Goal: Task Accomplishment & Management: Complete application form

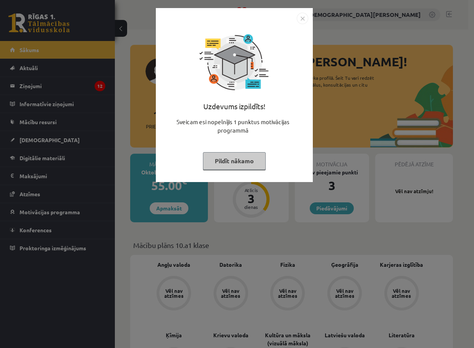
click at [149, 218] on div "Uzdevums izpildīts! Sveicam esi nopelnījis 1 punktus motivācijas programmā Pild…" at bounding box center [237, 174] width 474 height 348
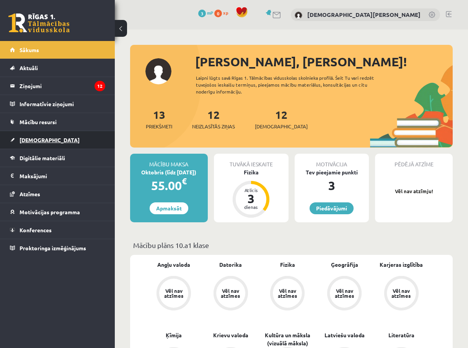
click at [41, 145] on link "[DEMOGRAPHIC_DATA]" at bounding box center [57, 140] width 95 height 18
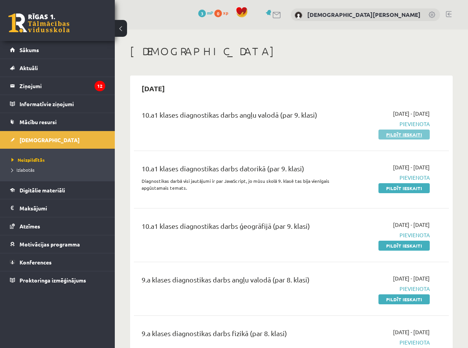
click at [392, 135] on link "Pildīt ieskaiti" at bounding box center [404, 134] width 51 height 10
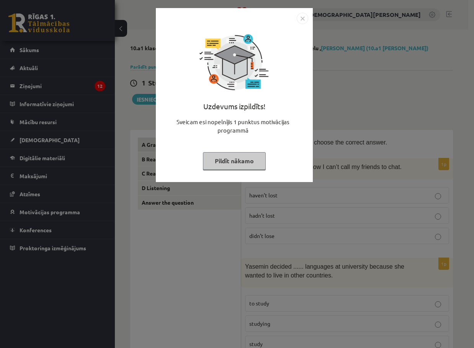
drag, startPoint x: 430, startPoint y: 117, endPoint x: 426, endPoint y: 119, distance: 4.3
click at [430, 117] on div "Uzdevums izpildīts! Sveicam esi nopelnījis 1 punktus motivācijas programmā Pild…" at bounding box center [237, 174] width 474 height 348
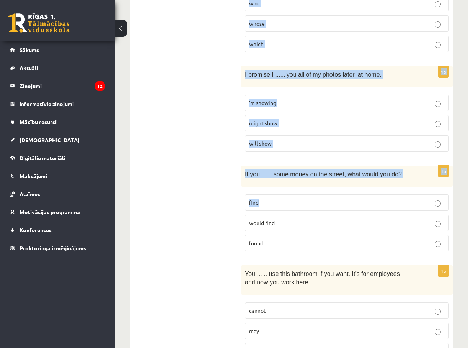
scroll to position [1870, 0]
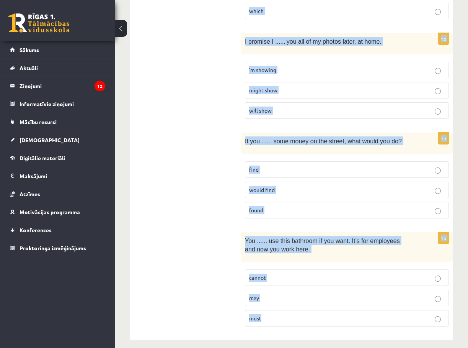
drag, startPoint x: 249, startPoint y: 140, endPoint x: 299, endPoint y: 312, distance: 178.6
copy form "Read the sentence and choose the correct answer. 1p If only I ...... my phone. …"
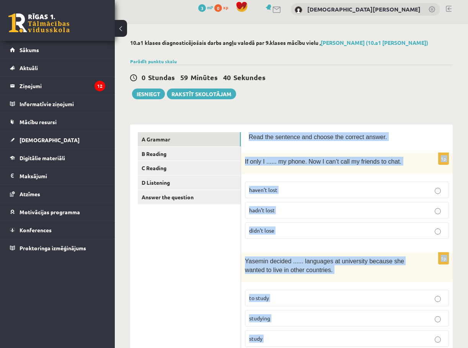
scroll to position [0, 0]
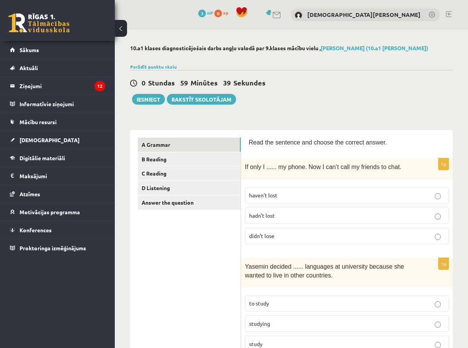
click at [274, 215] on span "hadn’t lost" at bounding box center [262, 215] width 26 height 7
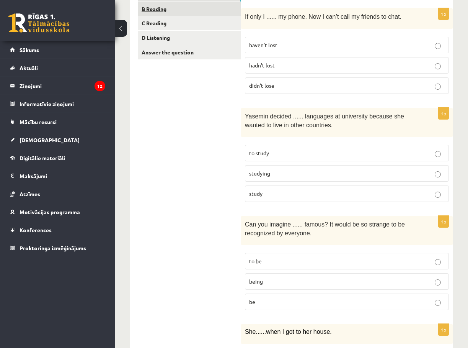
scroll to position [153, 0]
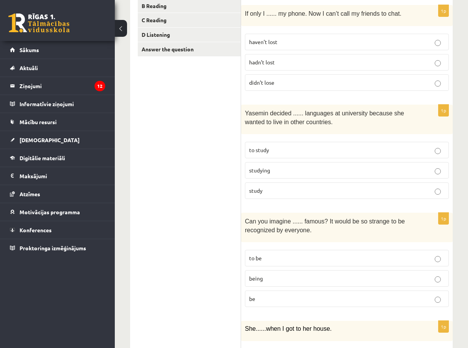
click at [279, 150] on p "to study" at bounding box center [347, 150] width 196 height 8
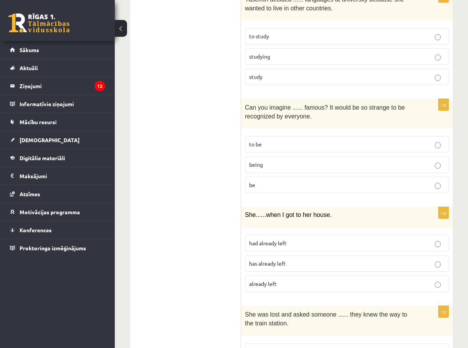
scroll to position [268, 0]
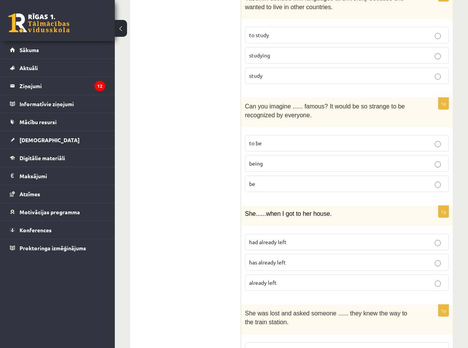
click at [269, 166] on p "being" at bounding box center [347, 163] width 196 height 8
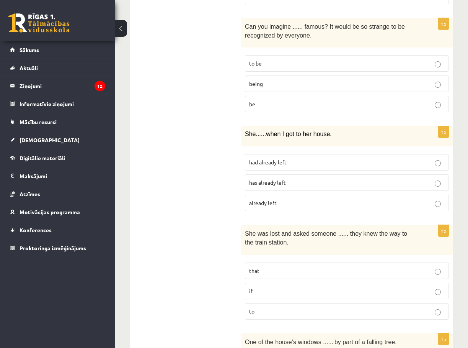
scroll to position [383, 0]
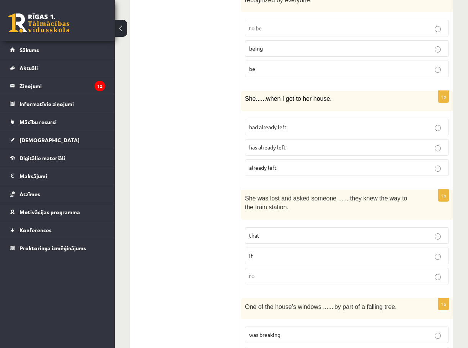
click at [289, 126] on p "had already left" at bounding box center [347, 127] width 196 height 8
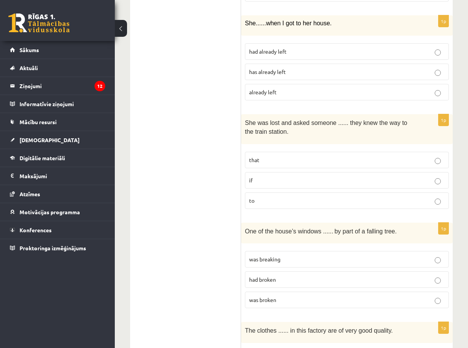
scroll to position [459, 0]
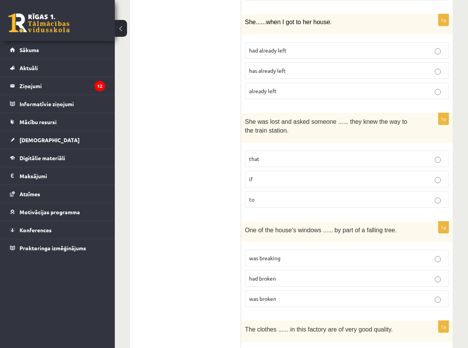
click at [269, 179] on p "if" at bounding box center [347, 179] width 196 height 8
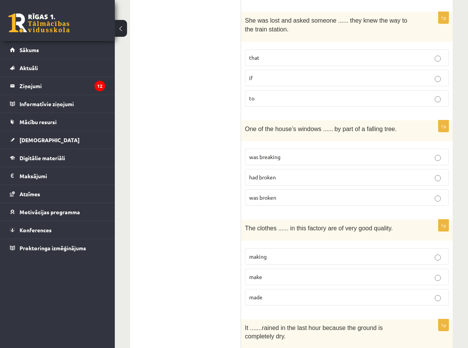
scroll to position [574, 0]
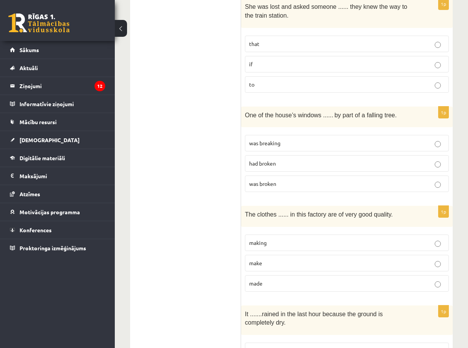
click at [271, 186] on span "was broken" at bounding box center [262, 183] width 27 height 7
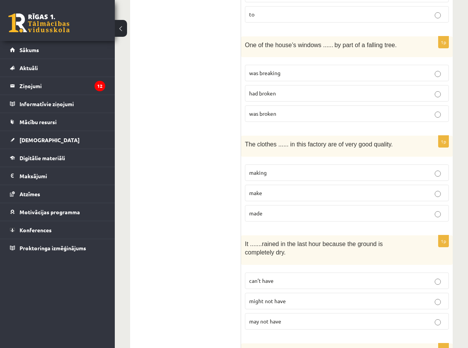
scroll to position [651, 0]
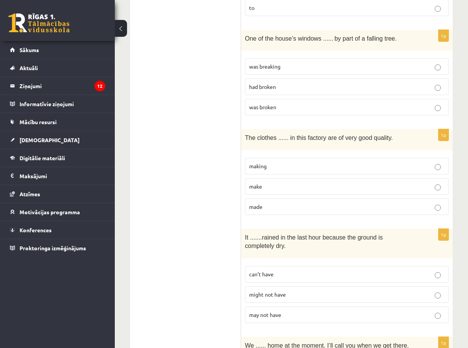
click at [270, 204] on p "made" at bounding box center [347, 206] width 196 height 8
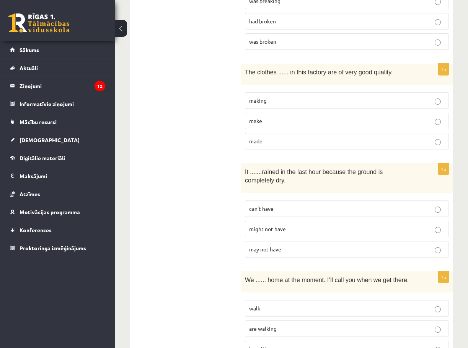
scroll to position [727, 0]
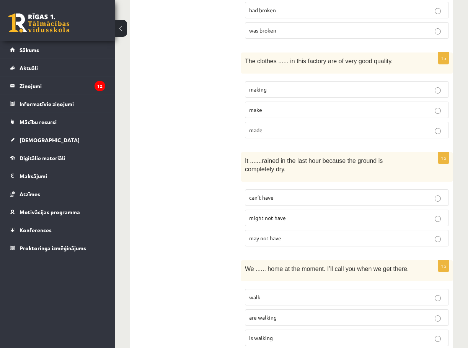
click at [279, 186] on fieldset "can’t have might not have may not have" at bounding box center [347, 216] width 204 height 63
click at [276, 197] on p "can’t have" at bounding box center [347, 197] width 196 height 8
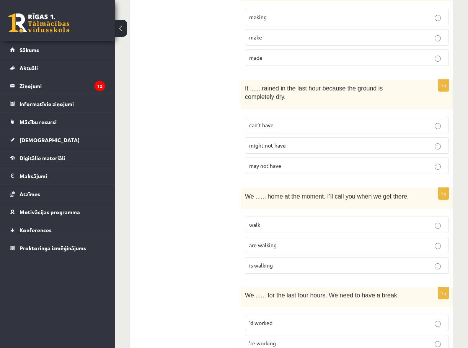
scroll to position [842, 0]
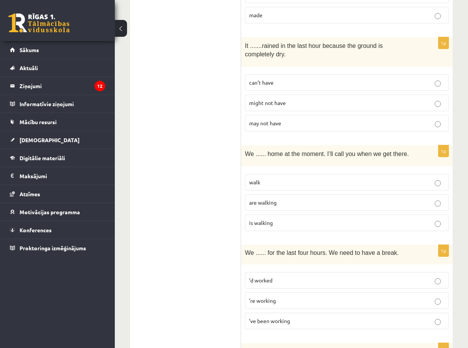
click at [276, 204] on span "are walking" at bounding box center [263, 202] width 28 height 7
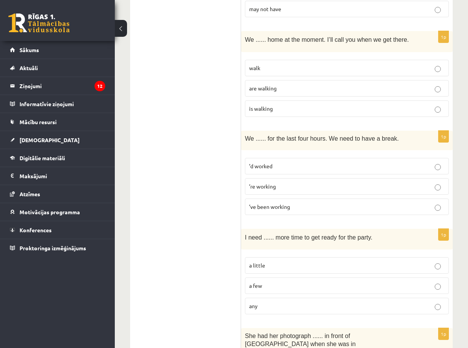
scroll to position [957, 0]
click at [272, 203] on span "’ve been working" at bounding box center [269, 205] width 41 height 7
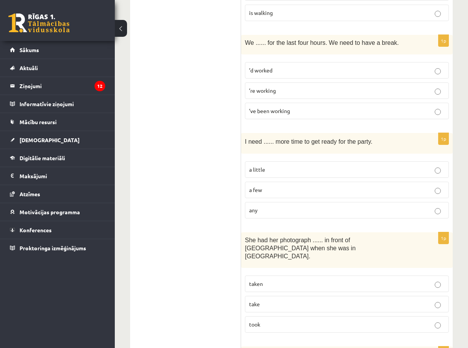
scroll to position [1072, 0]
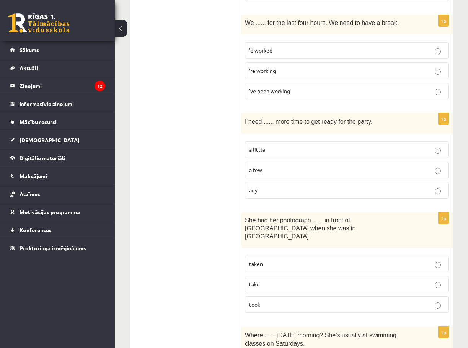
click at [271, 149] on p "a little" at bounding box center [347, 149] width 196 height 8
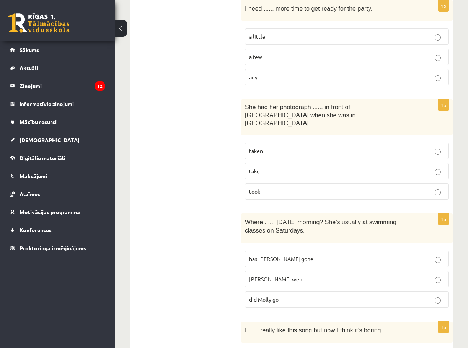
scroll to position [1186, 0]
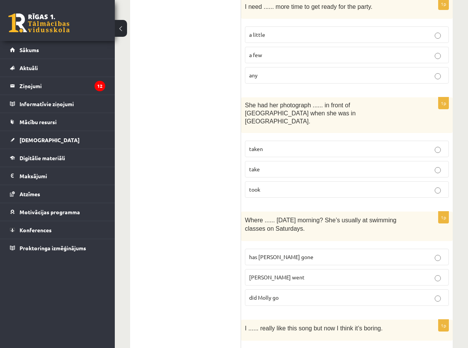
click at [276, 140] on label "taken" at bounding box center [347, 148] width 204 height 16
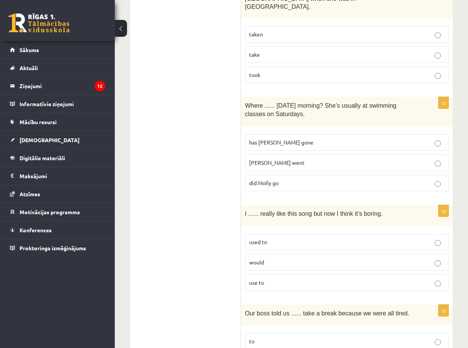
scroll to position [1301, 0]
click at [276, 179] on span "did Molly go" at bounding box center [263, 182] width 29 height 7
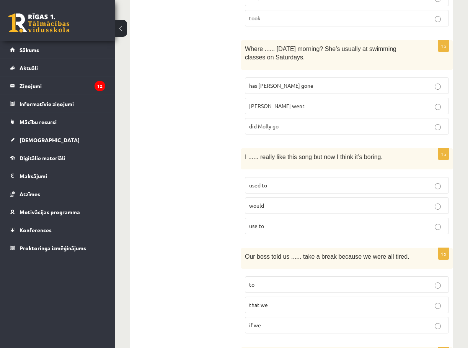
scroll to position [1378, 0]
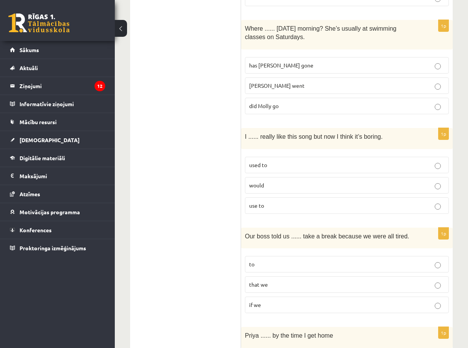
click at [272, 161] on p "used to" at bounding box center [347, 165] width 196 height 8
click at [261, 260] on p "to" at bounding box center [347, 264] width 196 height 8
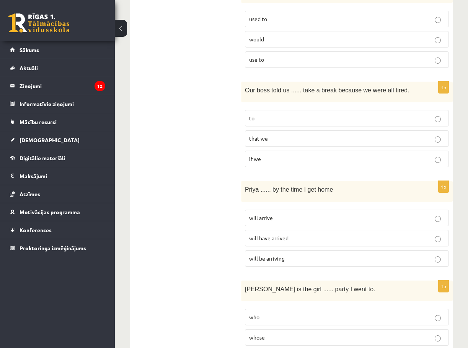
scroll to position [1531, 0]
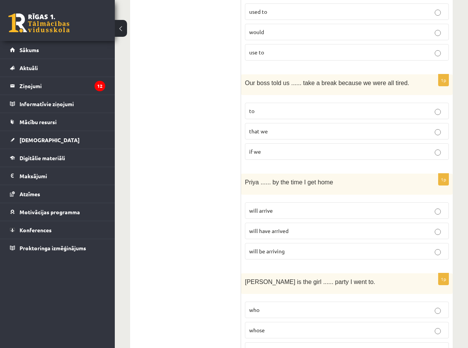
click at [277, 227] on span "will have arrived" at bounding box center [268, 230] width 39 height 7
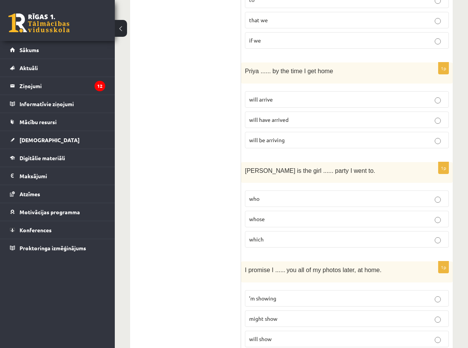
scroll to position [1646, 0]
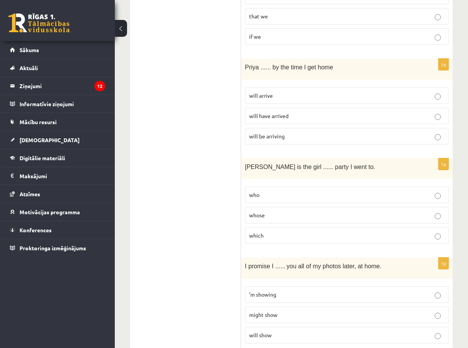
click at [264, 211] on span "whose" at bounding box center [257, 214] width 16 height 7
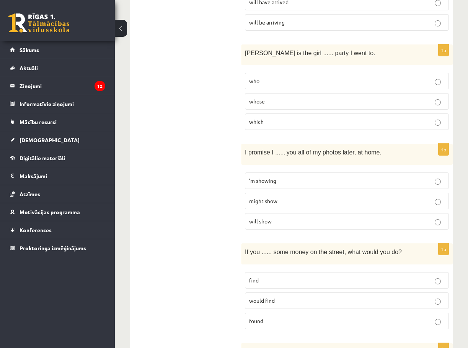
scroll to position [1761, 0]
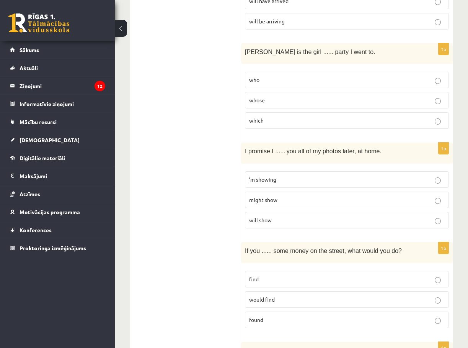
click at [272, 216] on p "will show" at bounding box center [347, 220] width 196 height 8
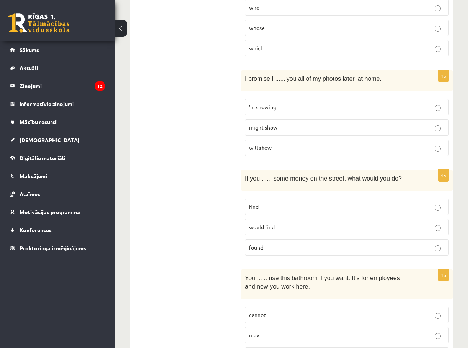
scroll to position [1870, 0]
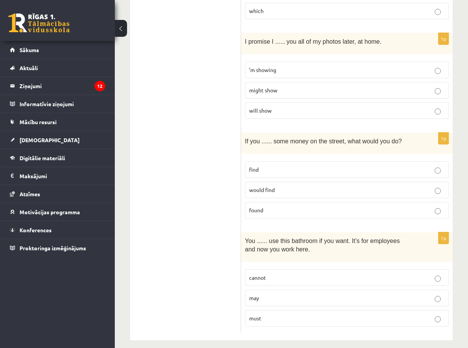
click at [262, 206] on span "found" at bounding box center [256, 209] width 14 height 7
click at [278, 294] on p "may" at bounding box center [347, 298] width 196 height 8
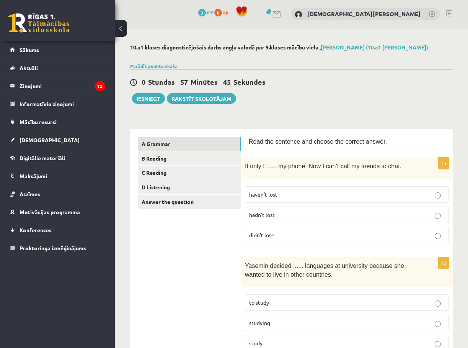
scroll to position [0, 0]
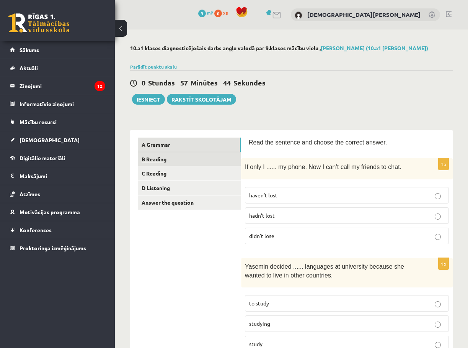
click at [160, 158] on link "B Reading" at bounding box center [189, 159] width 103 height 14
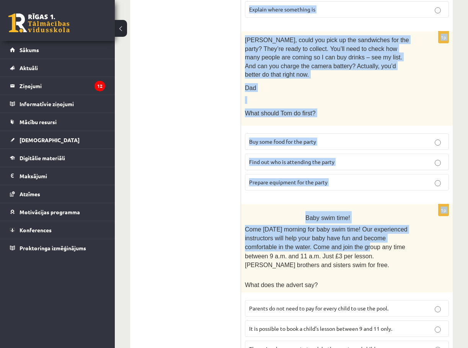
scroll to position [838, 0]
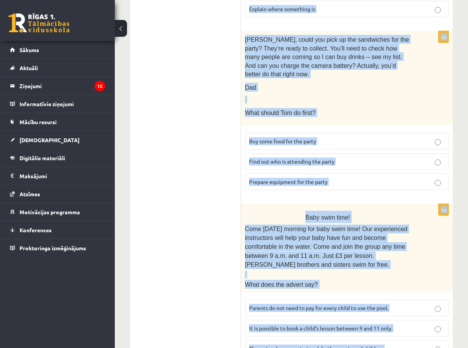
drag, startPoint x: 247, startPoint y: 142, endPoint x: 413, endPoint y: 323, distance: 245.4
copy form "Read the text and choose the correct answer. 1p Review: The Journey by Elizabet…"
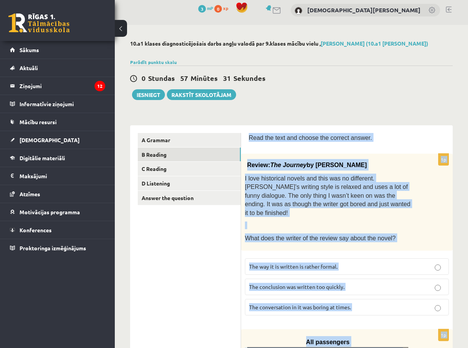
scroll to position [0, 0]
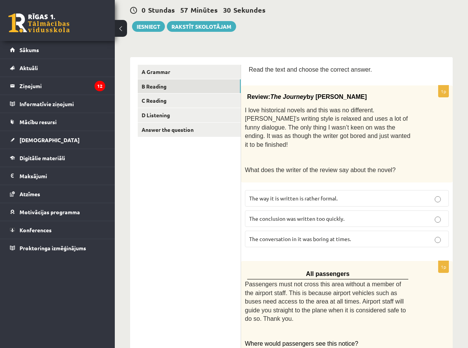
scroll to position [77, 0]
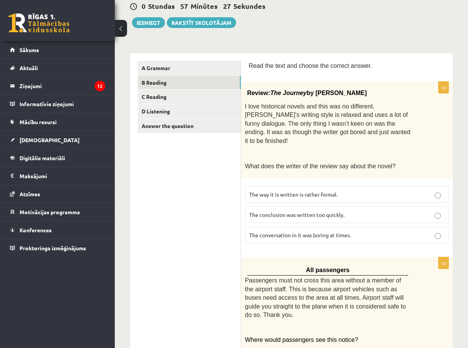
click at [277, 210] on label "The conclusion was written too quickly." at bounding box center [347, 214] width 204 height 16
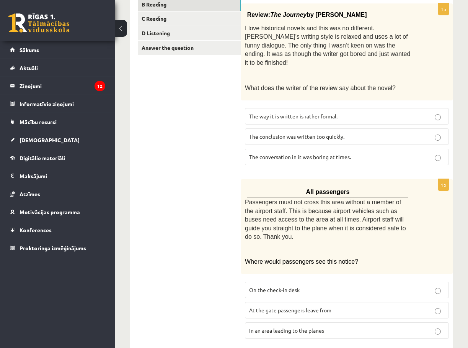
scroll to position [191, 0]
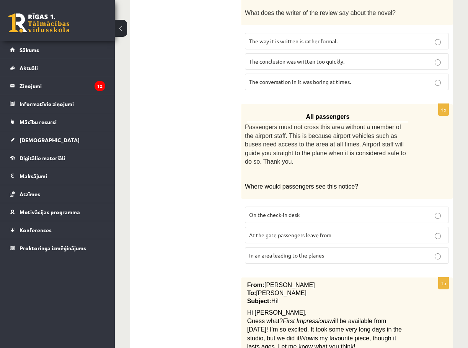
click at [272, 247] on label "In an area leading to the planes" at bounding box center [347, 255] width 204 height 16
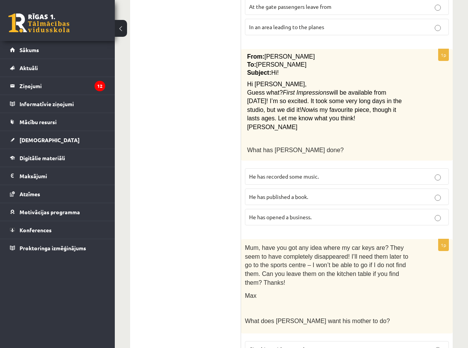
scroll to position [459, 0]
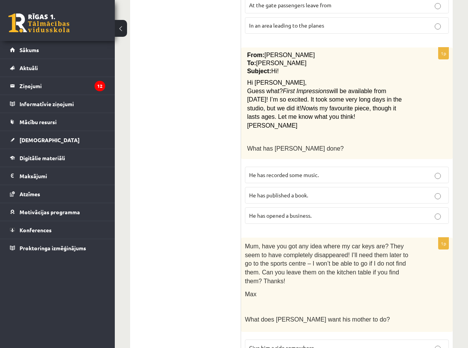
click at [285, 171] on span "He has recorded some music." at bounding box center [284, 174] width 70 height 7
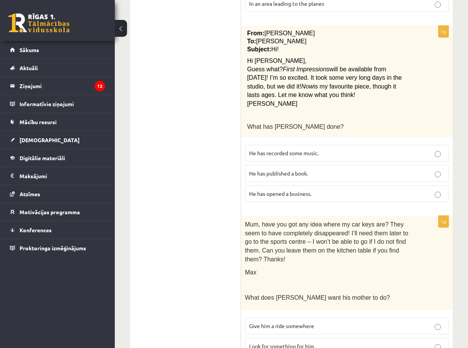
scroll to position [574, 0]
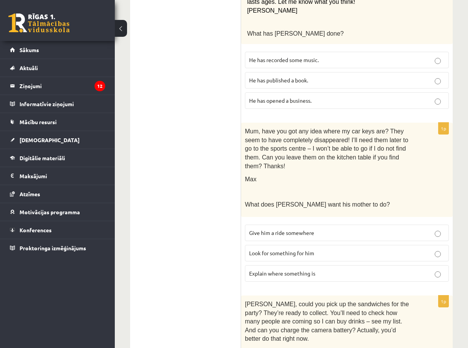
click at [277, 249] on span "Look for something for him" at bounding box center [281, 252] width 65 height 7
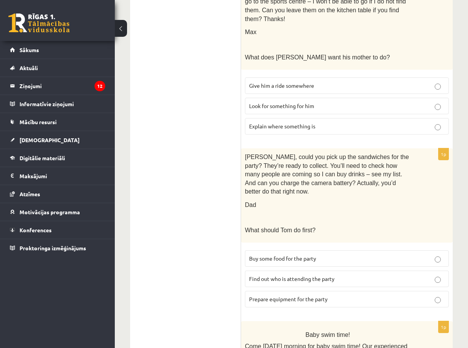
scroll to position [765, 0]
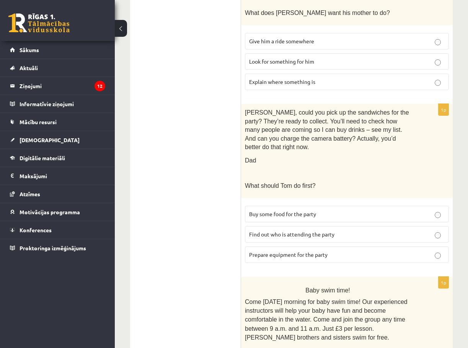
click at [280, 246] on label "Prepare equipment for the party" at bounding box center [347, 254] width 204 height 16
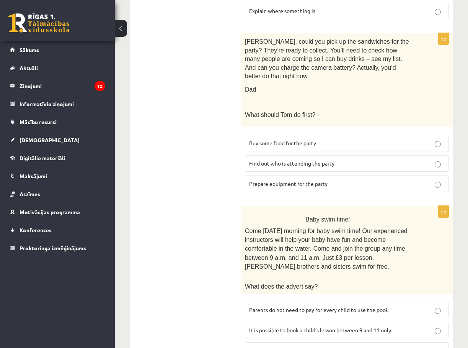
scroll to position [838, 0]
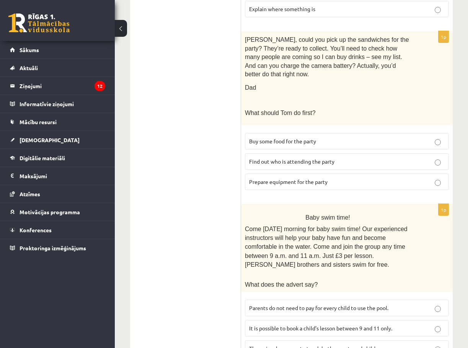
click at [289, 304] on span "Parents do not need to pay for every child to use the pool." at bounding box center [318, 307] width 139 height 7
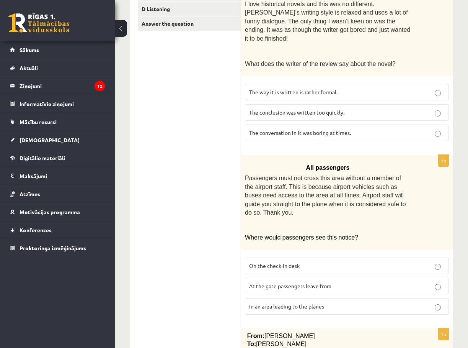
scroll to position [0, 0]
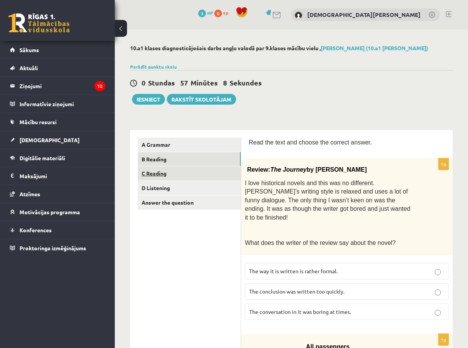
click at [163, 168] on link "C Reading" at bounding box center [189, 173] width 103 height 14
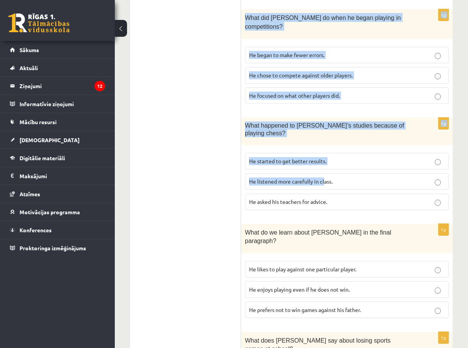
scroll to position [714, 0]
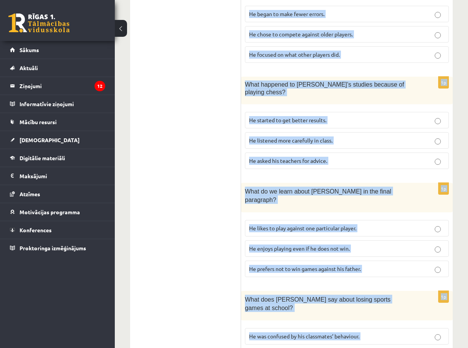
drag, startPoint x: 246, startPoint y: 25, endPoint x: 385, endPoint y: 314, distance: 320.6
copy form "Read the article about chess and choose the correct answer for each question. P…"
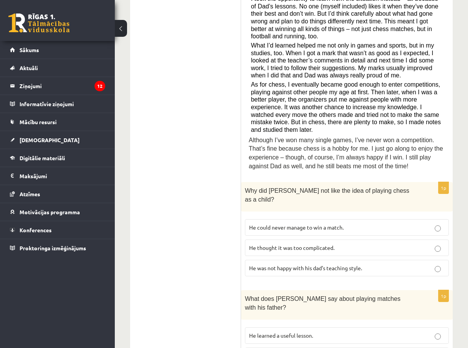
scroll to position [293, 0]
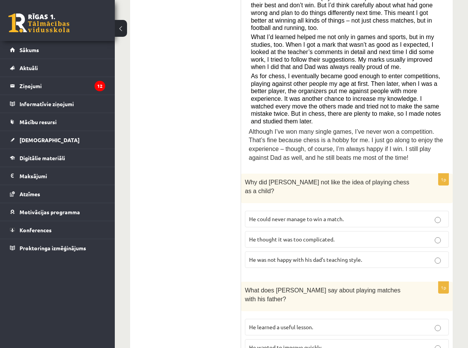
click at [329, 235] on p "He thought it was too complicated." at bounding box center [347, 239] width 196 height 8
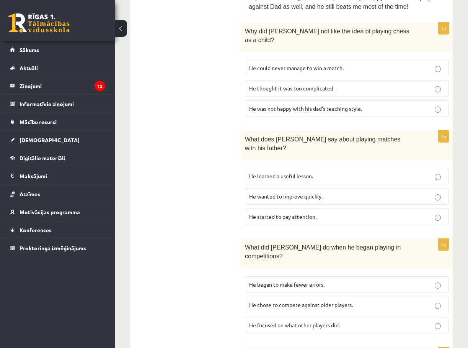
scroll to position [446, 0]
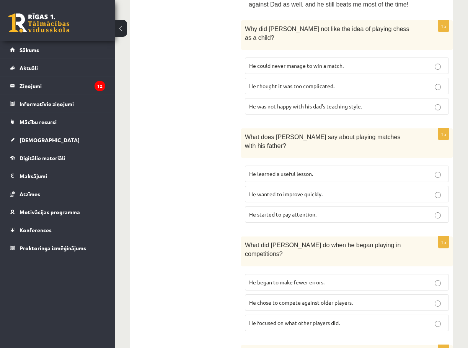
click at [302, 170] on span "He learned a useful lesson." at bounding box center [281, 173] width 64 height 7
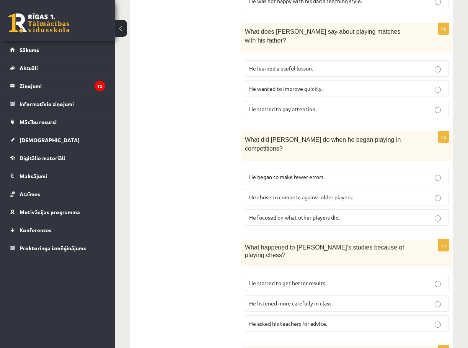
scroll to position [561, 0]
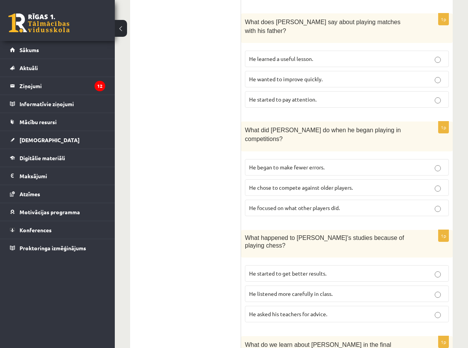
click at [290, 204] on span "He focused on what other players did." at bounding box center [294, 207] width 91 height 7
click at [289, 269] on span "He started to get better results." at bounding box center [287, 272] width 77 height 7
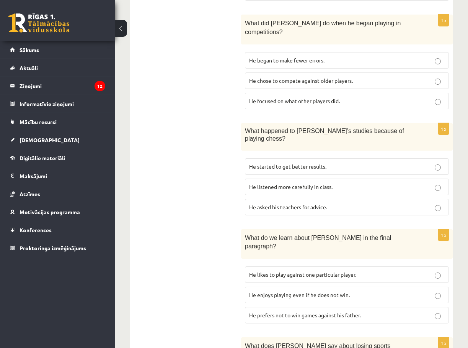
scroll to position [676, 0]
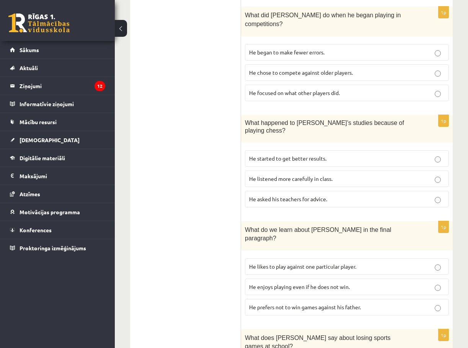
click at [287, 283] on span "He enjoys playing even if he does not win." at bounding box center [299, 286] width 101 height 7
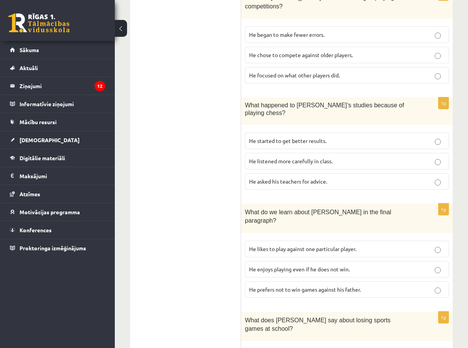
scroll to position [714, 0]
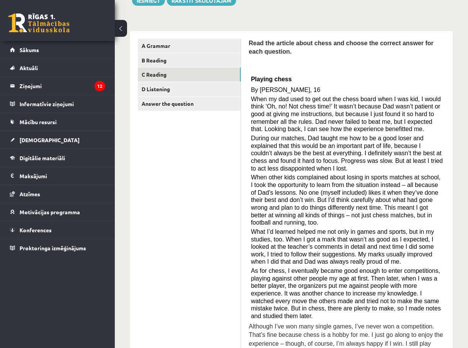
scroll to position [0, 0]
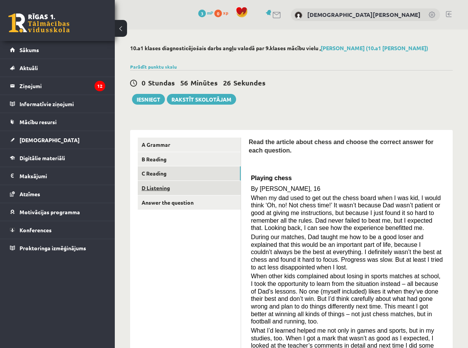
click at [167, 186] on link "D Listening" at bounding box center [189, 188] width 103 height 14
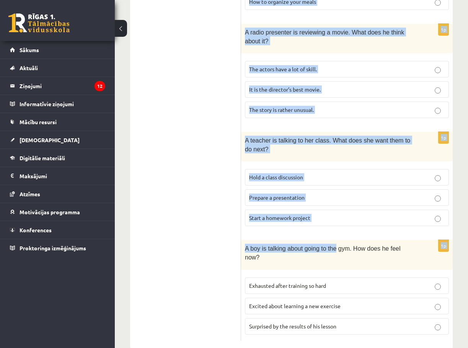
scroll to position [496, 0]
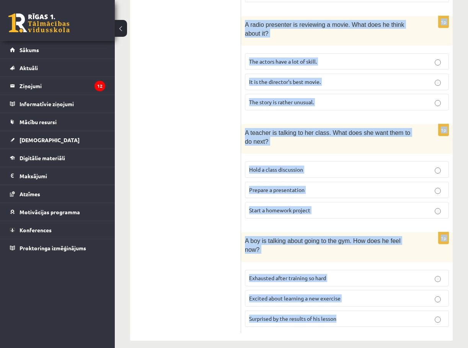
drag, startPoint x: 250, startPoint y: 145, endPoint x: 356, endPoint y: 315, distance: 200.8
copy form "Listen to the conversation and answer the question. 1p Two friends are talking …"
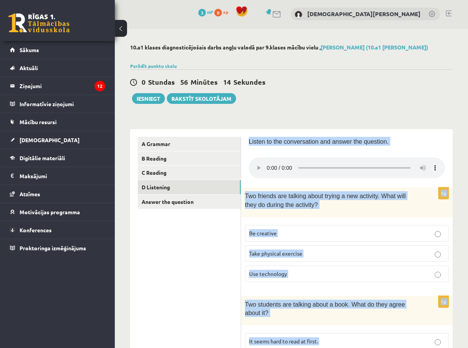
scroll to position [0, 0]
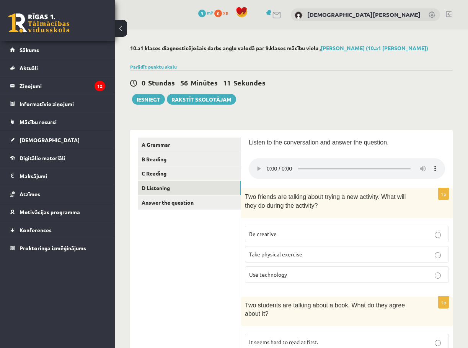
click at [297, 262] on label "Take physical exercise" at bounding box center [347, 254] width 204 height 16
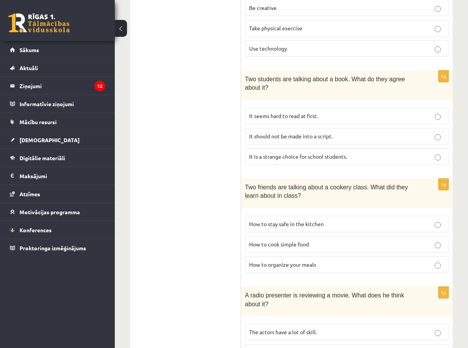
scroll to position [230, 0]
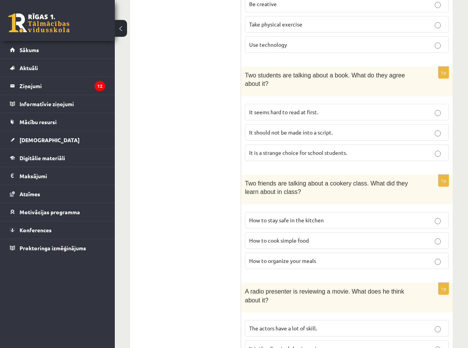
click at [291, 109] on span "It seems hard to read at first." at bounding box center [283, 111] width 69 height 7
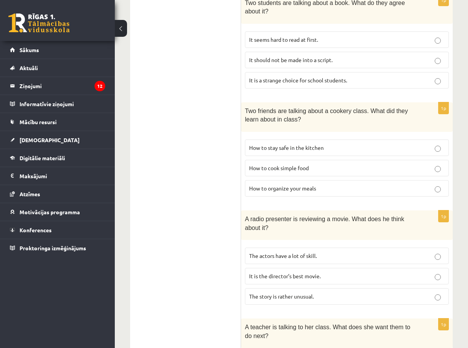
scroll to position [306, 0]
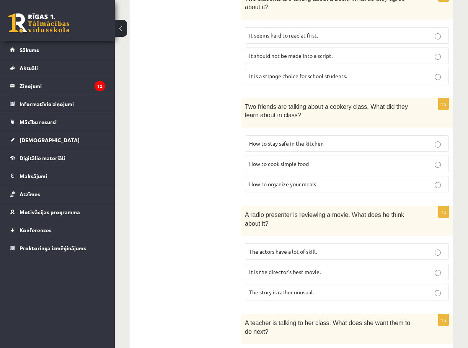
click at [281, 166] on span "How to cook simple food" at bounding box center [279, 163] width 60 height 7
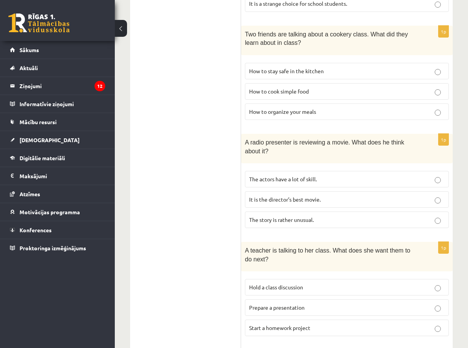
scroll to position [421, 0]
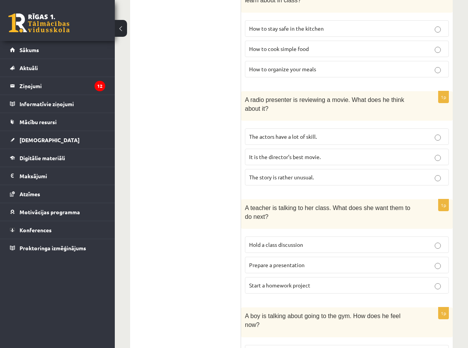
click at [289, 134] on span "The actors have a lot of skill." at bounding box center [283, 136] width 68 height 7
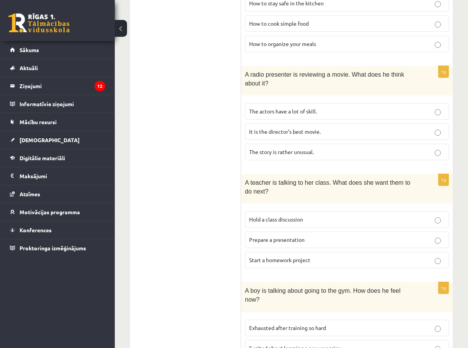
scroll to position [496, 0]
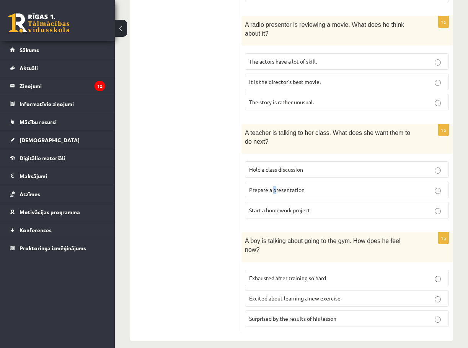
click at [275, 197] on label "Prepare a presentation" at bounding box center [347, 189] width 204 height 16
click at [308, 191] on p "Prepare a presentation" at bounding box center [347, 190] width 196 height 8
click at [282, 315] on span "Surprised by the results of his lesson" at bounding box center [292, 318] width 87 height 7
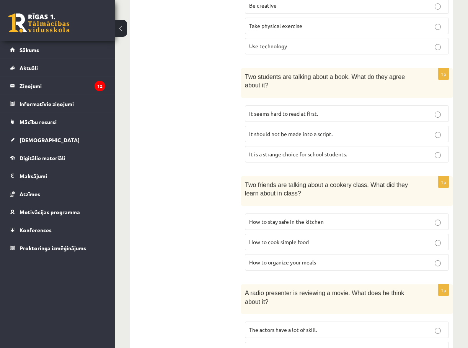
scroll to position [0, 0]
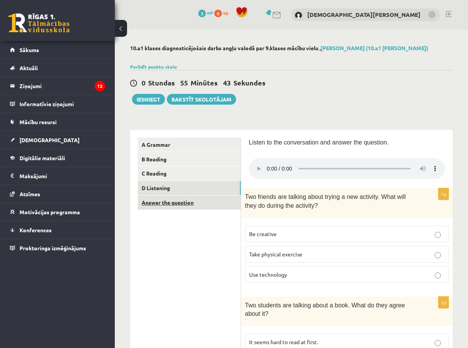
click at [170, 206] on link "Answer the question" at bounding box center [189, 202] width 103 height 14
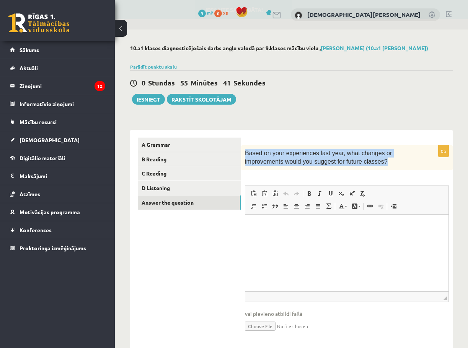
drag, startPoint x: 269, startPoint y: 158, endPoint x: 397, endPoint y: 181, distance: 130.5
click at [397, 181] on div "0p Based on your experiences last year, what changes or improvements would you …" at bounding box center [347, 244] width 212 height 199
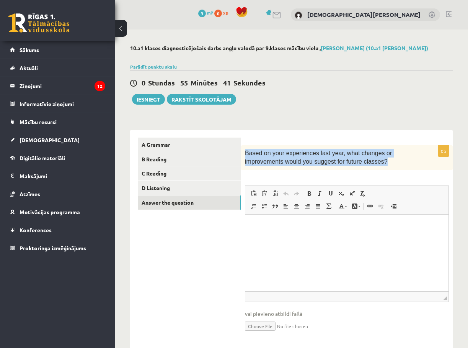
click at [309, 152] on span "Based on your experiences last year, what changes or improvements would you sug…" at bounding box center [318, 157] width 147 height 15
drag, startPoint x: 242, startPoint y: 152, endPoint x: 448, endPoint y: 185, distance: 208.1
click at [448, 185] on div "0p Based on your experiences last year, what changes or improvements would you …" at bounding box center [347, 244] width 212 height 199
copy div "Based on your experiences last year, what changes or improvements would you sug…"
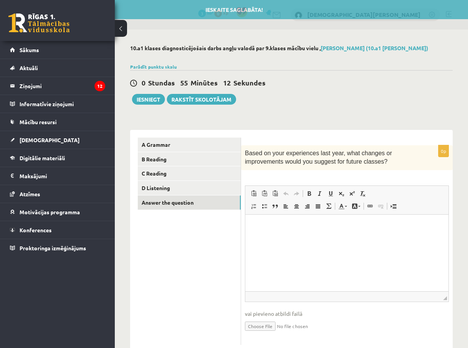
click at [300, 237] on html at bounding box center [346, 225] width 203 height 23
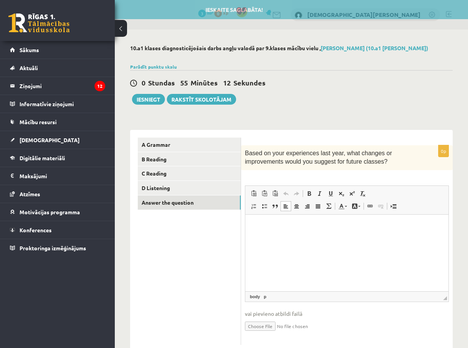
paste body "Визуальный текстовый редактор, wiswyg-editor-user-answer-47024783739660"
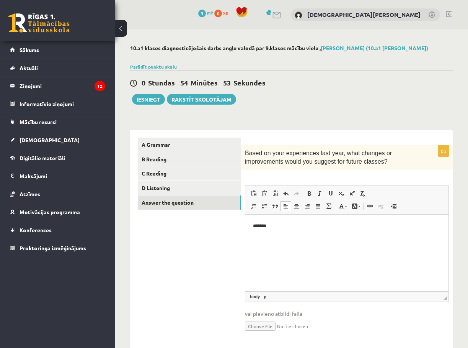
drag, startPoint x: 302, startPoint y: 259, endPoint x: 279, endPoint y: 224, distance: 42.4
click at [279, 224] on p "*******" at bounding box center [347, 226] width 188 height 8
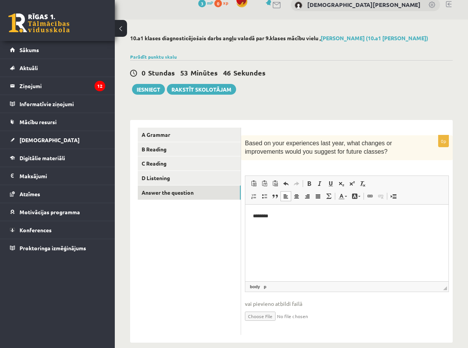
scroll to position [21, 0]
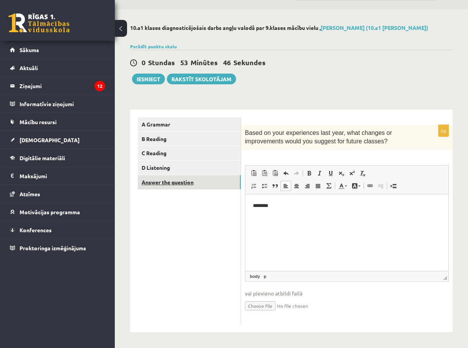
click at [156, 178] on link "Answer the question" at bounding box center [189, 182] width 103 height 14
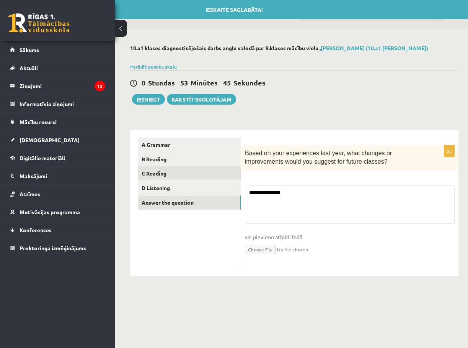
scroll to position [0, 0]
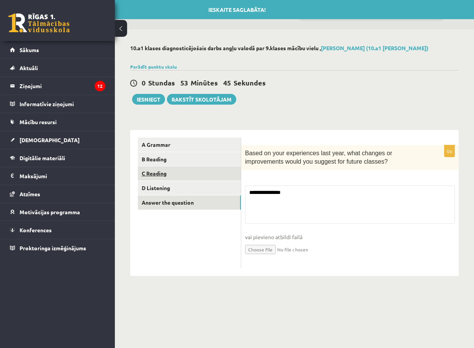
click at [157, 168] on link "C Reading" at bounding box center [189, 173] width 103 height 14
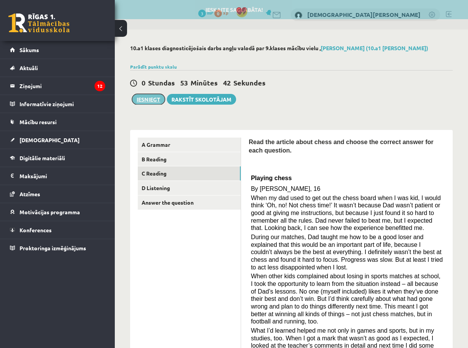
click at [153, 99] on button "Iesniegt" at bounding box center [148, 99] width 33 height 11
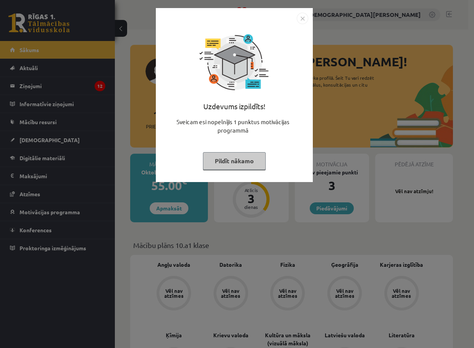
click at [243, 146] on div "Uzdevums izpildīts! Sveicam esi nopelnījis 1 punktus motivācijas programmā Pild…" at bounding box center [234, 100] width 148 height 153
click at [241, 154] on button "Pildīt nākamo" at bounding box center [234, 161] width 63 height 18
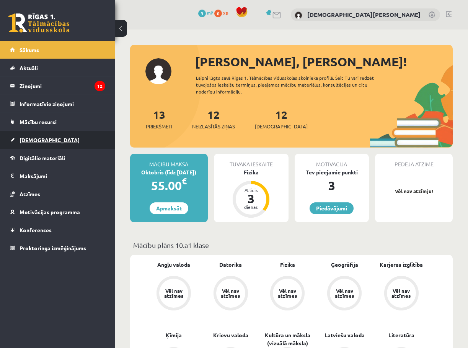
click at [28, 137] on span "[DEMOGRAPHIC_DATA]" at bounding box center [50, 139] width 60 height 7
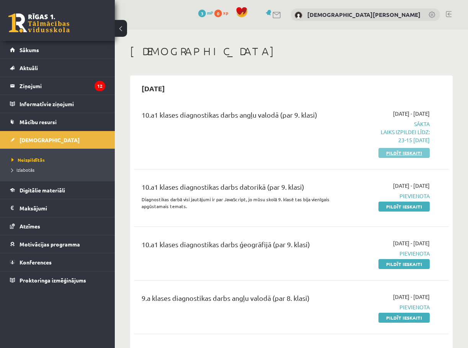
click at [408, 152] on link "Pildīt ieskaiti" at bounding box center [404, 153] width 51 height 10
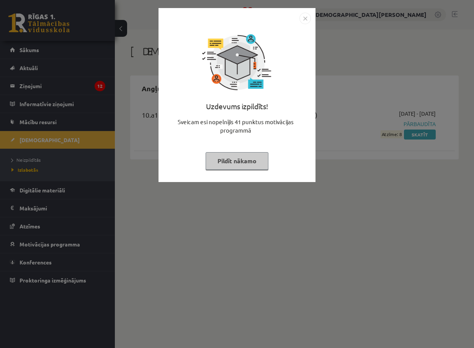
click at [232, 160] on button "Pildīt nākamo" at bounding box center [237, 161] width 63 height 18
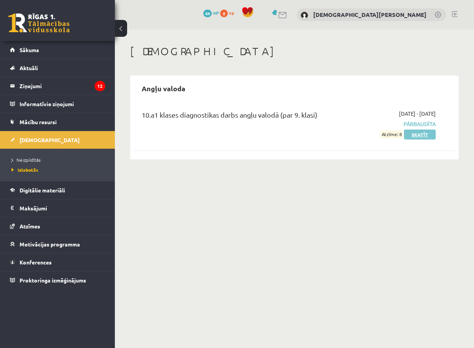
click at [415, 135] on link "Skatīt" at bounding box center [420, 134] width 32 height 10
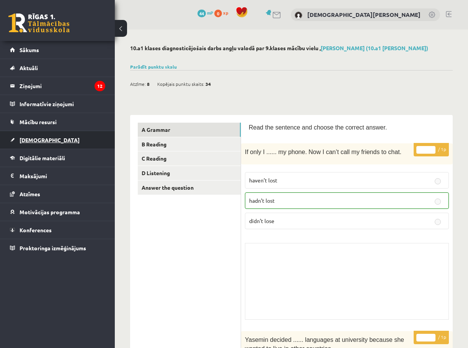
click at [41, 137] on span "[DEMOGRAPHIC_DATA]" at bounding box center [50, 139] width 60 height 7
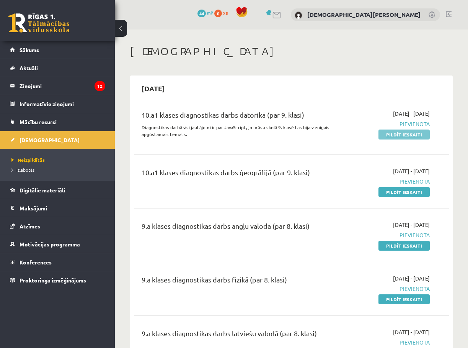
click at [397, 135] on link "Pildīt ieskaiti" at bounding box center [404, 134] width 51 height 10
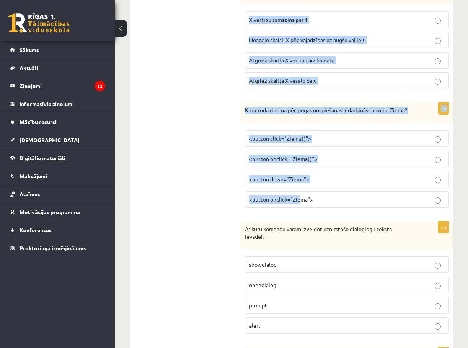
scroll to position [3835, 0]
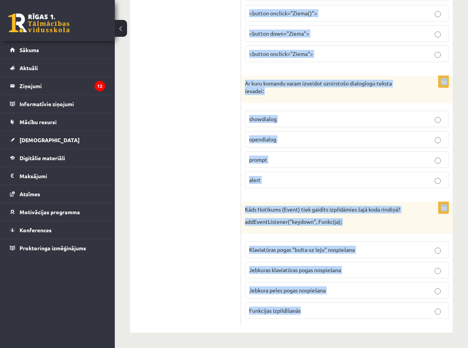
drag, startPoint x: 244, startPoint y: 46, endPoint x: 320, endPoint y: 303, distance: 267.9
copy form "var skaitlis = 9; alert("2" + skaitlis); Kāds paziņojums tiks parādīts: 11 2ska…"
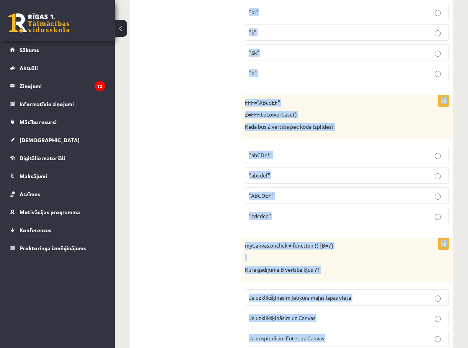
scroll to position [0, 0]
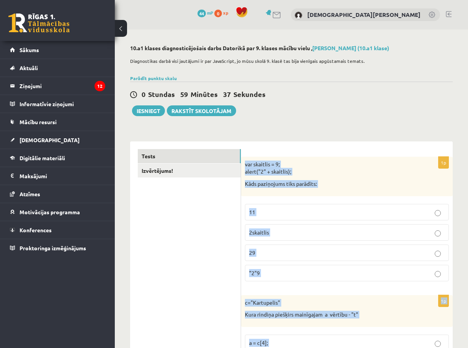
click at [273, 252] on p "29" at bounding box center [347, 252] width 196 height 8
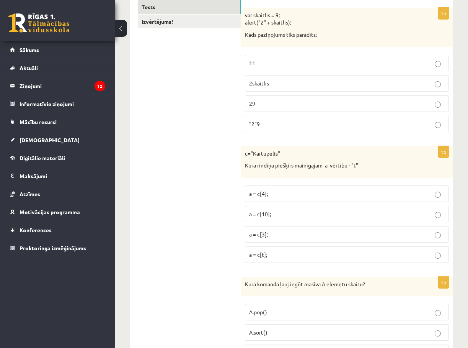
scroll to position [153, 0]
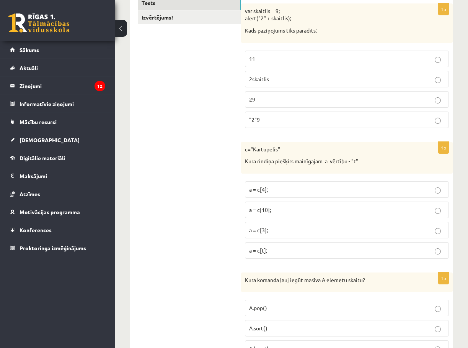
click at [275, 234] on p "a = c[3];" at bounding box center [347, 230] width 196 height 8
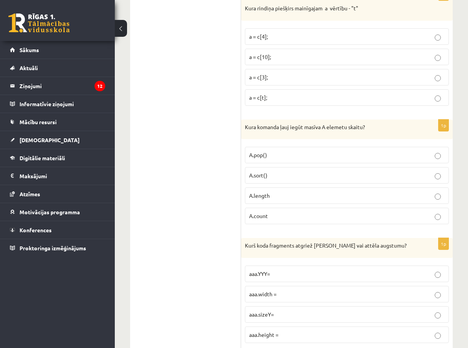
scroll to position [306, 0]
click at [284, 193] on p "A.length" at bounding box center [347, 195] width 196 height 8
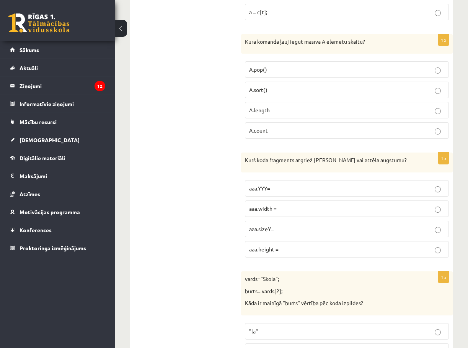
scroll to position [421, 0]
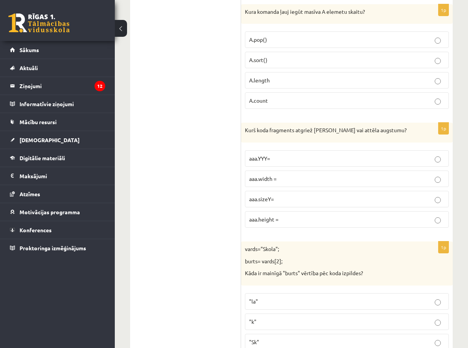
click at [276, 219] on span "aaa.height =" at bounding box center [263, 218] width 29 height 7
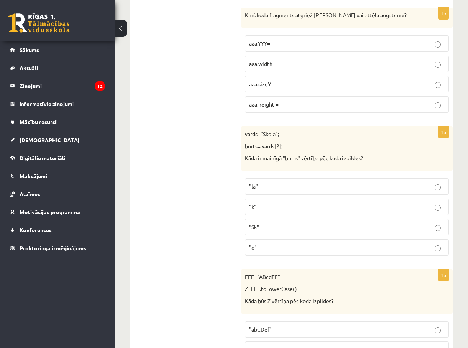
click at [256, 251] on p ""o"" at bounding box center [347, 247] width 196 height 8
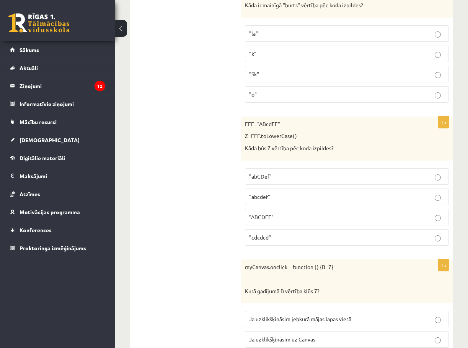
scroll to position [689, 0]
click at [277, 205] on fieldset ""abCDef" "abcdef" "ABCDEF" "cdcdcd"" at bounding box center [347, 205] width 204 height 83
click at [280, 197] on p ""abcdef"" at bounding box center [347, 196] width 196 height 8
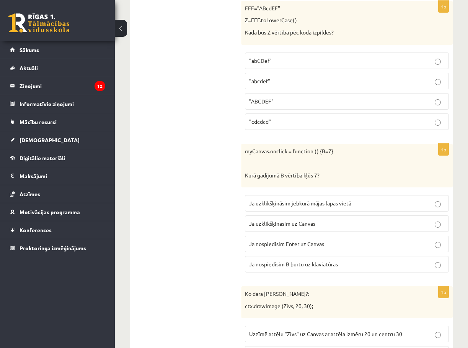
scroll to position [842, 0]
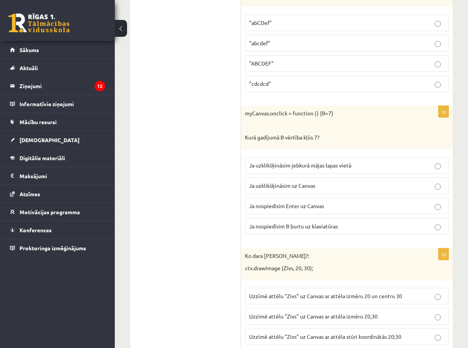
click at [266, 182] on p "Ja uzklikšķināsim uz Canvas" at bounding box center [347, 185] width 196 height 8
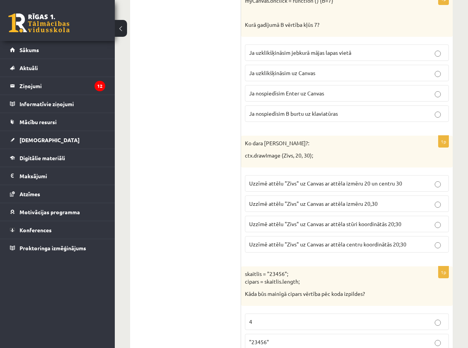
scroll to position [995, 0]
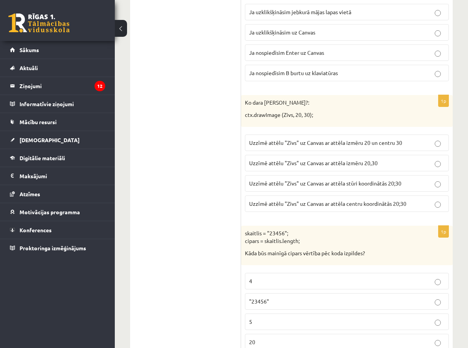
click at [295, 148] on label "Uzzīmē attēlu "Zivs" uz Canvas ar attēla izmēru 20 un centru 30" at bounding box center [347, 142] width 204 height 16
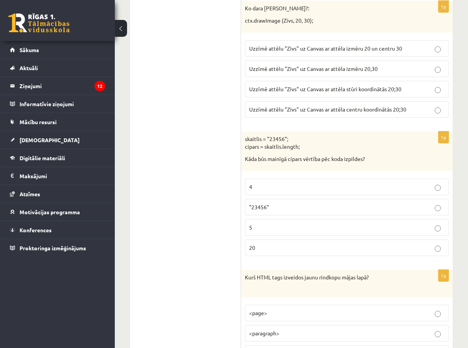
scroll to position [1110, 0]
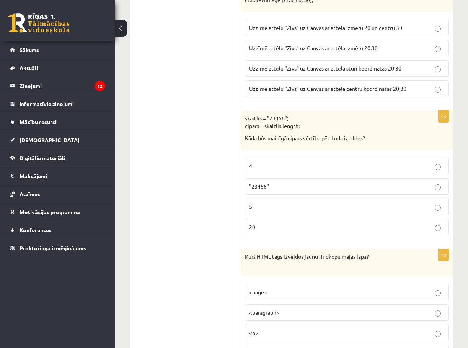
click at [256, 208] on p "5" at bounding box center [347, 206] width 196 height 8
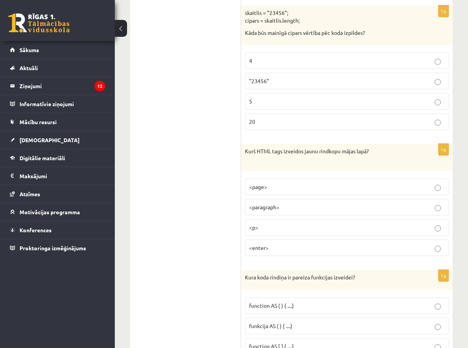
scroll to position [1225, 0]
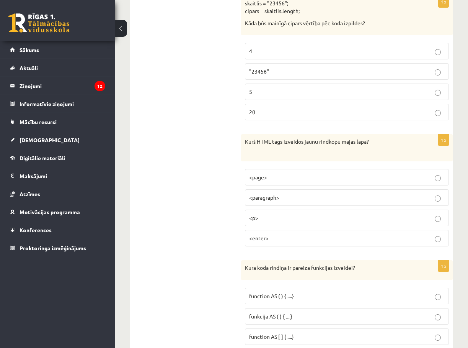
click at [253, 220] on span "<p>" at bounding box center [253, 217] width 9 height 7
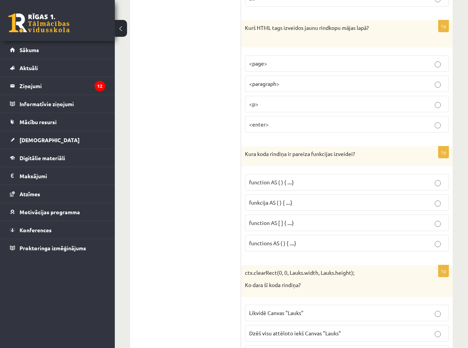
scroll to position [1378, 0]
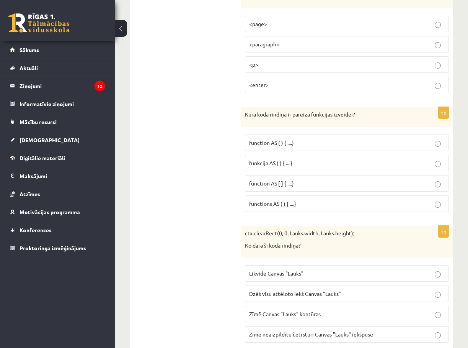
click at [300, 166] on p "funkcija AS ( ) { ....}" at bounding box center [347, 163] width 196 height 8
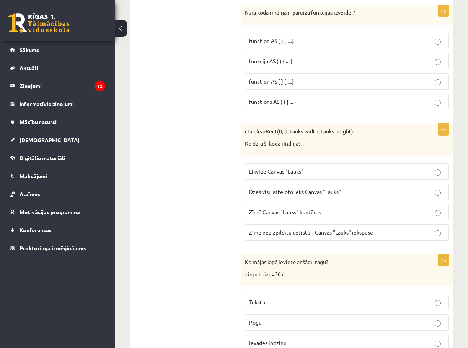
scroll to position [1493, 0]
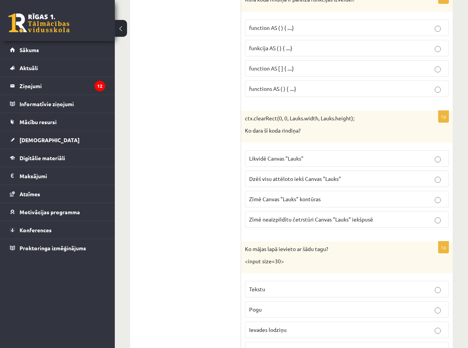
click at [288, 180] on span "Dzēš visu attēloto iekš Canvas "Lauks"" at bounding box center [295, 178] width 92 height 7
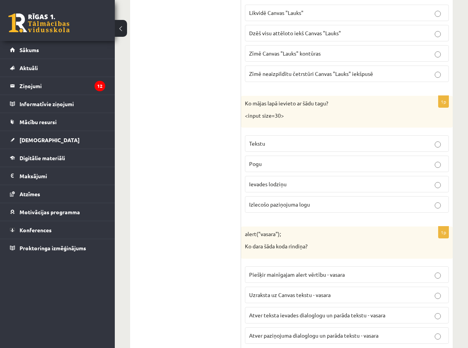
scroll to position [1646, 0]
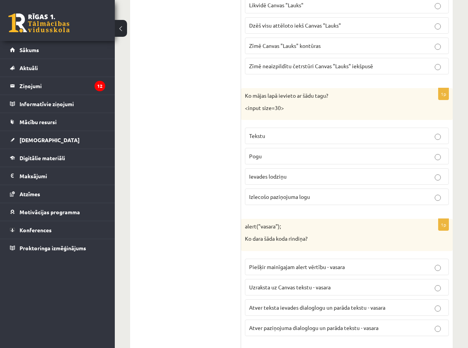
click at [279, 178] on span "Ievades lodziņu" at bounding box center [268, 176] width 38 height 7
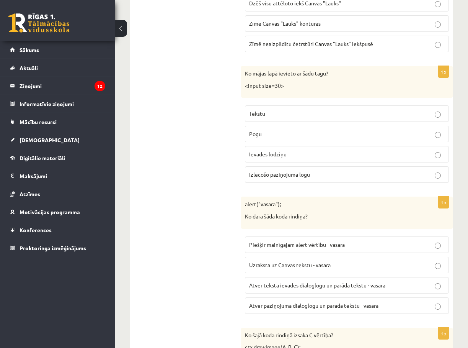
scroll to position [1761, 0]
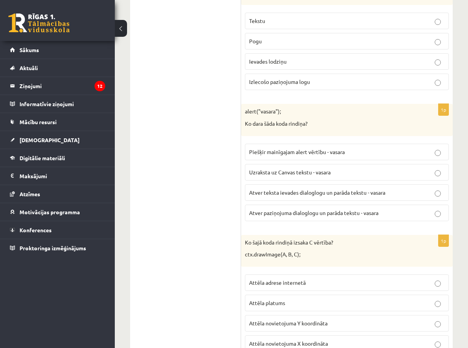
click at [264, 192] on span "Atver teksta ievades dialoglogu un parāda tekstu - vasara" at bounding box center [317, 192] width 136 height 7
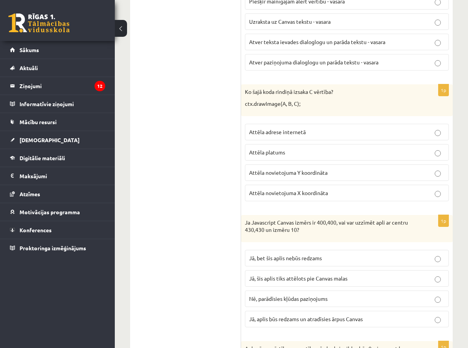
scroll to position [1914, 0]
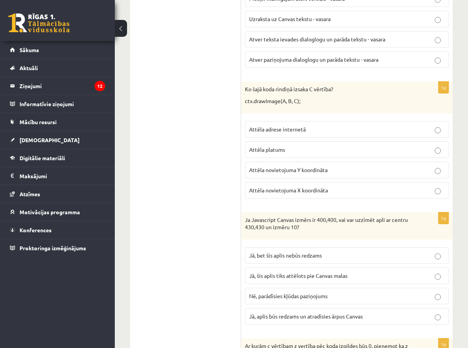
click at [277, 196] on label "Attēla novietojuma X koordināta" at bounding box center [347, 190] width 204 height 16
click at [307, 163] on label "Attēla novietojuma Y koordināta" at bounding box center [347, 170] width 204 height 16
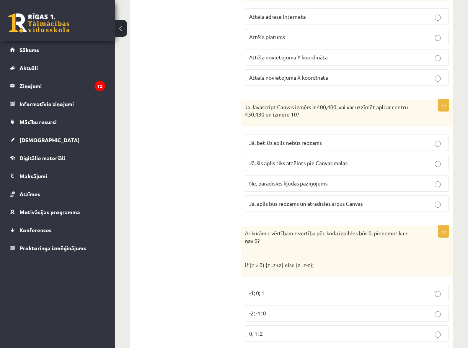
scroll to position [2028, 0]
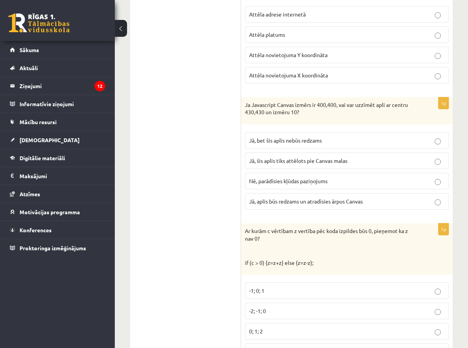
click at [298, 137] on span "Jā, bet šis aplis nebūs redzams" at bounding box center [285, 140] width 73 height 7
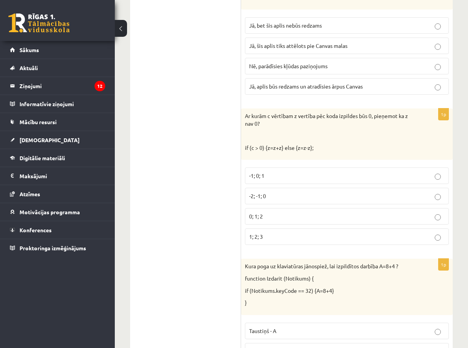
click at [270, 173] on p "-1; 0; 1" at bounding box center [347, 175] width 196 height 8
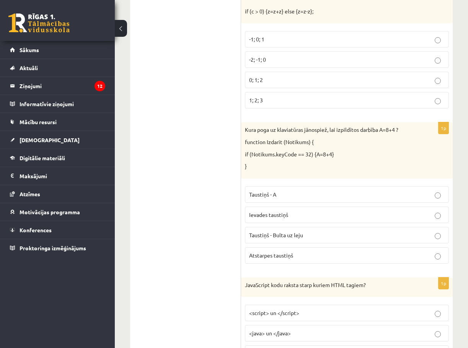
scroll to position [2296, 0]
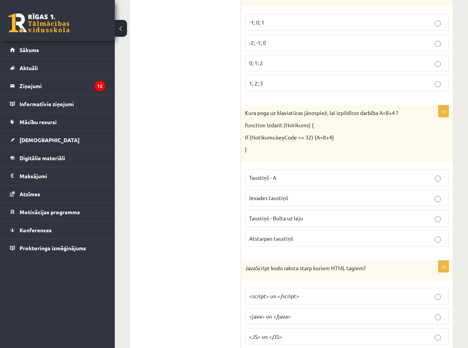
click at [274, 241] on span "Atstarpes taustiņš" at bounding box center [271, 238] width 44 height 7
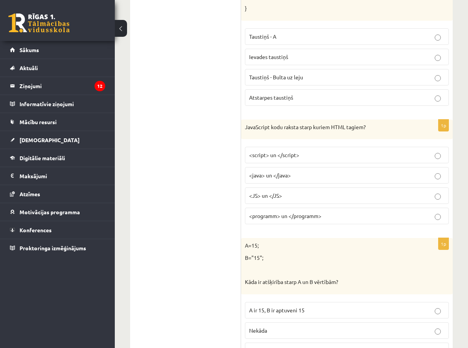
scroll to position [2449, 0]
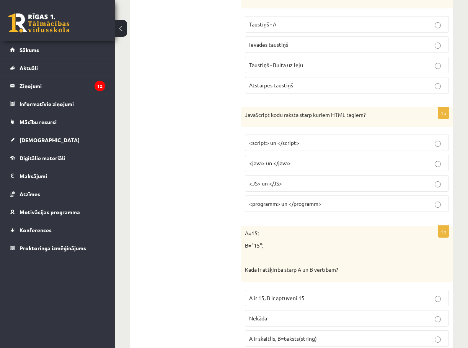
click at [291, 146] on span "<script> un </script>" at bounding box center [274, 142] width 50 height 7
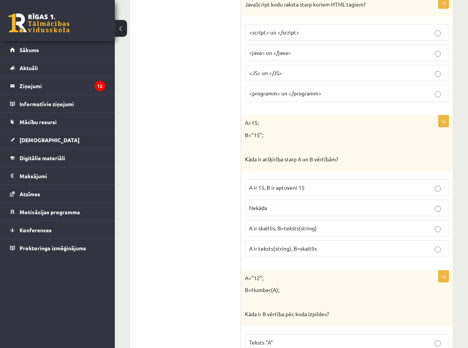
scroll to position [2564, 0]
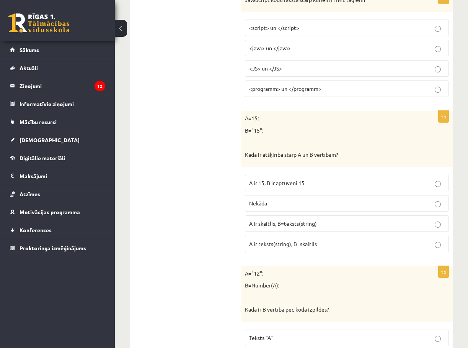
click at [287, 231] on label "A ir skaitlis, B=teksts(string)" at bounding box center [347, 223] width 204 height 16
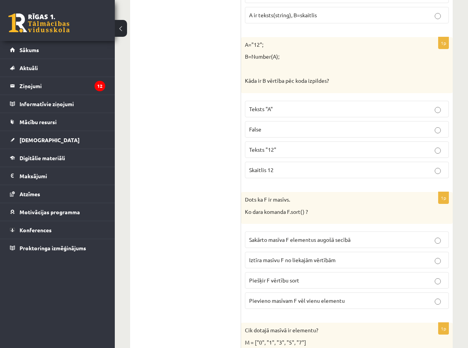
scroll to position [2794, 0]
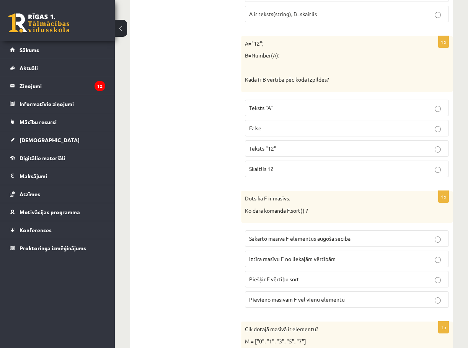
click at [275, 172] on p "Skaitlis 12" at bounding box center [347, 169] width 196 height 8
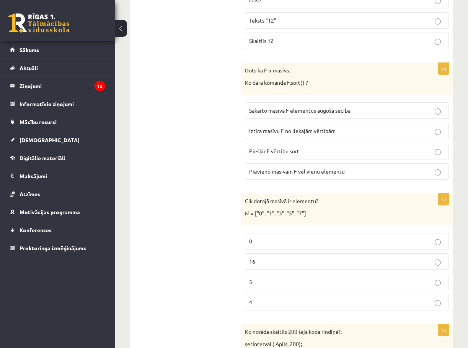
scroll to position [2947, 0]
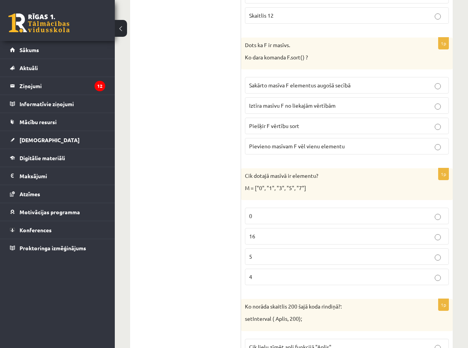
click at [284, 83] on span "Sakārto masīva F elementus augošā secībā" at bounding box center [299, 85] width 101 height 7
click at [259, 255] on p "5" at bounding box center [347, 256] width 196 height 8
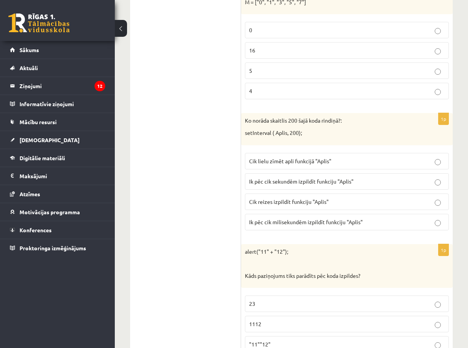
scroll to position [3138, 0]
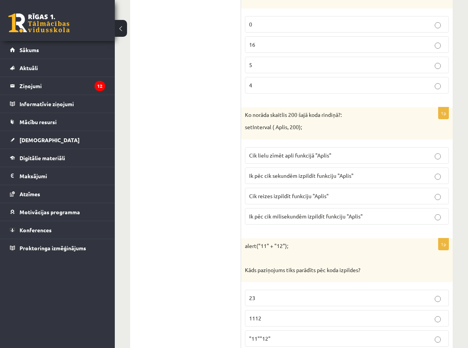
click at [278, 173] on span "Ik pēc cik sekundēm izpildīt funkciju "Aplis"" at bounding box center [301, 175] width 104 height 7
click at [292, 218] on span "Ik pēc cik milisekundēm izpildīt funkciju "Aplis"" at bounding box center [306, 215] width 114 height 7
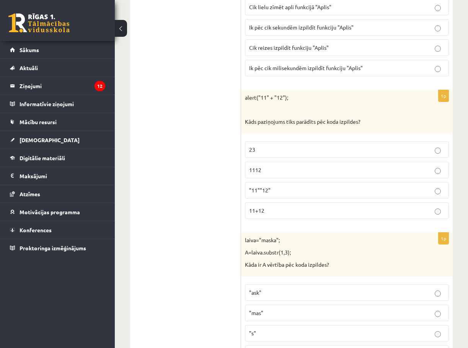
scroll to position [3292, 0]
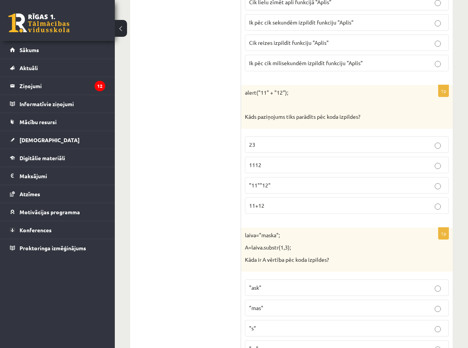
click at [259, 166] on span "1112" at bounding box center [255, 164] width 12 height 7
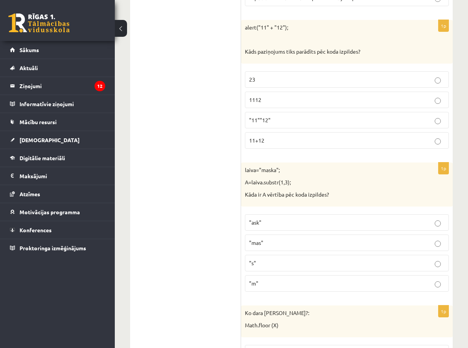
scroll to position [3368, 0]
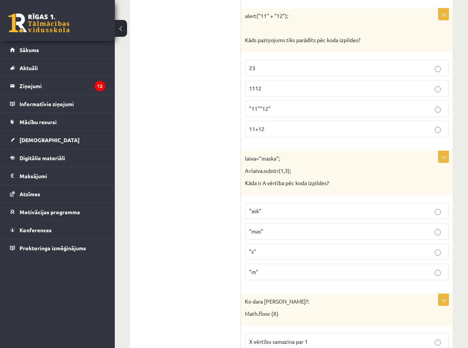
click at [273, 204] on label ""ask"" at bounding box center [347, 210] width 204 height 16
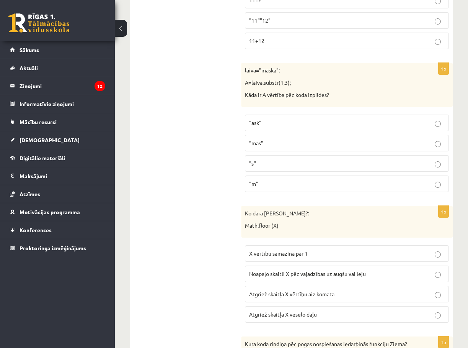
scroll to position [3521, 0]
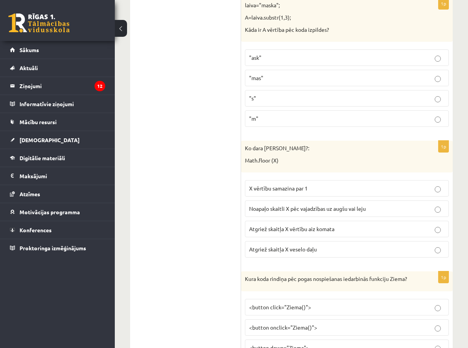
click at [301, 249] on span "Atgriež skaitļa X veselo daļu" at bounding box center [283, 248] width 68 height 7
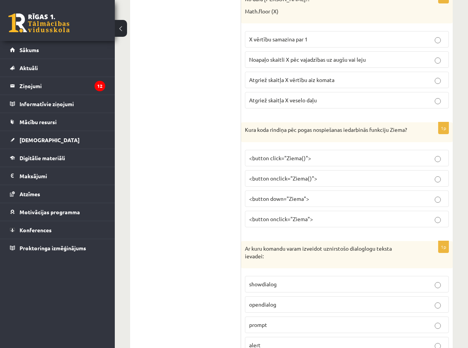
scroll to position [3674, 0]
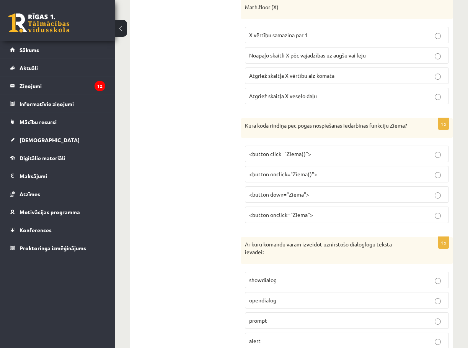
click at [310, 179] on label "<button onclick="Ziema()">" at bounding box center [347, 174] width 204 height 16
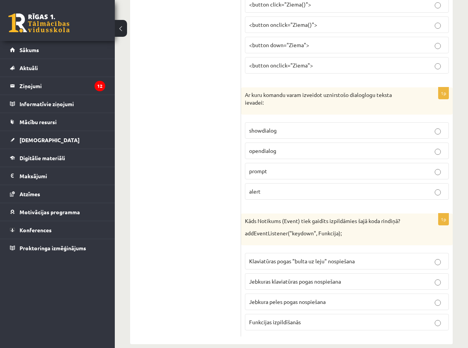
scroll to position [3827, 0]
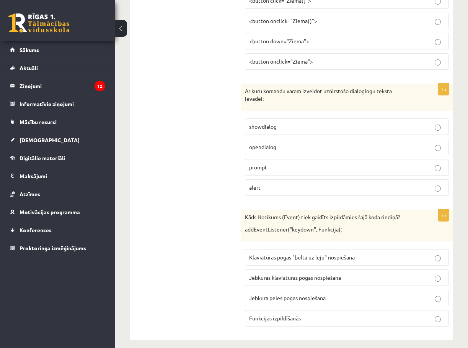
click at [282, 171] on p "prompt" at bounding box center [347, 167] width 196 height 8
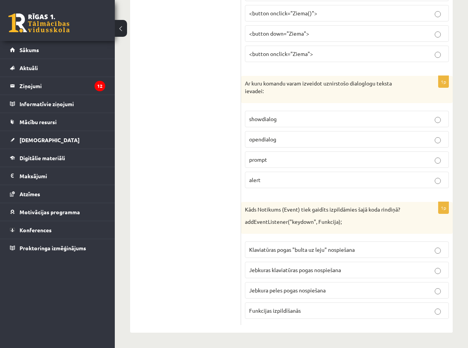
scroll to position [3835, 0]
click at [275, 271] on span "Jebkuras klaviatūras pogas nospiešana" at bounding box center [295, 269] width 92 height 7
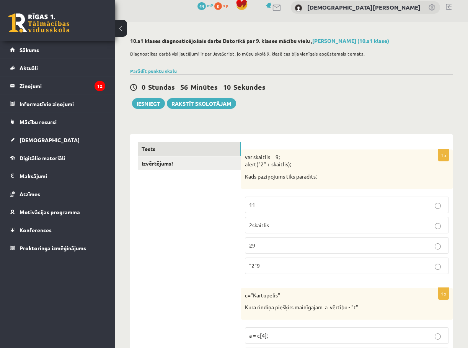
scroll to position [0, 0]
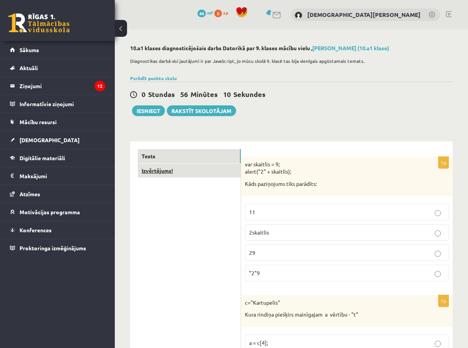
click at [175, 171] on link "Izvērtējums!" at bounding box center [189, 170] width 103 height 14
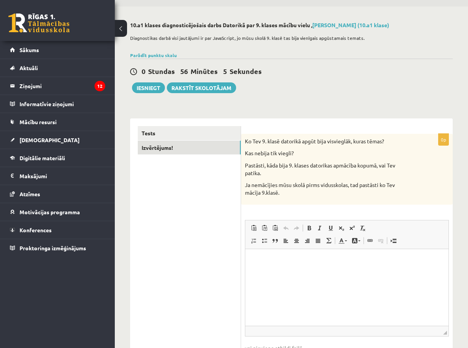
scroll to position [40, 0]
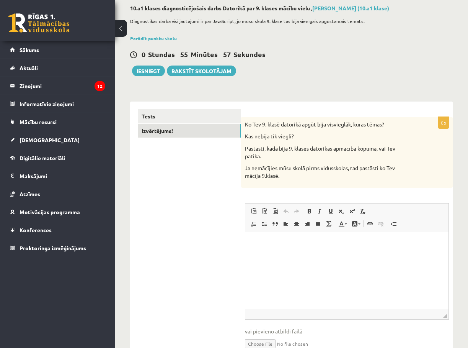
click at [269, 251] on html at bounding box center [346, 243] width 203 height 23
click at [154, 65] on div "0 Stundas 55 Minūtes 54 Sekundes Ieskaite saglabāta! Iesniegt Rakstīt skolotājam" at bounding box center [291, 59] width 323 height 34
click at [152, 72] on button "Iesniegt" at bounding box center [148, 70] width 33 height 11
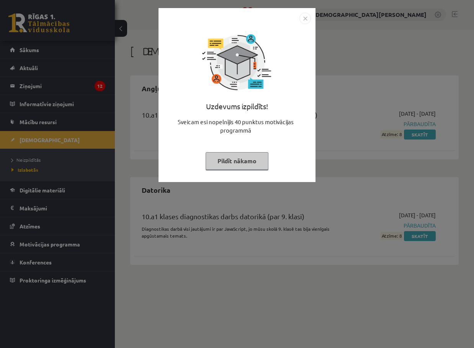
click at [348, 93] on div "Uzdevums izpildīts! Sveicam esi nopelnījis 40 punktus motivācijas programmā Pil…" at bounding box center [237, 174] width 474 height 348
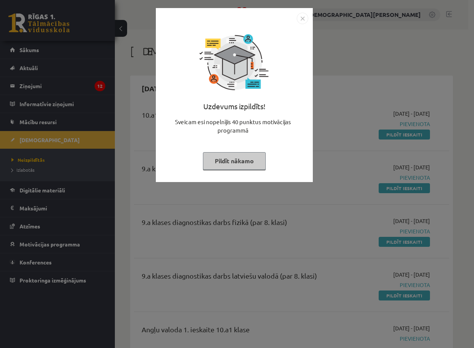
click at [358, 100] on div "Uzdevums izpildīts! Sveicam esi nopelnījis 40 punktus motivācijas programmā Pil…" at bounding box center [237, 174] width 474 height 348
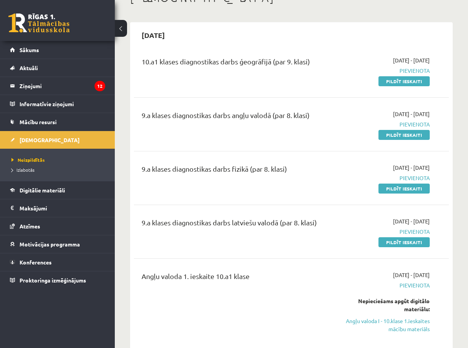
scroll to position [77, 0]
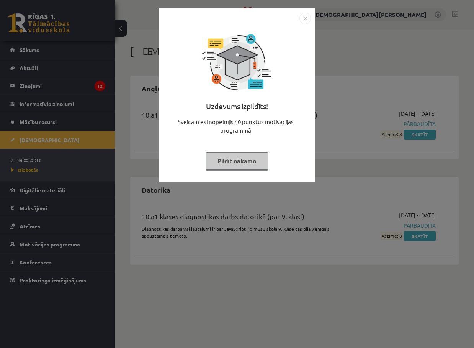
click at [232, 163] on button "Pildīt nākamo" at bounding box center [237, 161] width 63 height 18
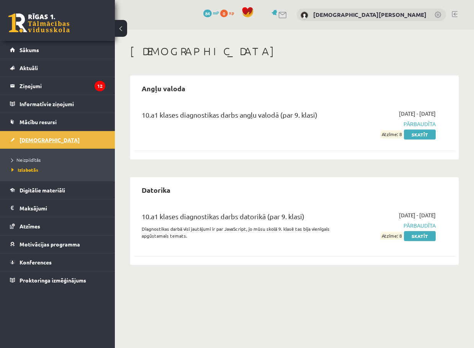
click at [27, 140] on span "[DEMOGRAPHIC_DATA]" at bounding box center [50, 139] width 60 height 7
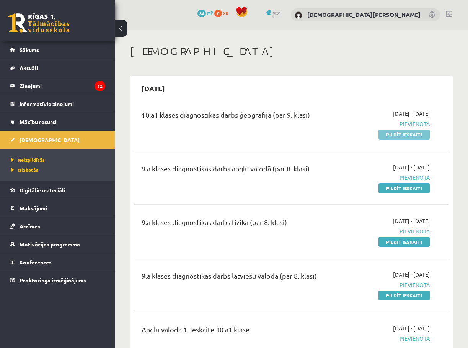
click at [400, 135] on link "Pildīt ieskaiti" at bounding box center [404, 134] width 51 height 10
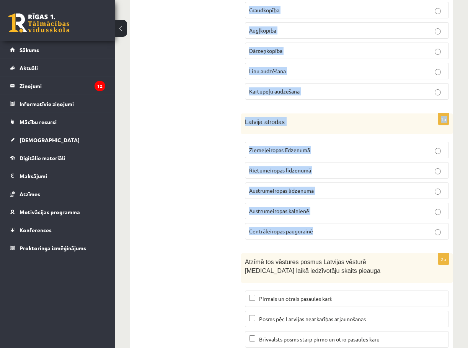
scroll to position [3564, 0]
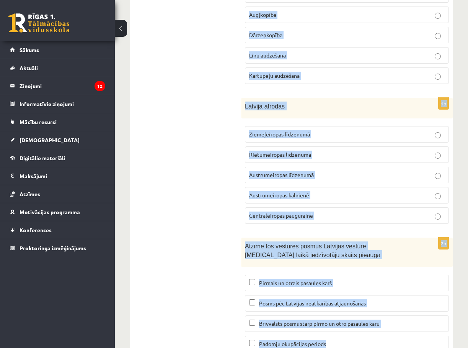
drag, startPoint x: 245, startPoint y: 153, endPoint x: 367, endPoint y: 303, distance: 193.4
copy form "Loremi dolorsi ametconsect adi Elitsedd eiusmodtemp! Incididun utlaboree dolore…"
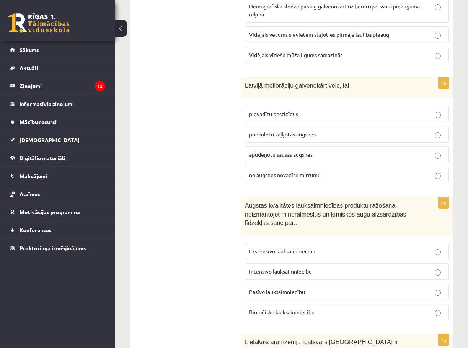
scroll to position [0, 0]
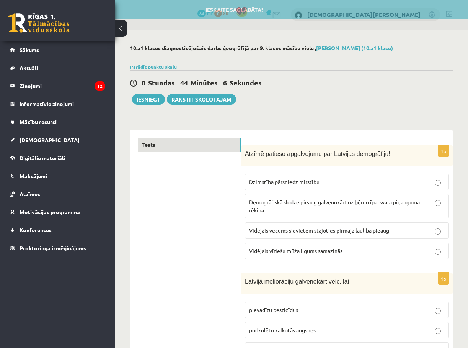
click at [280, 231] on span "Vidējais vecums sievietēm stājoties pirmajā laulībā pieaug" at bounding box center [319, 230] width 140 height 7
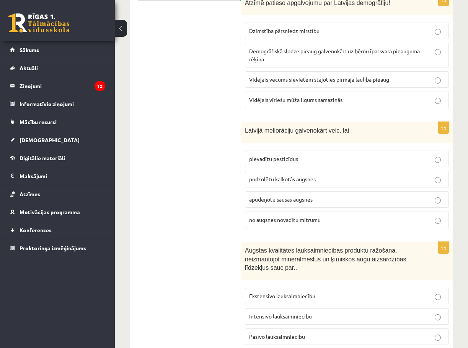
scroll to position [153, 0]
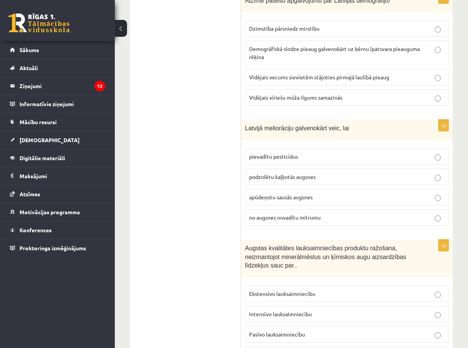
click at [268, 217] on span "no augsnes novadītu mitrumu" at bounding box center [285, 217] width 72 height 7
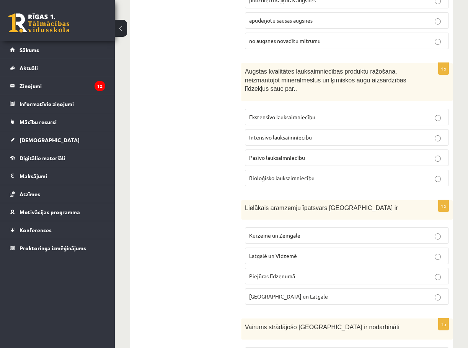
scroll to position [344, 0]
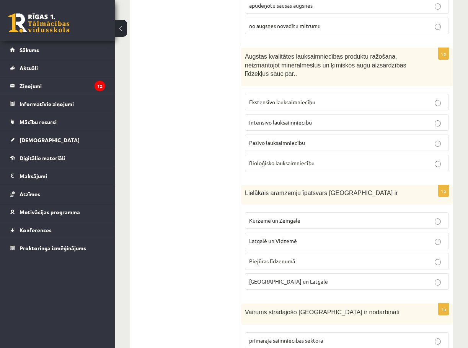
click at [290, 167] on label "Bioloģisko lauksaimniecību" at bounding box center [347, 163] width 204 height 16
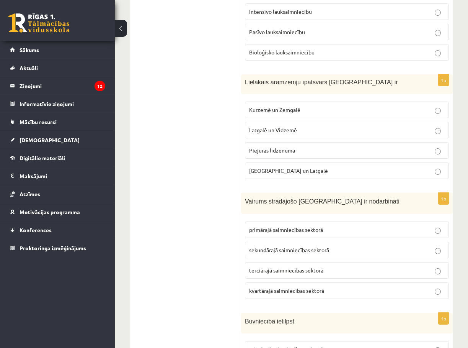
scroll to position [459, 0]
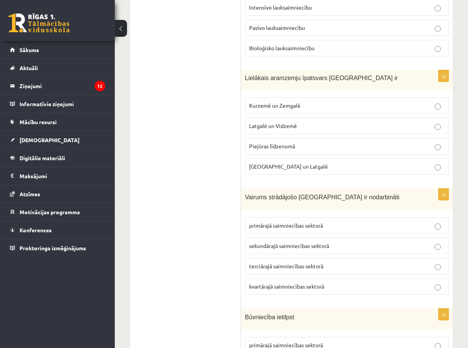
click at [299, 109] on p "Kurzemē un Zemgalē" at bounding box center [347, 105] width 196 height 8
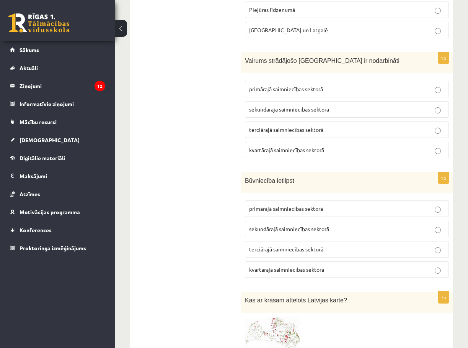
scroll to position [612, 0]
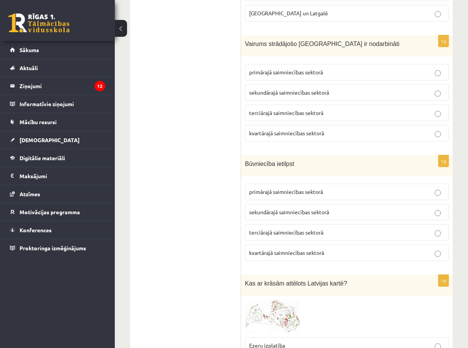
click at [279, 112] on span "terciārajā saimniecības sektorā" at bounding box center [286, 112] width 74 height 7
click at [274, 214] on span "sekundārajā saimniecības sektorā" at bounding box center [289, 211] width 80 height 7
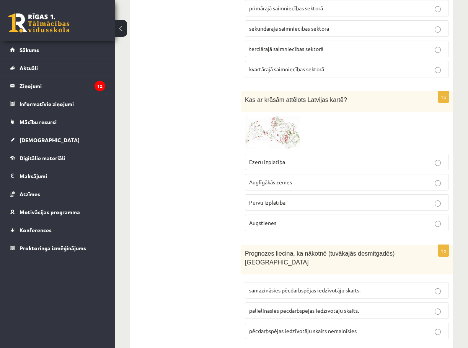
scroll to position [804, 0]
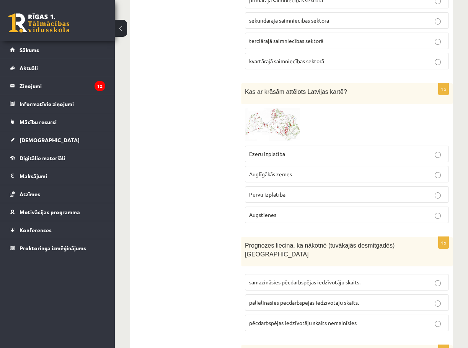
click at [277, 220] on label "Augstienes" at bounding box center [347, 214] width 204 height 16
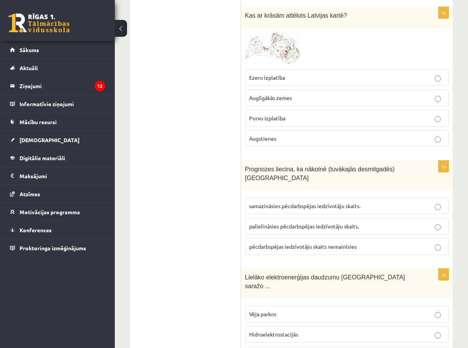
scroll to position [880, 0]
click at [273, 222] on span "palielināsies pēcdarbspējas iedzīvotāju skaits." at bounding box center [304, 225] width 110 height 7
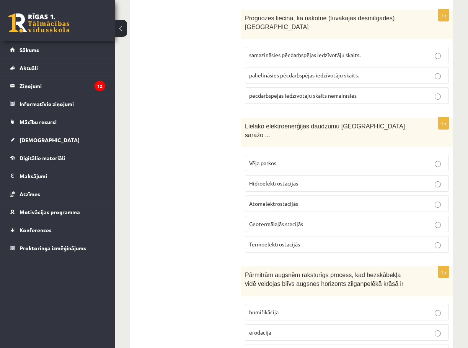
scroll to position [1033, 0]
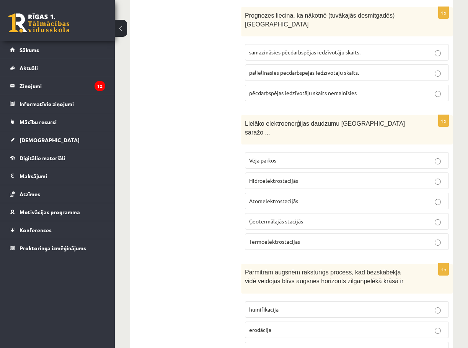
click at [285, 172] on label "Hidroelektrostacijās" at bounding box center [347, 180] width 204 height 16
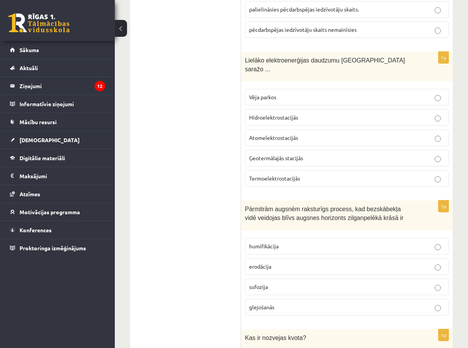
scroll to position [1186, 0]
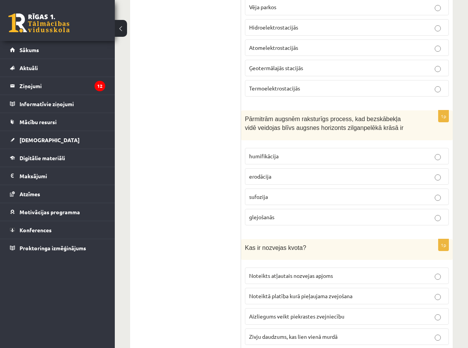
click at [275, 213] on p "glejošanās" at bounding box center [347, 217] width 196 height 8
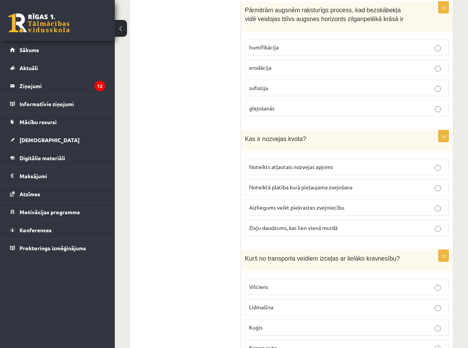
scroll to position [1301, 0]
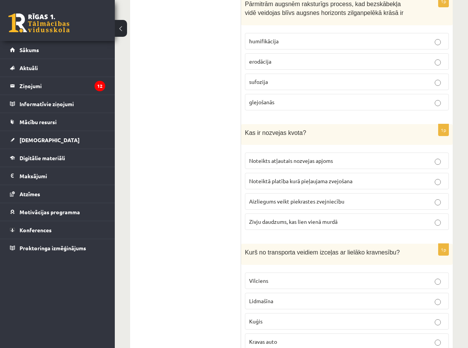
click at [281, 157] on span "Noteikts atļautais nozvejas apjoms" at bounding box center [291, 160] width 84 height 7
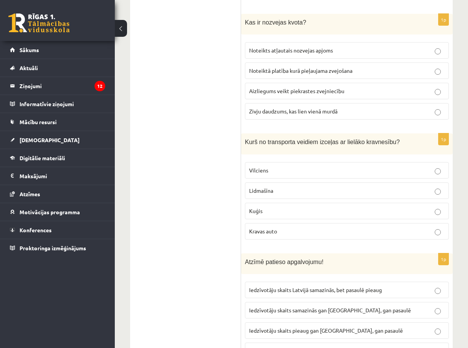
scroll to position [1416, 0]
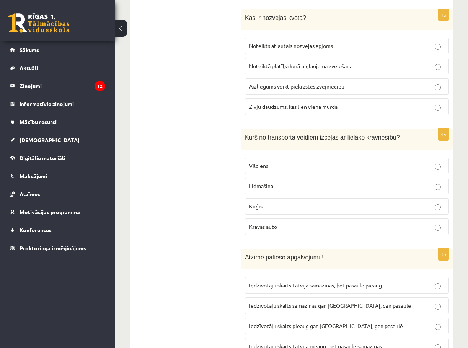
click at [269, 202] on p "Kuģis" at bounding box center [347, 206] width 196 height 8
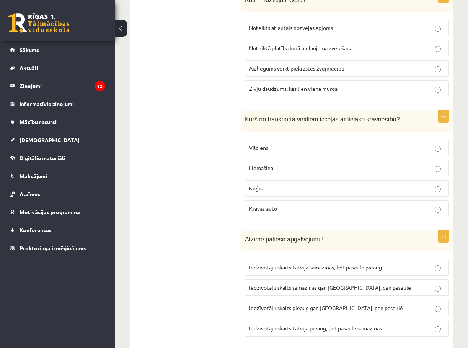
scroll to position [1493, 0]
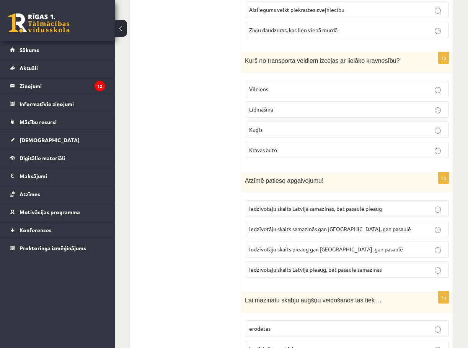
click at [296, 205] on span "Iedzīvotāju skaits Latvijā samazinās, bet pasaulē pieaug" at bounding box center [315, 208] width 133 height 7
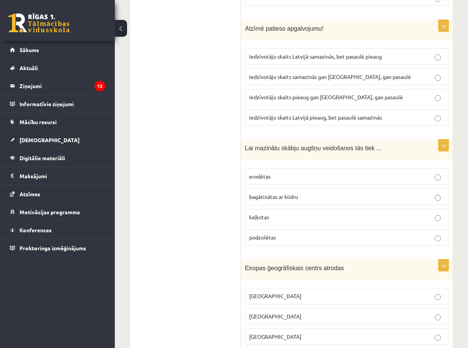
scroll to position [1646, 0]
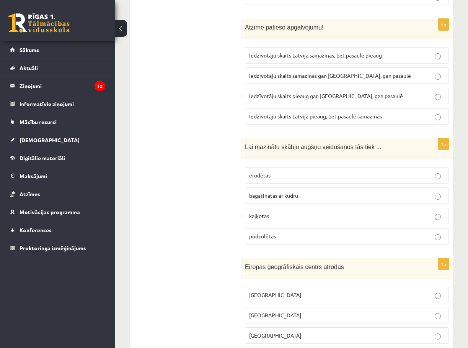
click at [270, 212] on p "kaļķotas" at bounding box center [347, 216] width 196 height 8
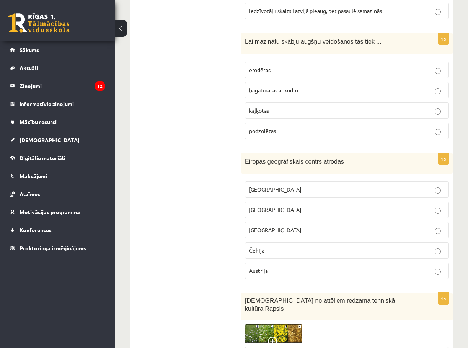
scroll to position [1761, 0]
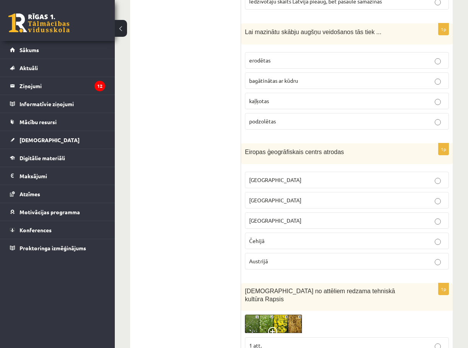
click at [274, 196] on p "Lietuvā" at bounding box center [347, 200] width 196 height 8
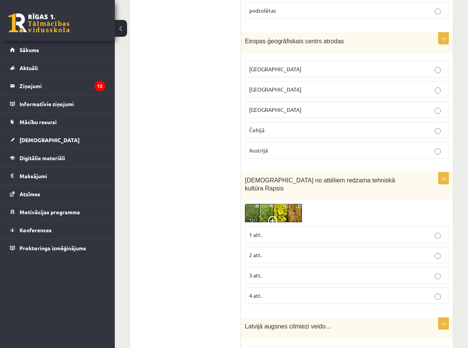
scroll to position [1875, 0]
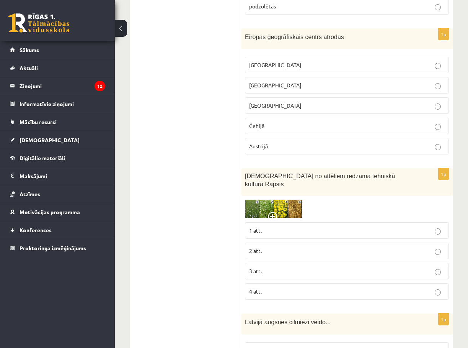
click at [257, 267] on p "3 att." at bounding box center [347, 271] width 196 height 8
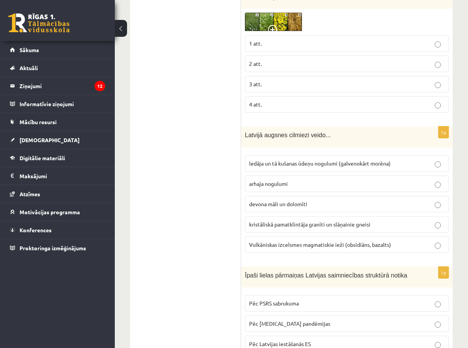
scroll to position [2067, 0]
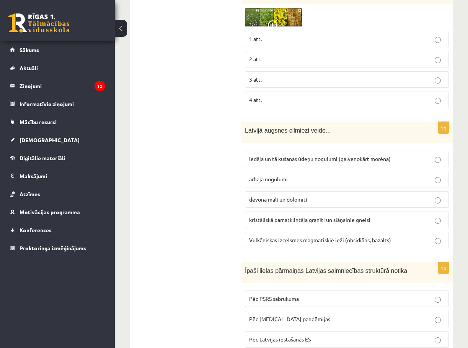
click at [275, 150] on label "ledāja un tā kušanas ūdeņu nogulumi (galvenokārt morēna)" at bounding box center [347, 158] width 204 height 16
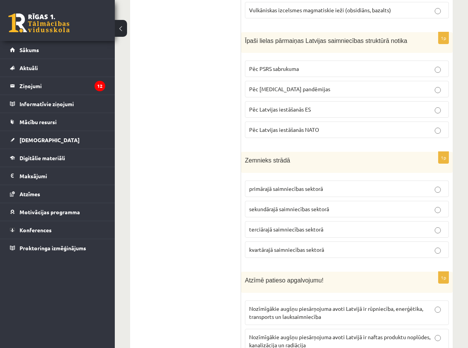
scroll to position [2258, 0]
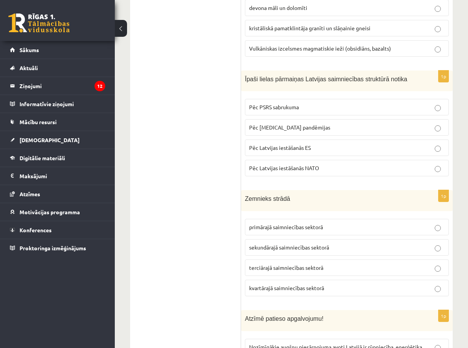
click at [289, 103] on span "Pēc PSRS sabrukuma" at bounding box center [274, 106] width 50 height 7
click at [296, 219] on label "primārajā saimniecības sektorā" at bounding box center [347, 227] width 204 height 16
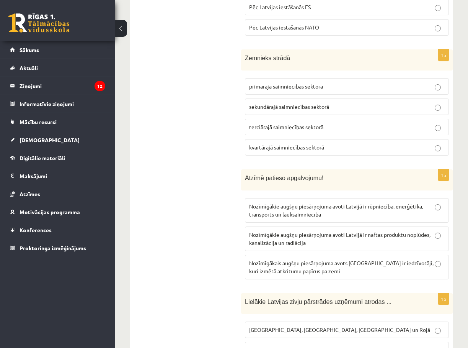
scroll to position [2411, 0]
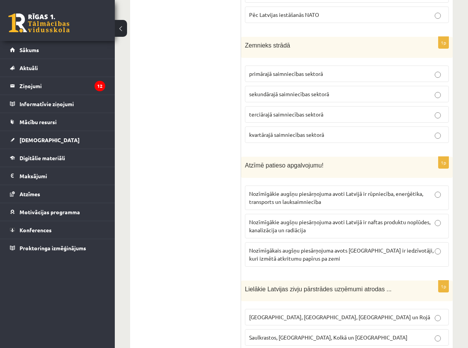
click at [281, 190] on span "Nozīmīgākie augšņu piesārņojuma avoti Latvijā ir rūpniecība, enerģētika, transp…" at bounding box center [336, 197] width 174 height 15
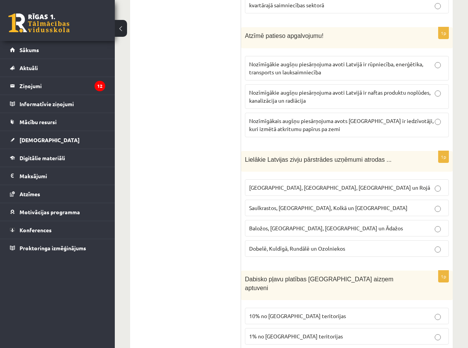
scroll to position [2564, 0]
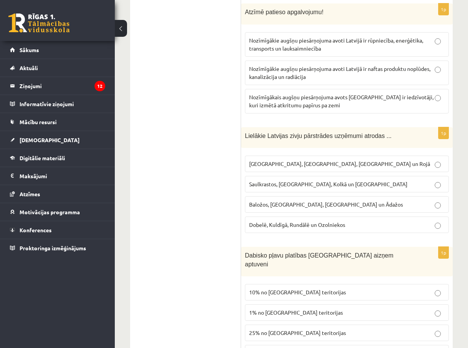
click at [294, 160] on span "Rīgā, Liepājā, Salacgrīvā un Rojā" at bounding box center [339, 163] width 181 height 7
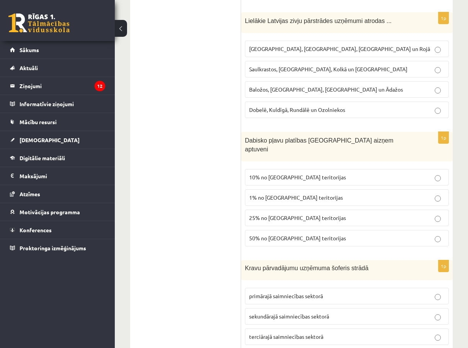
click at [282, 194] on span "1% no Latvijas teritorijas" at bounding box center [296, 197] width 94 height 7
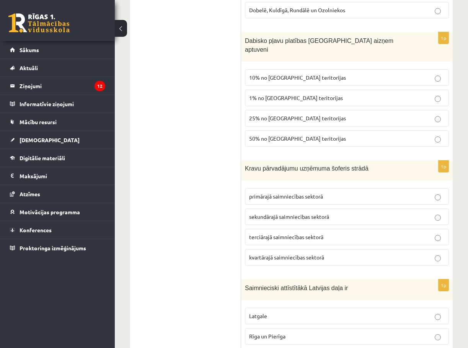
scroll to position [2794, 0]
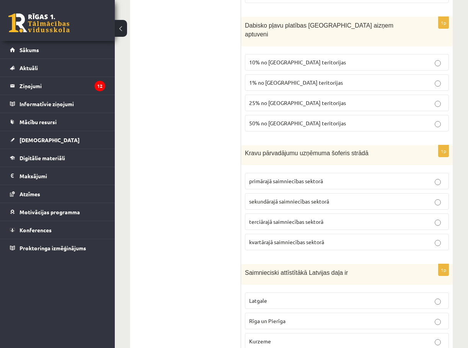
click at [282, 217] on p "terciārajā saimniecības sektorā" at bounding box center [347, 221] width 196 height 8
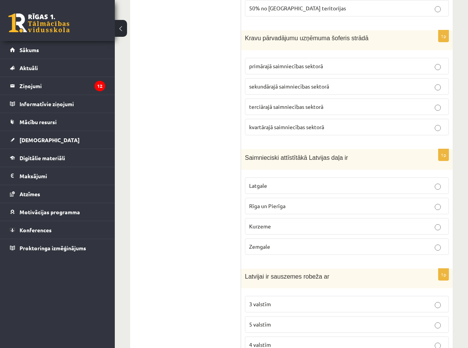
click at [282, 202] on span "Rīga un Pierīga" at bounding box center [267, 205] width 36 height 7
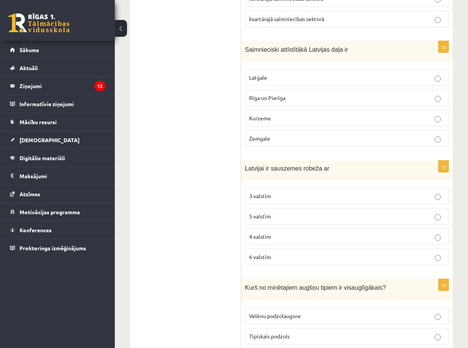
scroll to position [3024, 0]
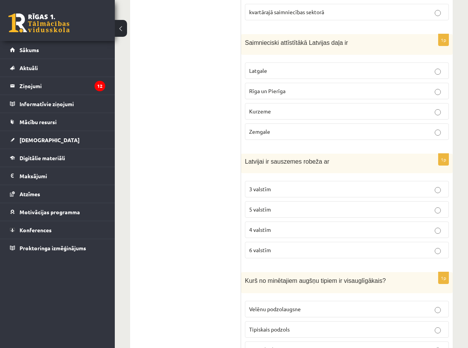
click at [264, 206] on span "5 valstīm" at bounding box center [260, 209] width 22 height 7
click at [273, 225] on p "4 valstīm" at bounding box center [347, 229] width 196 height 8
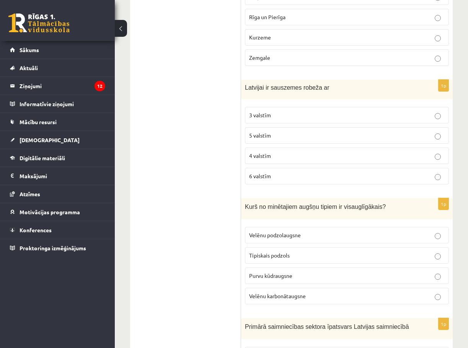
scroll to position [3100, 0]
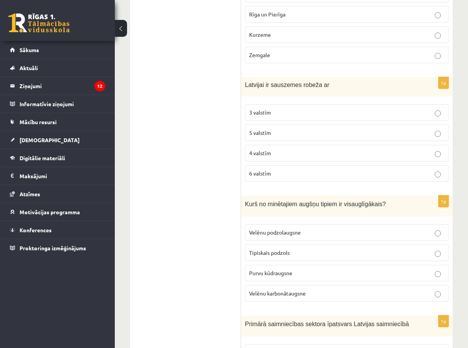
click at [275, 289] on span "Velēnu karbonātaugsne" at bounding box center [277, 292] width 57 height 7
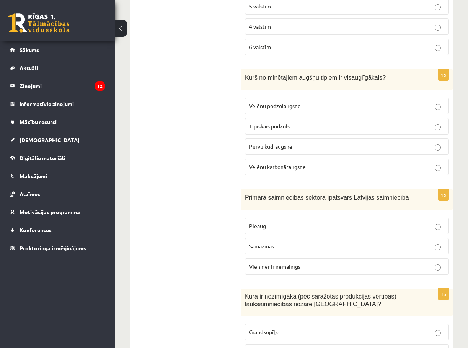
scroll to position [3292, 0]
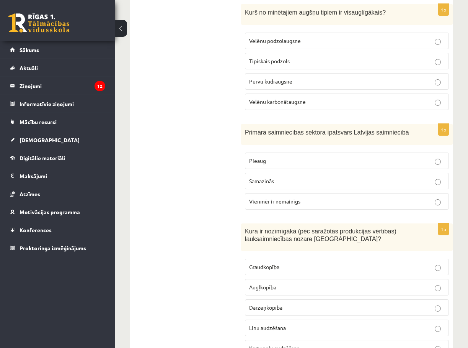
click at [263, 177] on span "Samazinās" at bounding box center [261, 180] width 25 height 7
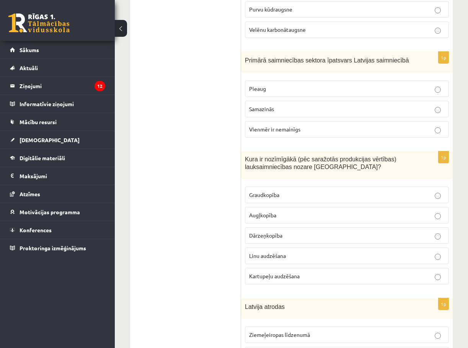
scroll to position [3406, 0]
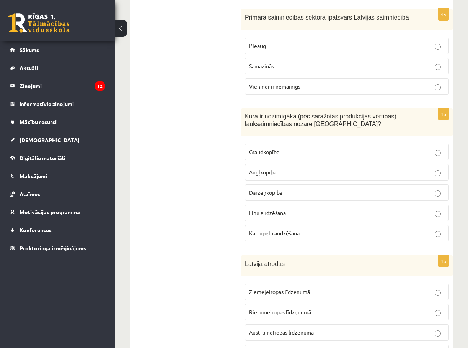
click at [276, 144] on label "Graudkopība" at bounding box center [347, 152] width 204 height 16
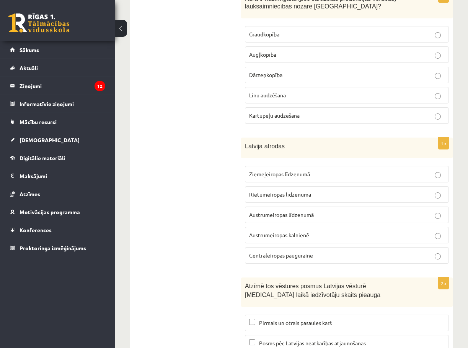
scroll to position [3559, 0]
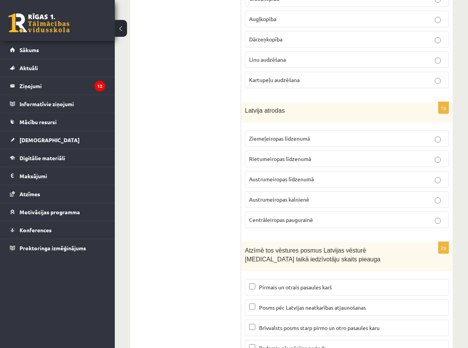
click at [282, 175] on span "Austrumeiropas līdzenumā" at bounding box center [281, 178] width 65 height 7
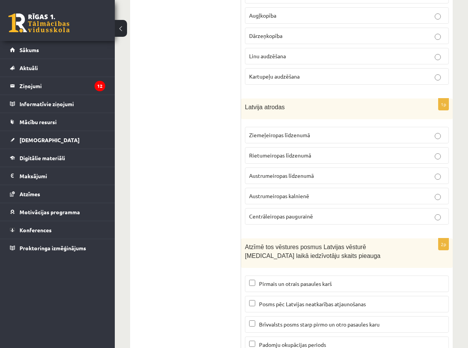
scroll to position [3564, 0]
click at [288, 320] on span "Brīvvalsts posms starp pirmo un otro pasaules karu" at bounding box center [319, 323] width 121 height 7
click at [287, 279] on p "Pirmais un otrais pasaules karš" at bounding box center [347, 283] width 196 height 8
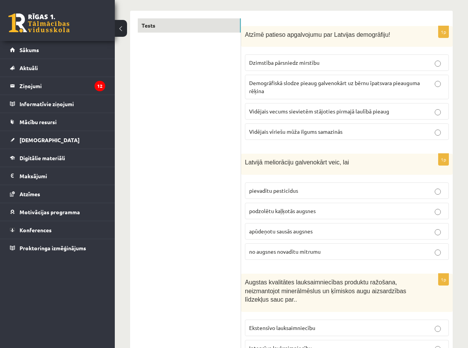
scroll to position [0, 0]
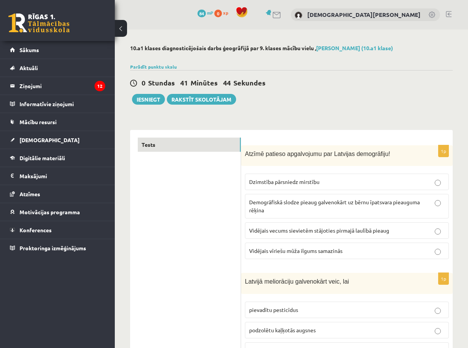
click at [149, 91] on div "0 Stundas 41 Minūtes 44 Sekundes Ieskaite saglabāta! Iesniegt Rakstīt skolotājam" at bounding box center [291, 87] width 323 height 34
click at [150, 98] on button "Iesniegt" at bounding box center [148, 99] width 33 height 11
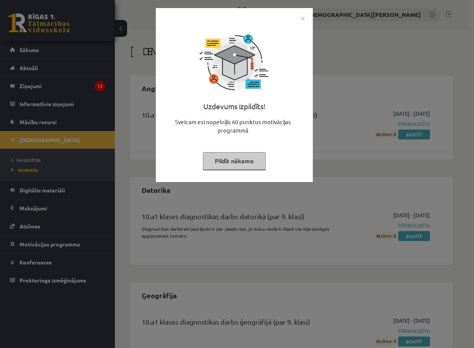
click at [373, 78] on div "Uzdevums izpildīts! Sveicam esi nopelnījis 60 punktus motivācijas programmā Pil…" at bounding box center [237, 174] width 474 height 348
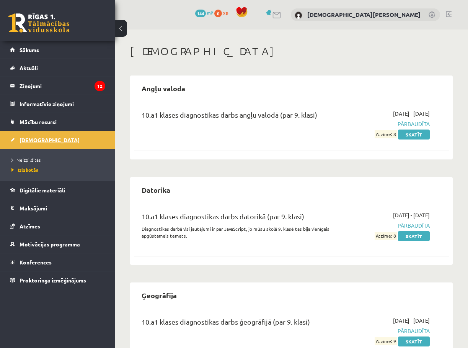
click at [31, 139] on span "[DEMOGRAPHIC_DATA]" at bounding box center [50, 139] width 60 height 7
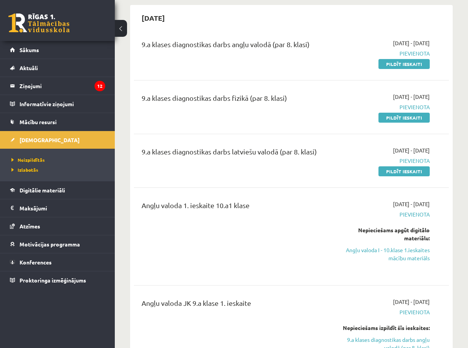
scroll to position [77, 0]
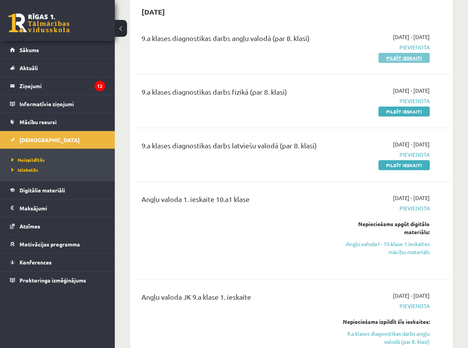
click at [413, 58] on link "Pildīt ieskaiti" at bounding box center [404, 58] width 51 height 10
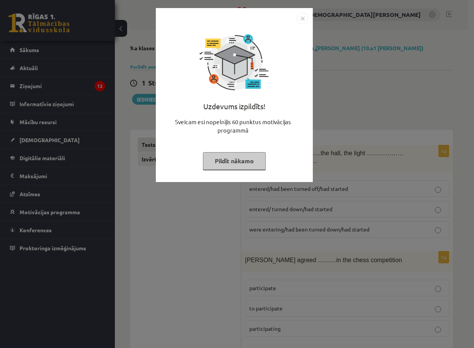
click at [229, 167] on button "Pildīt nākamo" at bounding box center [234, 161] width 63 height 18
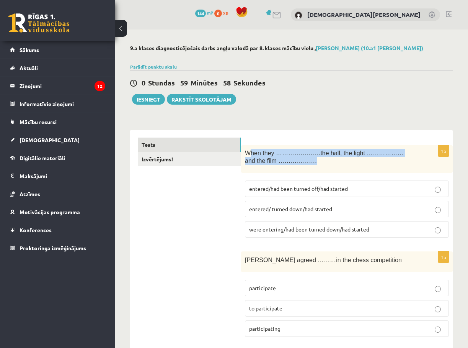
drag, startPoint x: 250, startPoint y: 153, endPoint x: 273, endPoint y: 162, distance: 24.9
click at [273, 162] on p "When they ………………….the hall, the light ………………and the film ………………." at bounding box center [328, 157] width 166 height 16
click at [254, 158] on span "When they ………………….the hall, the light ………………and the film ………………." at bounding box center [324, 157] width 158 height 15
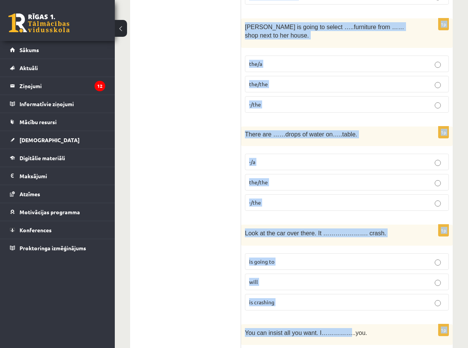
scroll to position [2768, 0]
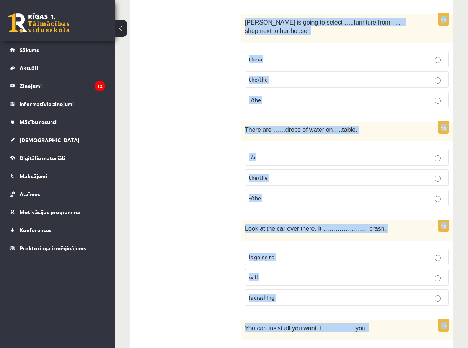
drag, startPoint x: 247, startPoint y: 151, endPoint x: 328, endPoint y: 308, distance: 176.8
copy form "Lore ipsu ………………….dol sita, con adipi ………………eli sed doei ………………. tempori/utl et…"
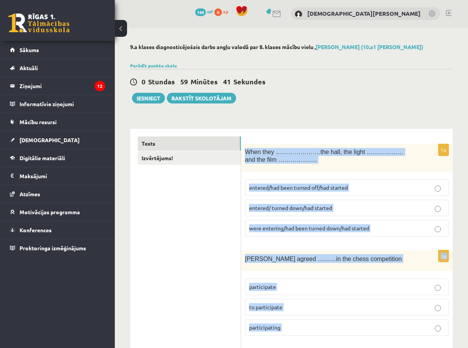
scroll to position [0, 0]
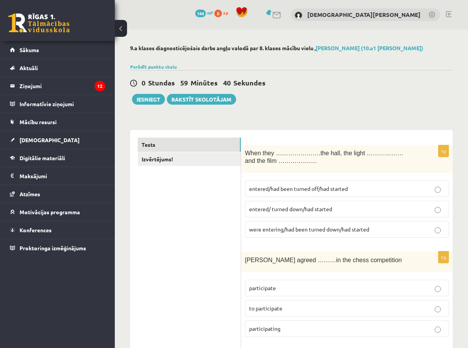
click at [288, 190] on span "entered/had been turned off/had started" at bounding box center [298, 188] width 99 height 7
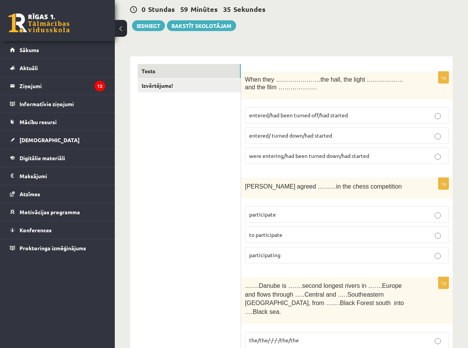
scroll to position [77, 0]
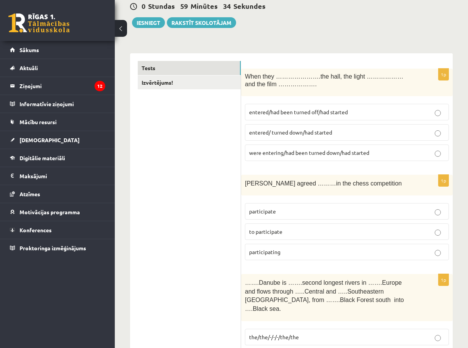
click at [281, 232] on span "to participate" at bounding box center [265, 231] width 33 height 7
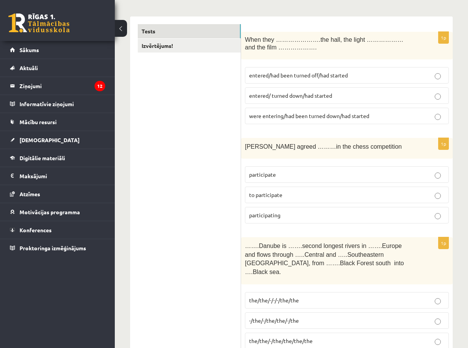
scroll to position [230, 0]
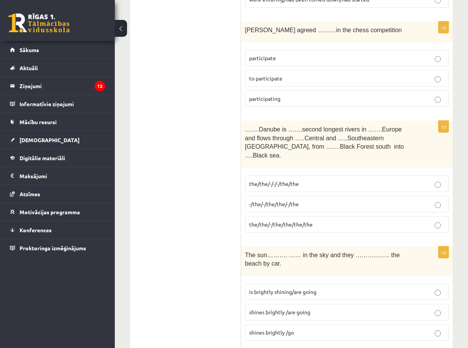
click at [284, 180] on p "the/the/-/-/-/the/the" at bounding box center [347, 184] width 196 height 8
click at [277, 220] on p "the/the/-/the/the/the/the" at bounding box center [347, 224] width 196 height 8
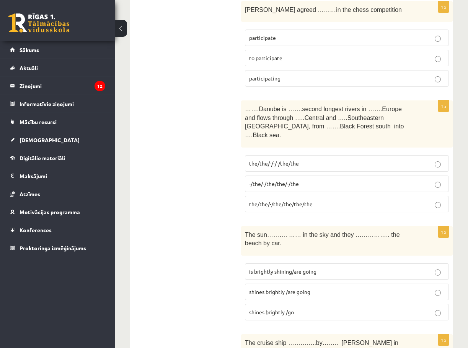
scroll to position [306, 0]
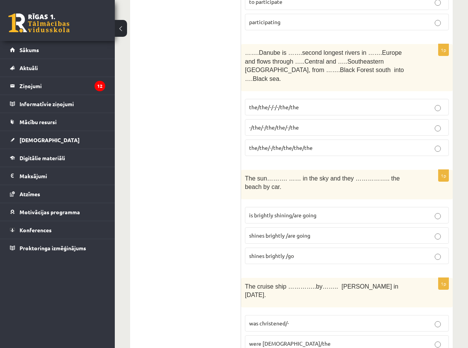
click at [284, 227] on label "shines brightly /are going" at bounding box center [347, 235] width 204 height 16
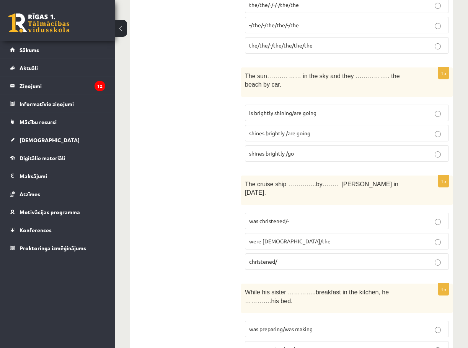
scroll to position [421, 0]
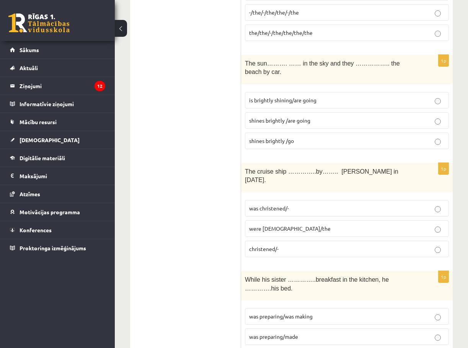
click at [278, 204] on p "was christened/-" at bounding box center [347, 208] width 196 height 8
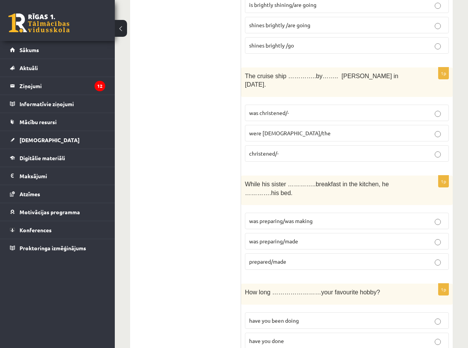
scroll to position [536, 0]
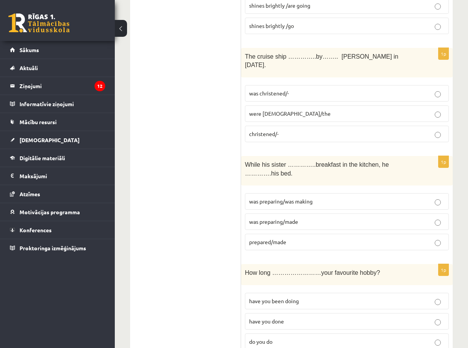
click at [290, 197] on span "was preparing/was making" at bounding box center [281, 200] width 64 height 7
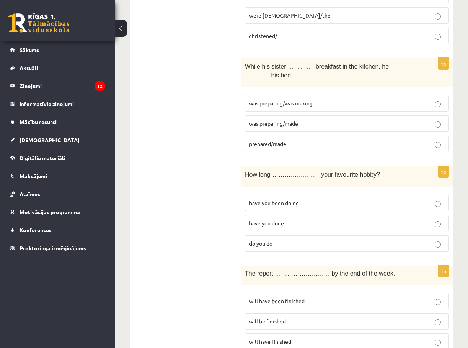
scroll to position [651, 0]
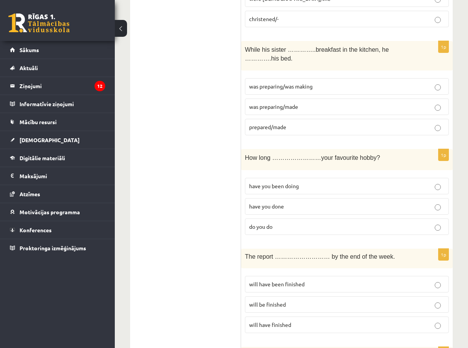
click at [286, 182] on span "have you been doing" at bounding box center [274, 185] width 50 height 7
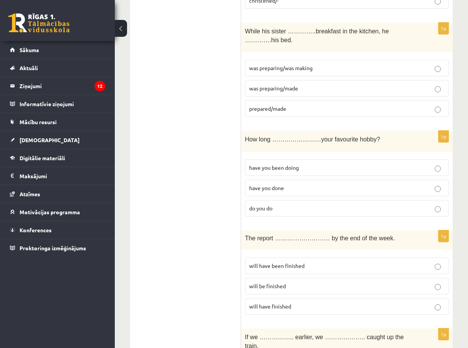
scroll to position [689, 0]
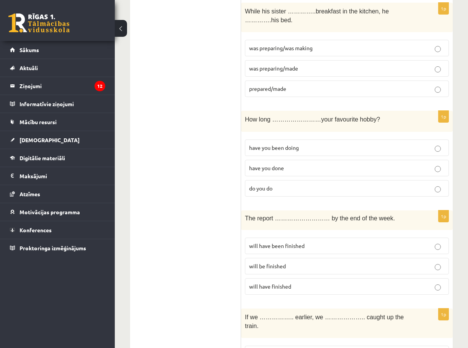
click at [289, 242] on span "will have been finished" at bounding box center [276, 245] width 55 height 7
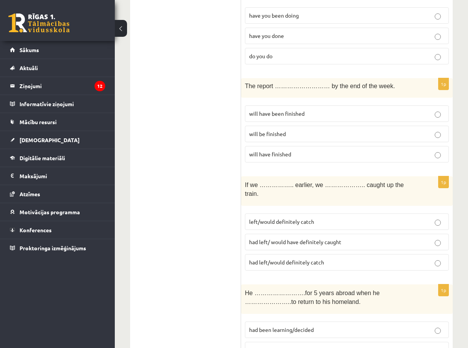
scroll to position [842, 0]
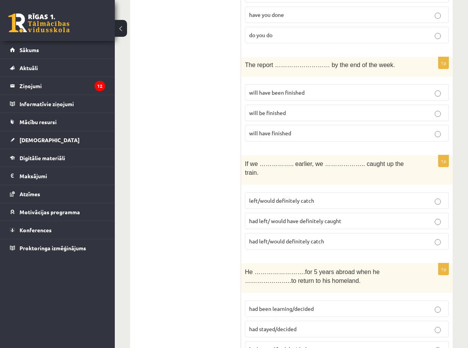
click at [276, 217] on span "had left/ would have definitely caught" at bounding box center [295, 220] width 92 height 7
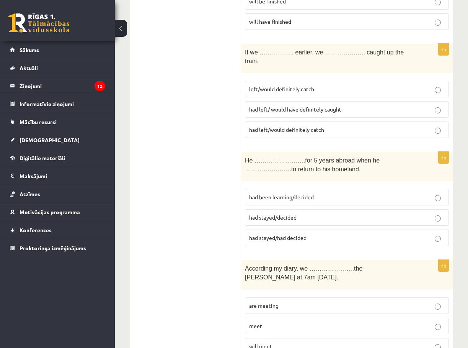
scroll to position [957, 0]
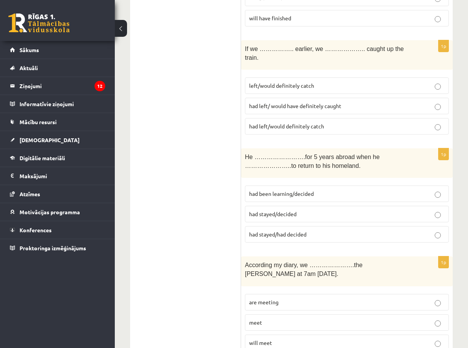
click at [271, 210] on span "had stayed/decided" at bounding box center [272, 213] width 47 height 7
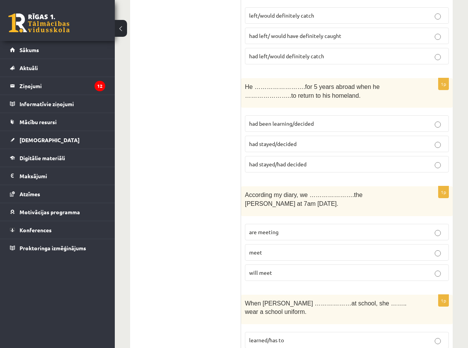
scroll to position [1033, 0]
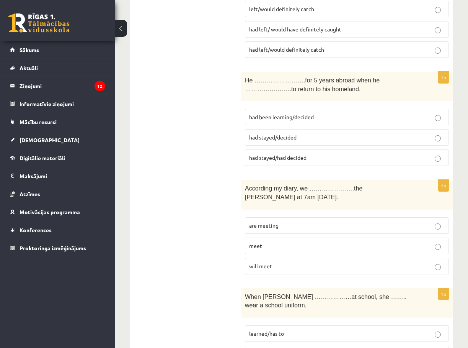
click at [284, 217] on label "are meeting" at bounding box center [347, 225] width 204 height 16
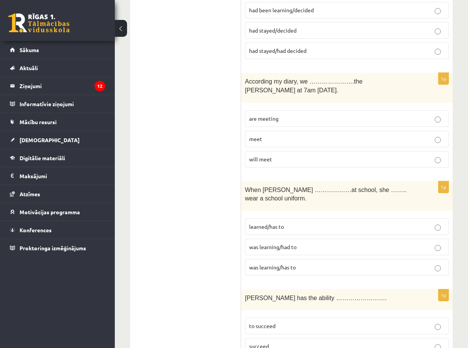
scroll to position [1148, 0]
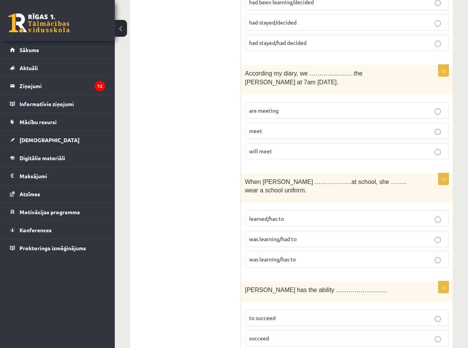
click at [284, 235] on span "was learning/had to" at bounding box center [272, 238] width 47 height 7
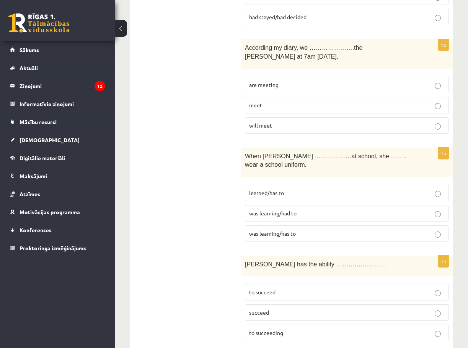
scroll to position [1263, 0]
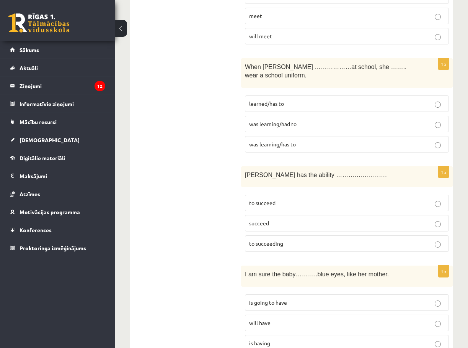
click at [275, 191] on fieldset "to succeed succeed to succeeding" at bounding box center [347, 222] width 204 height 63
click at [274, 194] on label "to succeed" at bounding box center [347, 202] width 204 height 16
click at [271, 318] on p "will have" at bounding box center [347, 322] width 196 height 8
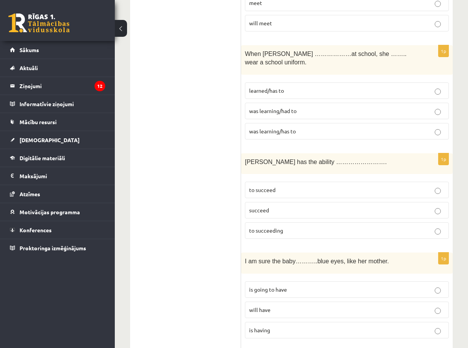
scroll to position [1416, 0]
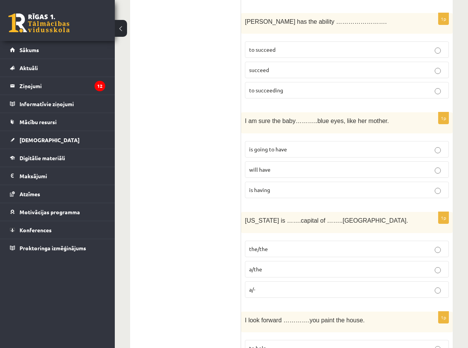
click at [271, 240] on label "the/the" at bounding box center [347, 248] width 204 height 16
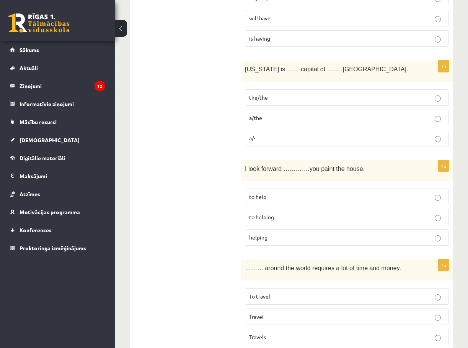
scroll to position [1569, 0]
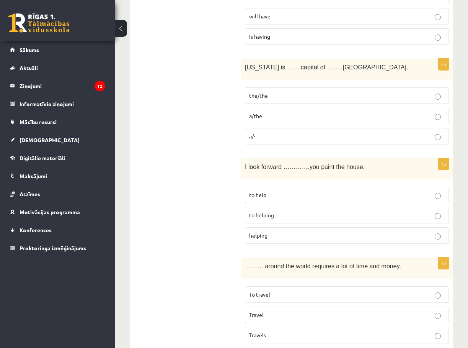
click at [272, 191] on p "to help" at bounding box center [347, 195] width 196 height 8
click at [271, 211] on span "to helping" at bounding box center [261, 214] width 25 height 7
click at [273, 191] on p "to help" at bounding box center [347, 195] width 196 height 8
click at [285, 211] on p "to helping" at bounding box center [347, 215] width 196 height 8
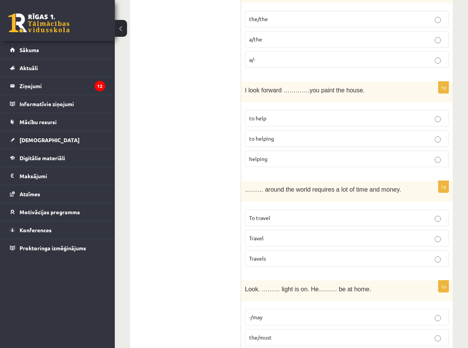
click at [272, 214] on p "To travel" at bounding box center [347, 218] width 196 height 8
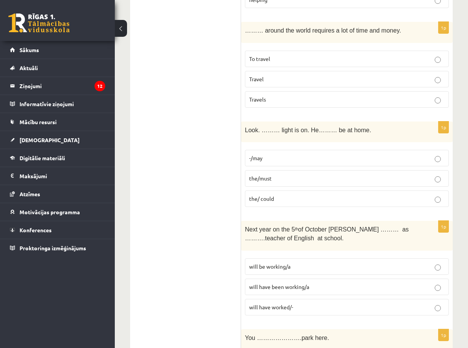
scroll to position [1684, 0]
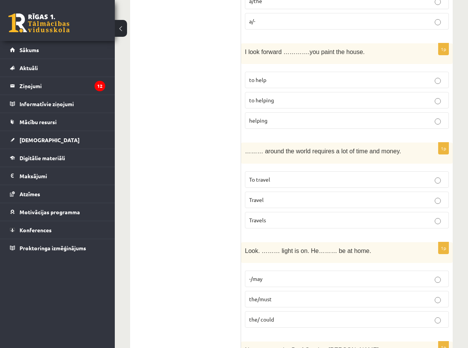
click at [278, 295] on p "the/must" at bounding box center [347, 299] width 196 height 8
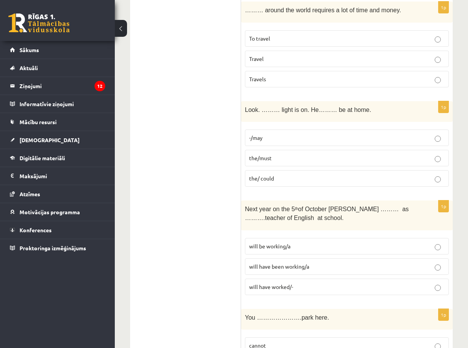
scroll to position [1837, 0]
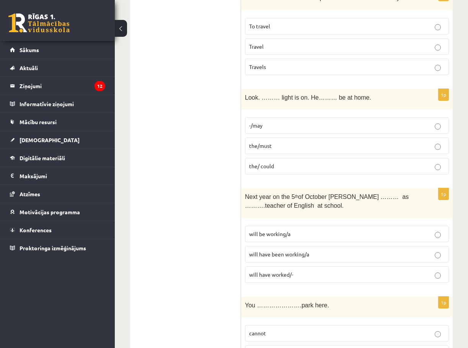
click at [281, 230] on span "will be working/a" at bounding box center [269, 233] width 41 height 7
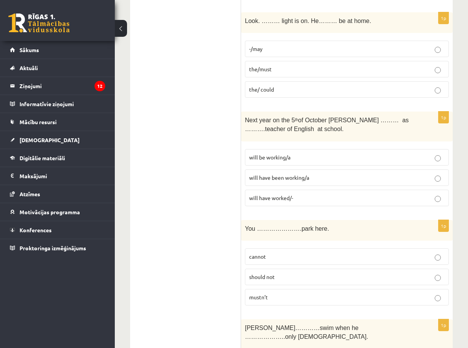
click at [280, 289] on label "mustn’t" at bounding box center [347, 297] width 204 height 16
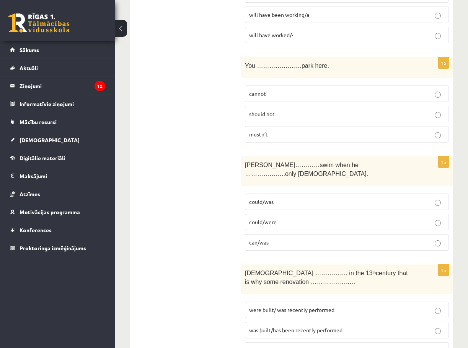
scroll to position [2105, 0]
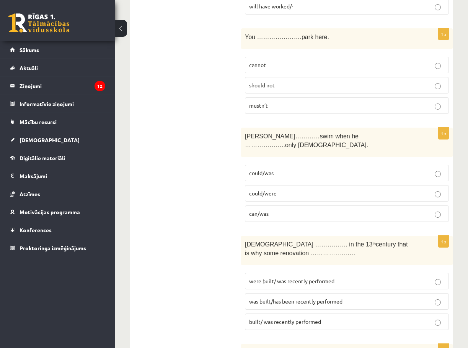
click at [280, 169] on p "could/was" at bounding box center [347, 173] width 196 height 8
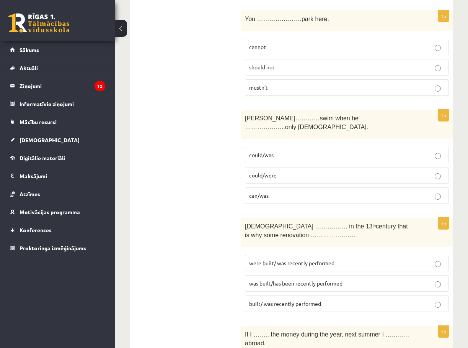
scroll to position [2143, 0]
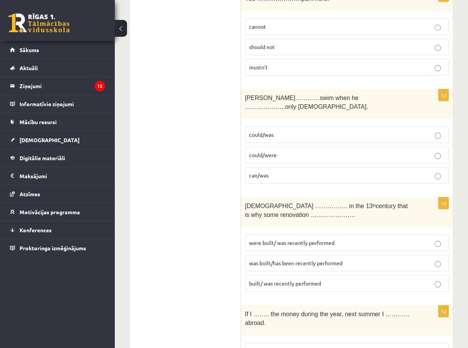
click at [279, 239] on span "were built/ was recently performed" at bounding box center [291, 242] width 85 height 7
click at [271, 255] on label "was built/has been recently performed" at bounding box center [347, 263] width 204 height 16
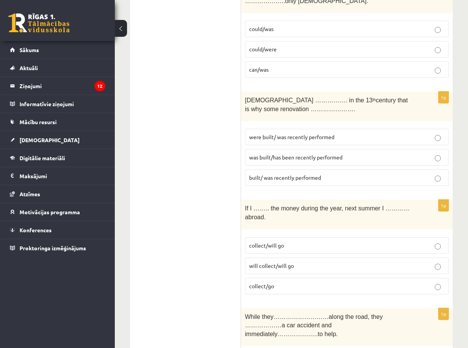
scroll to position [2258, 0]
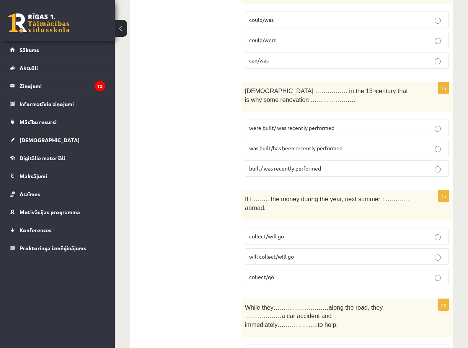
click at [281, 253] on span "will collect/will go" at bounding box center [271, 256] width 45 height 7
click at [274, 232] on span "collect/will go" at bounding box center [266, 235] width 35 height 7
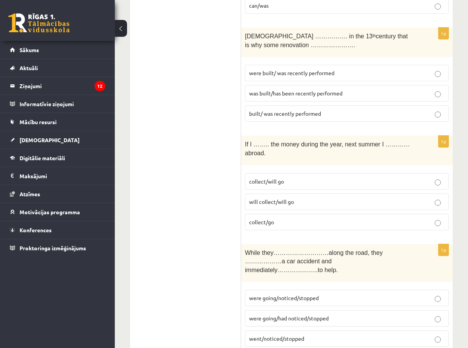
scroll to position [2335, 0]
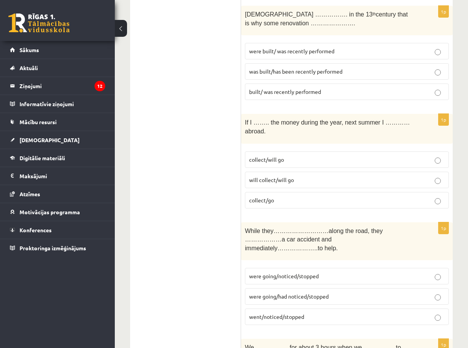
click at [284, 292] on span "were going/had noticed/stopped" at bounding box center [289, 295] width 80 height 7
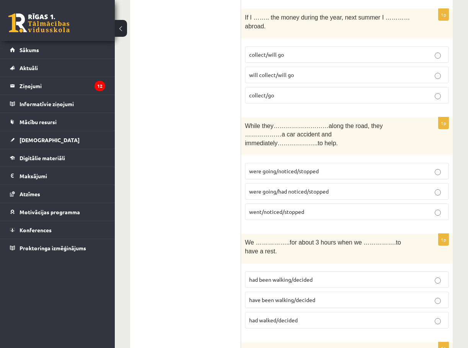
scroll to position [2449, 0]
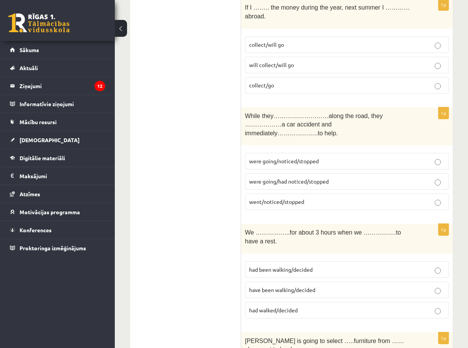
click at [280, 286] on span "have been walking/decided" at bounding box center [282, 289] width 66 height 7
click at [280, 265] on p "had been walking/decided" at bounding box center [347, 269] width 196 height 8
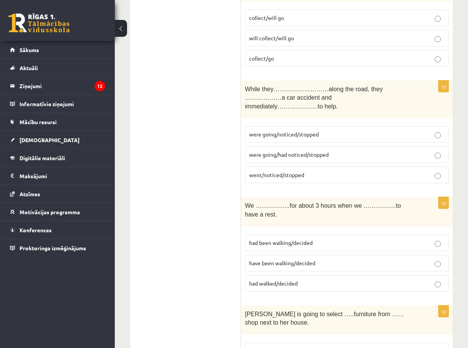
scroll to position [2526, 0]
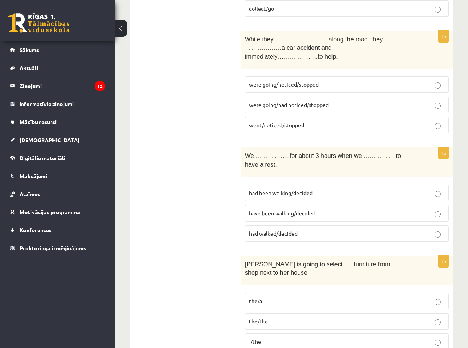
click at [272, 297] on p "the/a" at bounding box center [347, 301] width 196 height 8
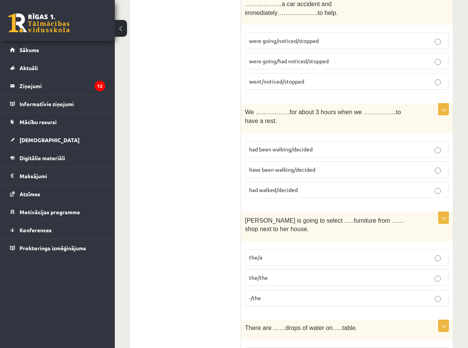
scroll to position [2641, 0]
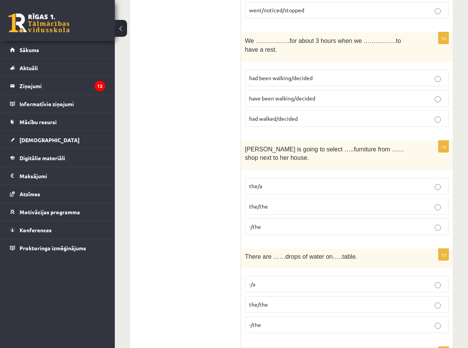
click at [268, 316] on label "-/the" at bounding box center [347, 324] width 204 height 16
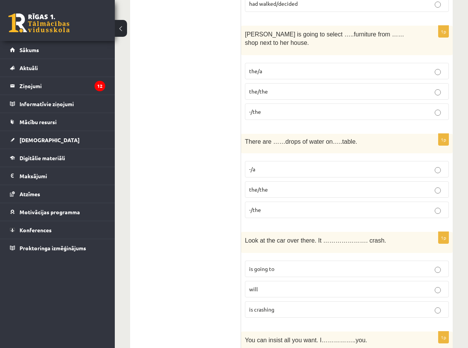
scroll to position [2768, 0]
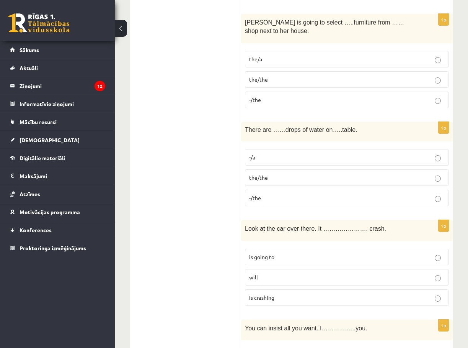
click at [285, 248] on label "is going to" at bounding box center [347, 256] width 204 height 16
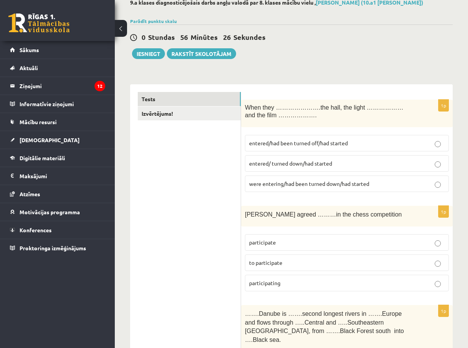
scroll to position [0, 0]
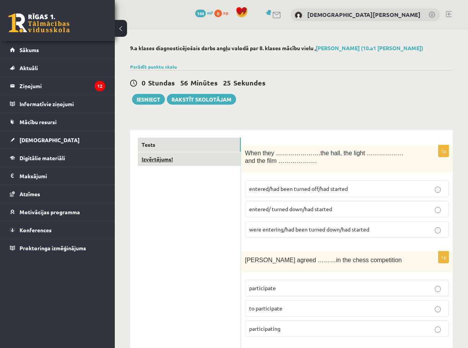
click at [176, 160] on link "Izvērtējums!" at bounding box center [189, 159] width 103 height 14
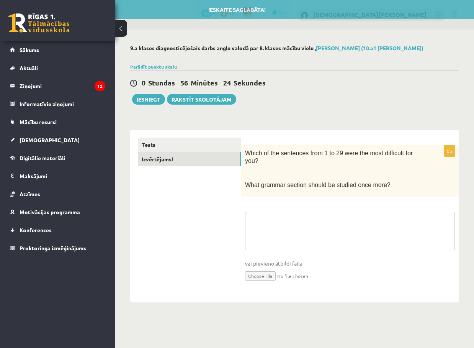
click at [270, 212] on textarea at bounding box center [350, 231] width 210 height 38
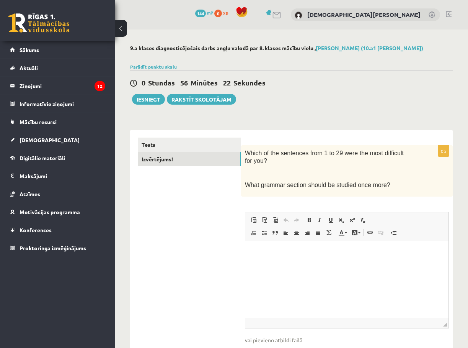
click at [301, 264] on html at bounding box center [346, 252] width 203 height 23
click at [151, 93] on div "0 Stundas 56 Minūtes 21 Sekundes Ieskaite saglabāta! Iesniegt Rakstīt skolotājam" at bounding box center [291, 87] width 323 height 34
click at [156, 101] on button "Iesniegt" at bounding box center [148, 99] width 33 height 11
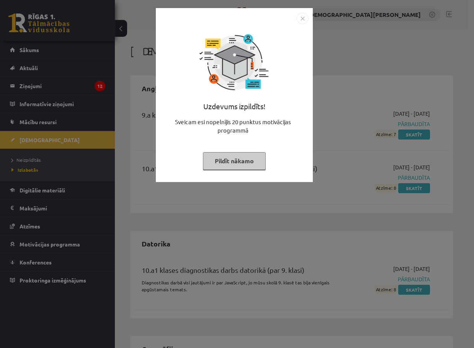
drag, startPoint x: 369, startPoint y: 191, endPoint x: 364, endPoint y: 151, distance: 40.5
click at [369, 191] on div "Uzdevums izpildīts! Sveicam esi nopelnījis 20 punktus motivācijas programmā Pil…" at bounding box center [237, 174] width 474 height 348
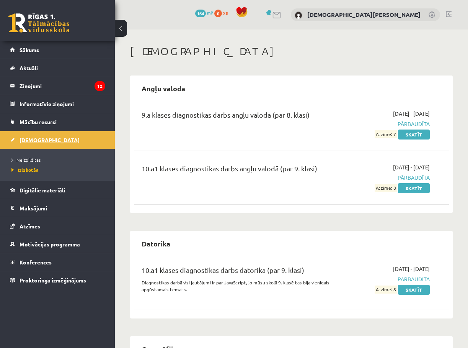
click at [30, 134] on link "[DEMOGRAPHIC_DATA]" at bounding box center [57, 140] width 95 height 18
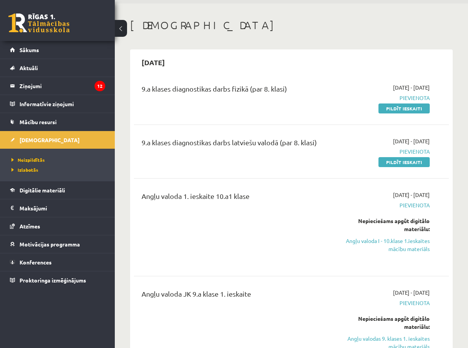
scroll to position [38, 0]
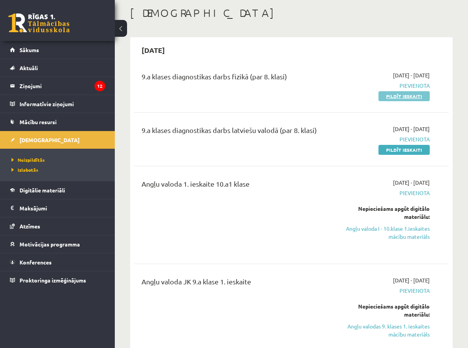
click at [411, 98] on link "Pildīt ieskaiti" at bounding box center [404, 96] width 51 height 10
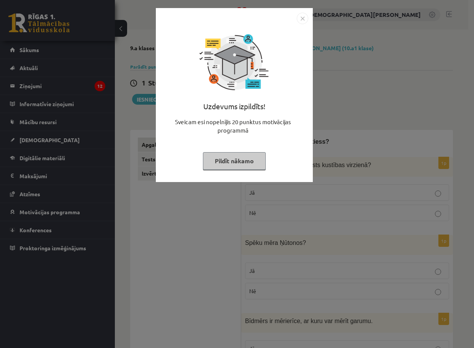
click at [222, 162] on button "Pildīt nākamo" at bounding box center [234, 161] width 63 height 18
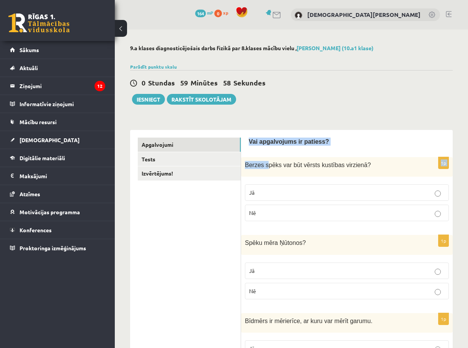
drag, startPoint x: 246, startPoint y: 142, endPoint x: 261, endPoint y: 159, distance: 22.2
click at [245, 160] on div "Berzes spēks var būt vērsts kustības virzienā ?" at bounding box center [347, 167] width 212 height 20
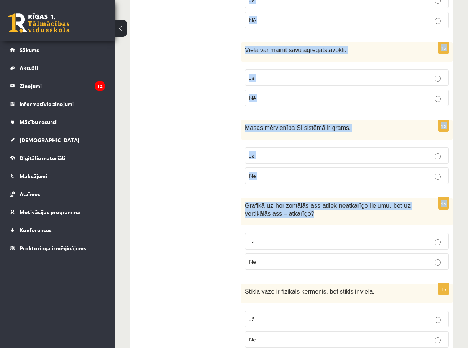
scroll to position [1242, 0]
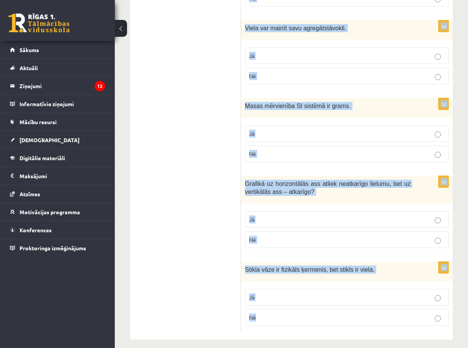
drag, startPoint x: 244, startPoint y: 166, endPoint x: 387, endPoint y: 321, distance: 211.0
copy form "Loremi dolor sit ame consec adipisci elitsedd ? Ei Te 4i Utlab etdo Magnaal ? E…"
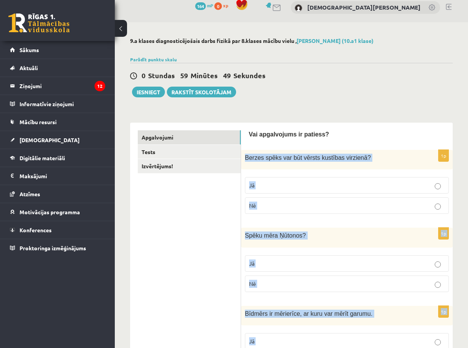
scroll to position [0, 0]
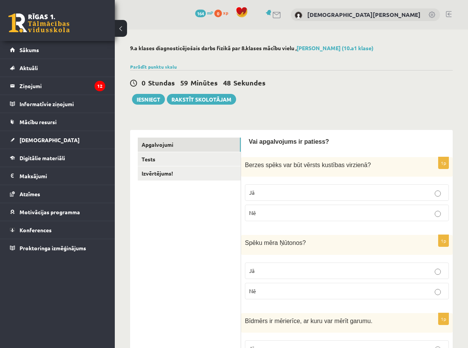
click at [288, 220] on label "Nē" at bounding box center [347, 212] width 204 height 16
click at [271, 269] on p "Jā" at bounding box center [347, 270] width 196 height 8
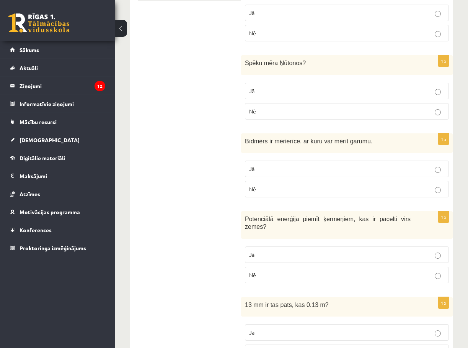
scroll to position [191, 0]
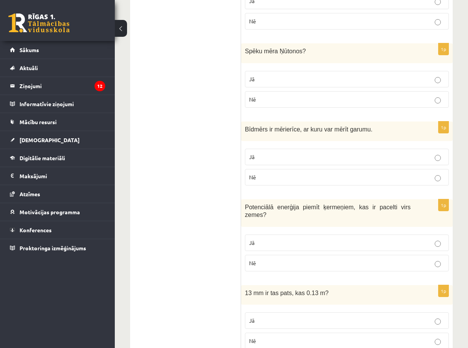
click at [273, 161] on p "Jā" at bounding box center [347, 157] width 196 height 8
click at [280, 238] on p "Jā" at bounding box center [347, 242] width 196 height 8
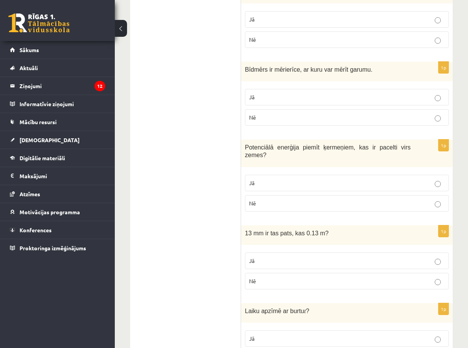
scroll to position [268, 0]
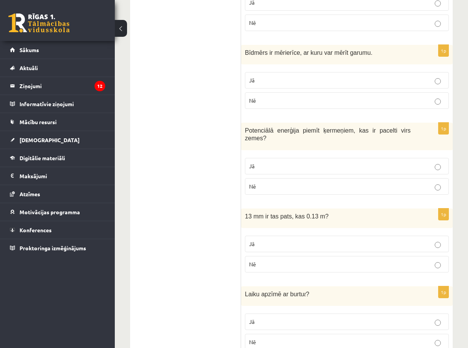
click at [262, 260] on p "Nē" at bounding box center [347, 264] width 196 height 8
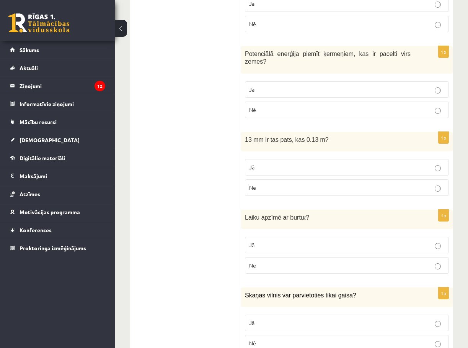
click at [264, 243] on label "Jā" at bounding box center [347, 245] width 204 height 16
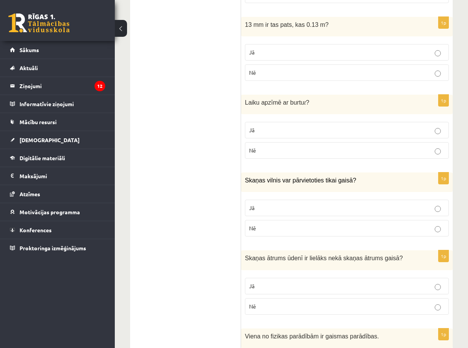
click at [268, 224] on p "Nē" at bounding box center [347, 228] width 196 height 8
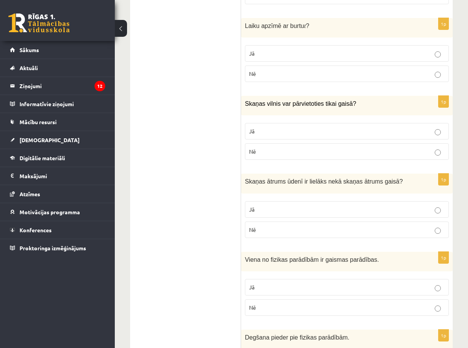
click at [273, 201] on label "Jā" at bounding box center [347, 209] width 204 height 16
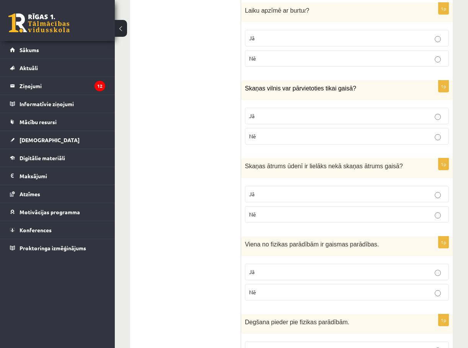
scroll to position [612, 0]
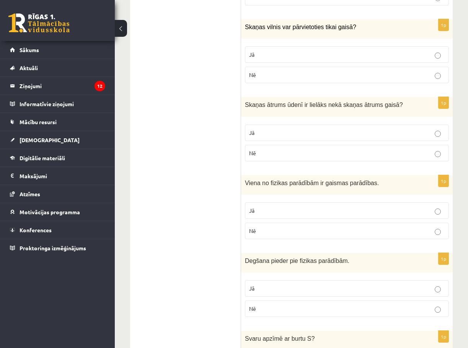
click at [276, 211] on fieldset "Jā Nē" at bounding box center [347, 219] width 204 height 43
click at [278, 206] on p "Jā" at bounding box center [347, 210] width 196 height 8
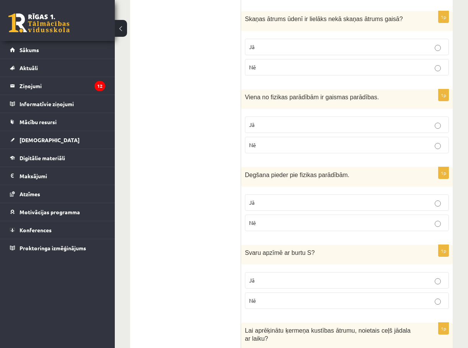
scroll to position [727, 0]
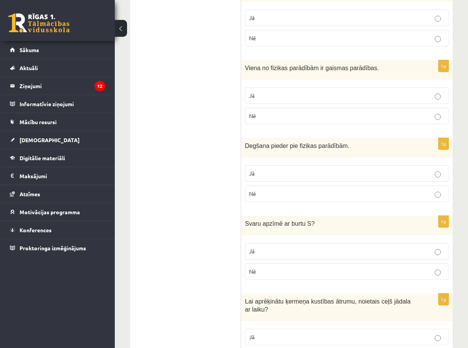
click at [289, 169] on p "Jā" at bounding box center [347, 173] width 196 height 8
click at [269, 194] on label "Nē" at bounding box center [347, 193] width 204 height 16
click at [254, 268] on span "Nē" at bounding box center [252, 271] width 7 height 7
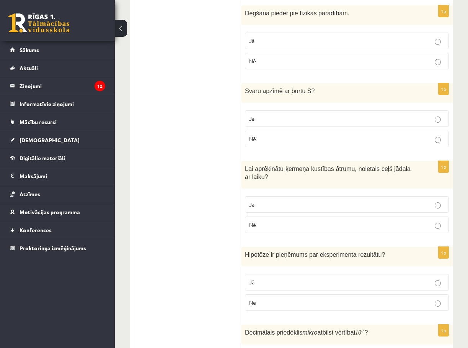
scroll to position [919, 0]
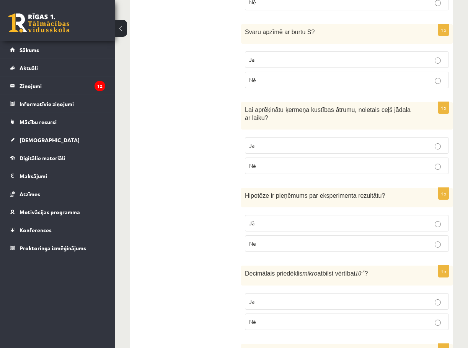
click at [274, 141] on p "Jā" at bounding box center [347, 145] width 196 height 8
click at [281, 215] on label "Jā" at bounding box center [347, 223] width 204 height 16
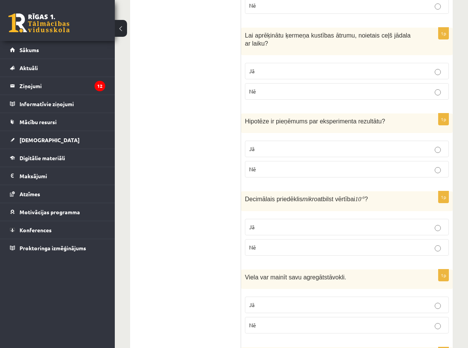
scroll to position [995, 0]
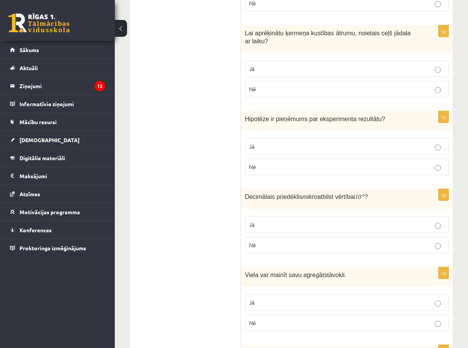
click at [266, 225] on fieldset "Jā Nē" at bounding box center [347, 233] width 204 height 43
click at [272, 220] on p "Jā" at bounding box center [347, 224] width 196 height 8
click at [268, 298] on p "Jā" at bounding box center [347, 302] width 196 height 8
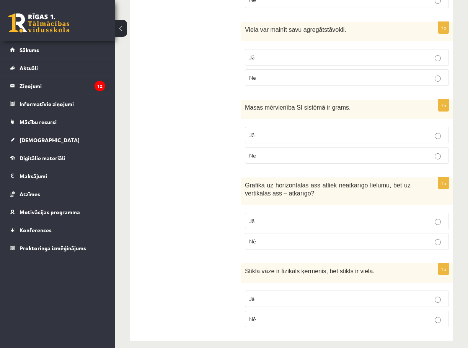
scroll to position [1242, 0]
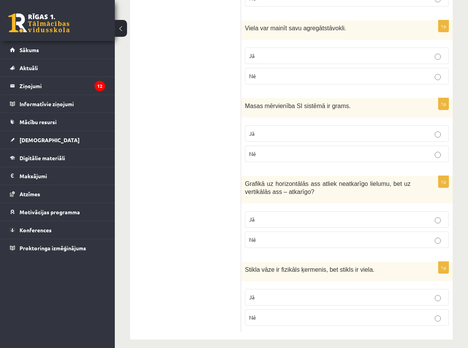
click at [279, 150] on p "Nē" at bounding box center [347, 154] width 196 height 8
click at [281, 215] on p "Jā" at bounding box center [347, 219] width 196 height 8
click at [257, 293] on p "Jā" at bounding box center [347, 297] width 196 height 8
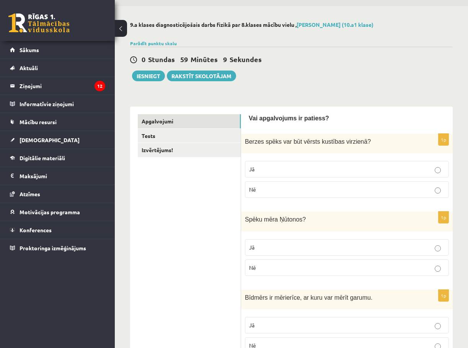
scroll to position [0, 0]
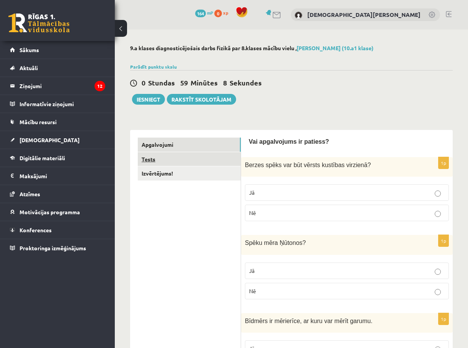
click at [170, 155] on link "Tests" at bounding box center [189, 159] width 103 height 14
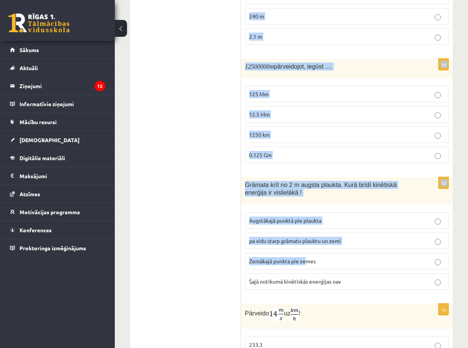
scroll to position [1609, 0]
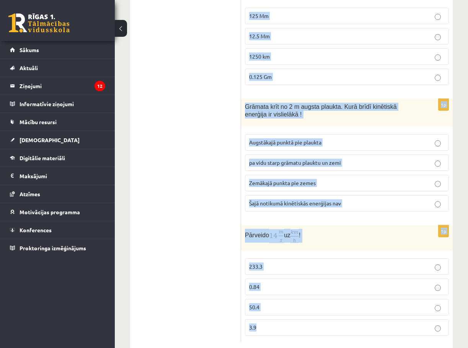
drag, startPoint x: 244, startPoint y: 152, endPoint x: 304, endPoint y: 320, distance: 179.2
copy form "Izsakot a no formulas , iegūst… a = m ⋅ F a = m ⋅ F m = F a m = F a a = F m a =…"
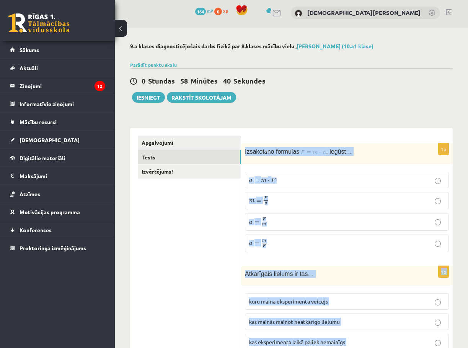
scroll to position [0, 0]
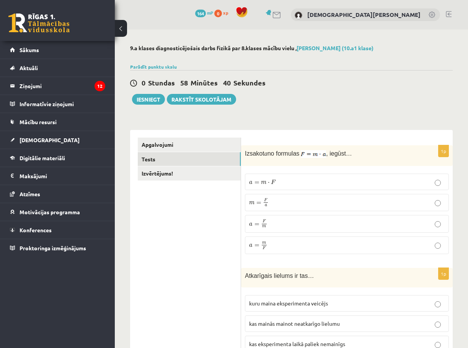
click at [276, 223] on p "a = F m a = F m" at bounding box center [347, 223] width 196 height 9
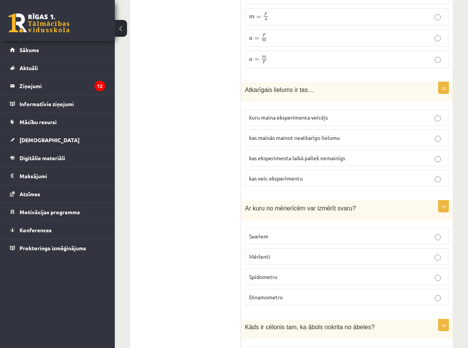
scroll to position [191, 0]
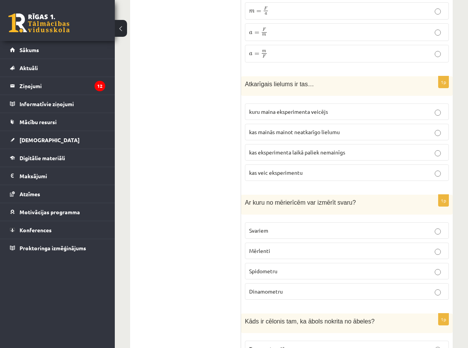
click at [276, 152] on span "kas eksperimenta laikā paliek nemainīgs" at bounding box center [297, 152] width 96 height 7
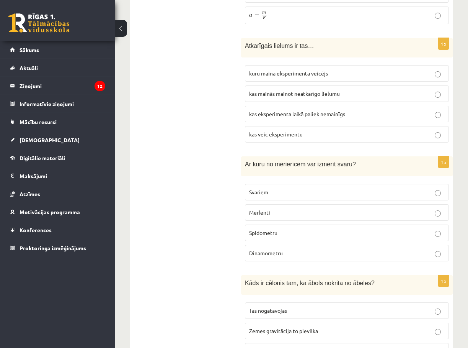
click at [266, 253] on span "Dinamometru" at bounding box center [266, 252] width 34 height 7
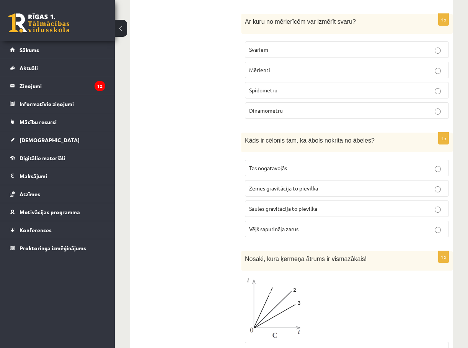
scroll to position [383, 0]
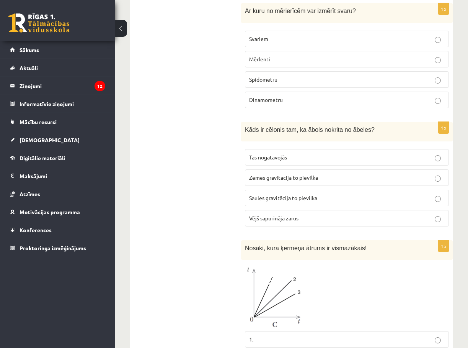
click at [276, 176] on span "Zemes gravitācija to pievilka" at bounding box center [283, 177] width 69 height 7
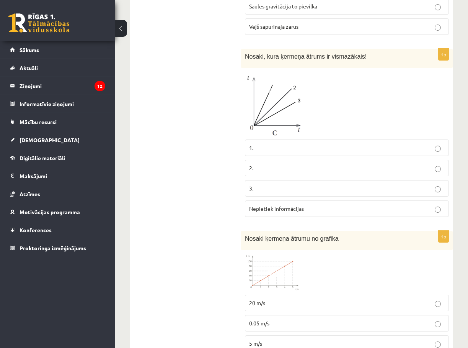
click at [278, 212] on label "Nepietiek informācijas" at bounding box center [347, 208] width 204 height 16
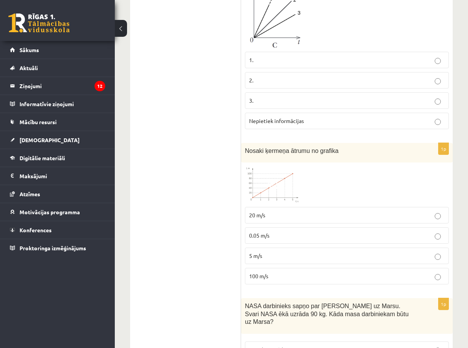
scroll to position [689, 0]
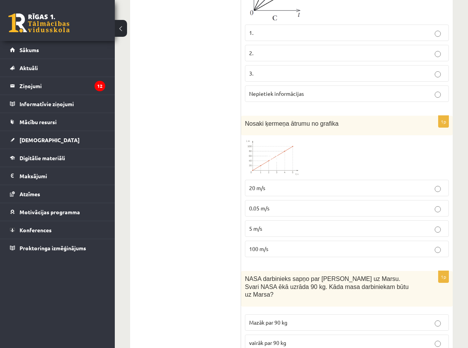
click at [267, 220] on label "5 m/s" at bounding box center [347, 228] width 204 height 16
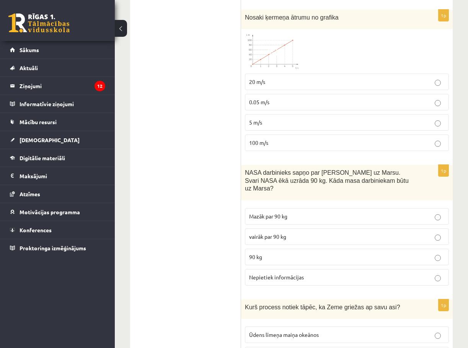
scroll to position [804, 0]
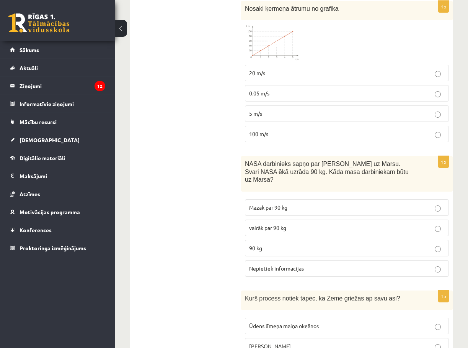
click at [268, 244] on p "90 kg" at bounding box center [347, 248] width 196 height 8
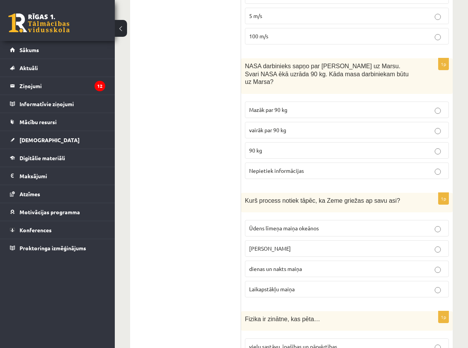
scroll to position [919, 0]
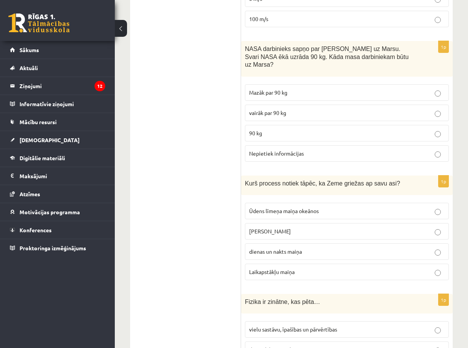
click at [274, 247] on p "dienas un nakts maiņa" at bounding box center [347, 251] width 196 height 8
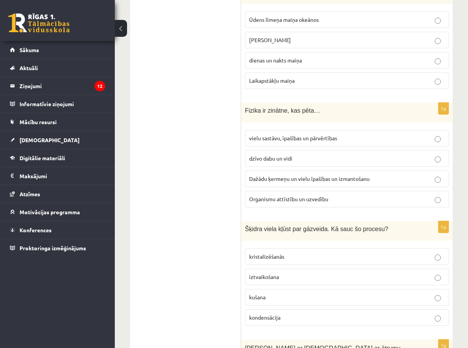
scroll to position [1110, 0]
click at [275, 160] on fieldset "vielu sastāvu, īpašības un pārvērtības dzīvo dabu un vidi Dažādu ķermeņu un vie…" at bounding box center [347, 167] width 204 height 83
click at [278, 177] on label "Dažādu ķermeņu un vielu īpašības un izmantošanu" at bounding box center [347, 178] width 204 height 16
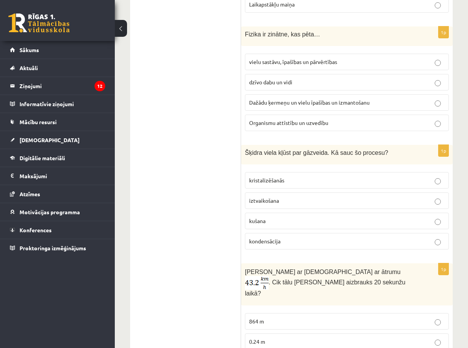
scroll to position [1186, 0]
click at [276, 196] on span "iztvaikošana" at bounding box center [264, 199] width 30 height 7
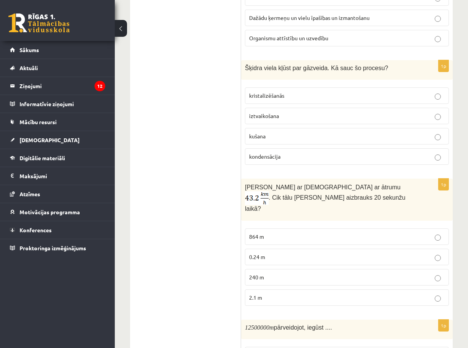
scroll to position [1301, 0]
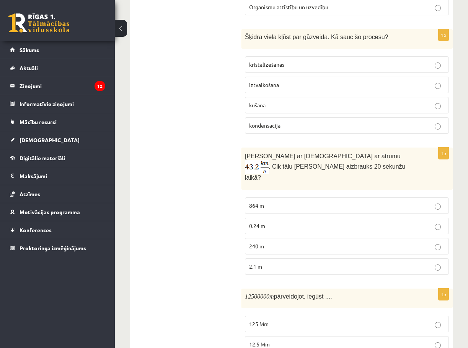
click at [273, 242] on p "240 m" at bounding box center [347, 246] width 196 height 8
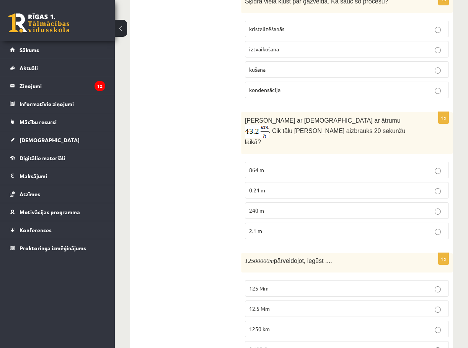
scroll to position [1416, 0]
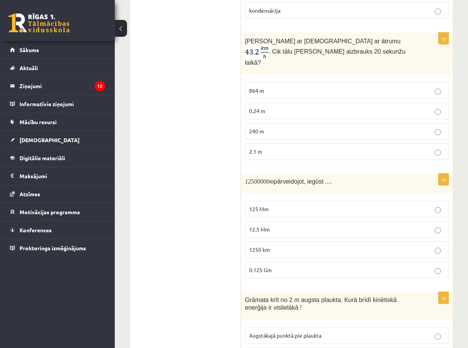
click at [279, 225] on p "12.5 Mm" at bounding box center [347, 229] width 196 height 8
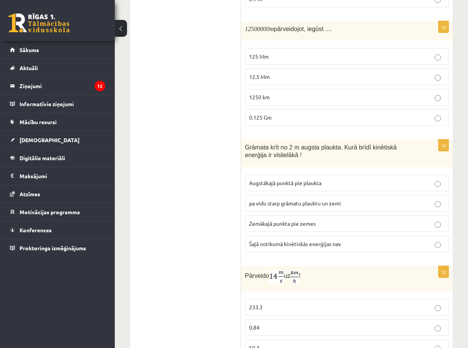
scroll to position [1569, 0]
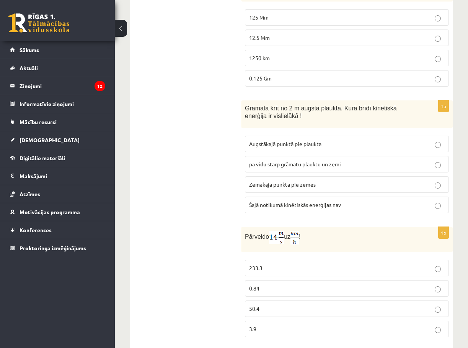
click at [285, 181] on span "Zemākajā punkta pie zemes" at bounding box center [282, 184] width 67 height 7
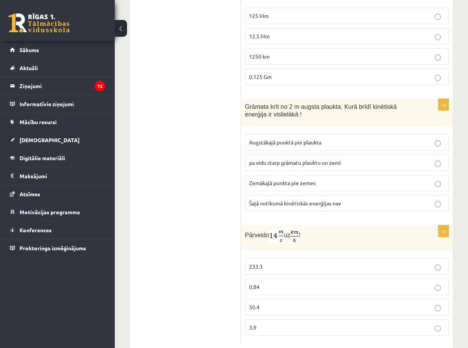
click at [264, 303] on p "50.4" at bounding box center [347, 307] width 196 height 8
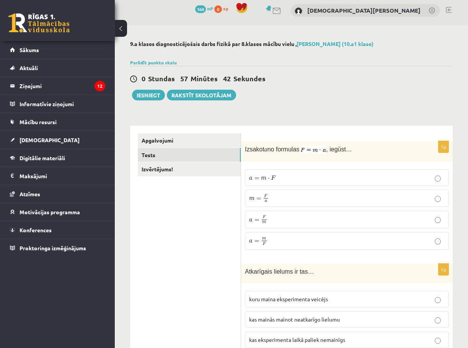
scroll to position [0, 0]
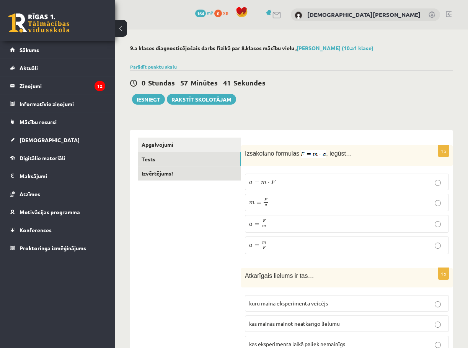
click at [163, 171] on link "Izvērtējums!" at bounding box center [189, 173] width 103 height 14
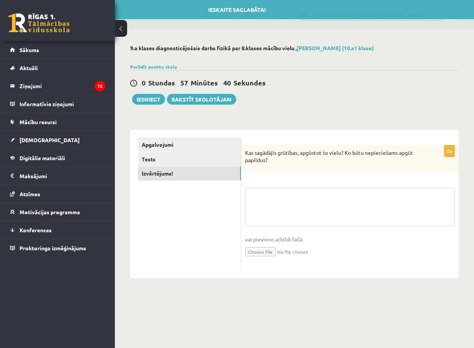
click at [277, 189] on textarea at bounding box center [350, 207] width 210 height 38
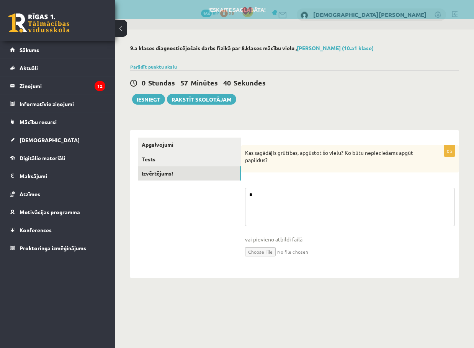
type textarea "*"
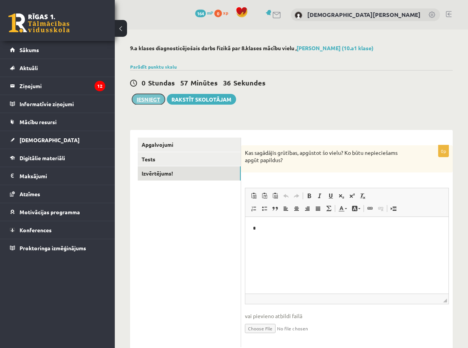
click at [152, 96] on button "Iesniegt" at bounding box center [148, 99] width 33 height 11
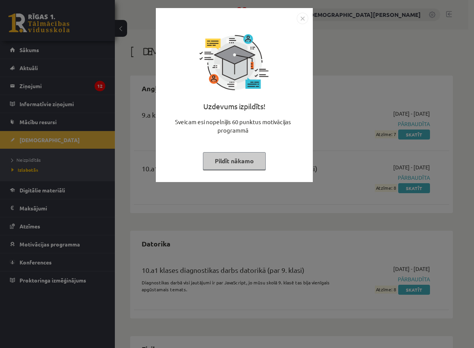
click at [359, 96] on div "Uzdevums izpildīts! Sveicam esi nopelnījis 60 punktus motivācijas programmā Pil…" at bounding box center [237, 174] width 474 height 348
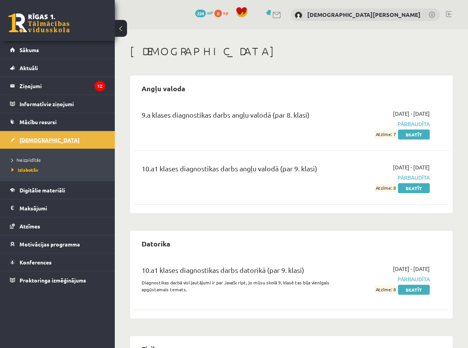
click at [38, 142] on span "[DEMOGRAPHIC_DATA]" at bounding box center [50, 139] width 60 height 7
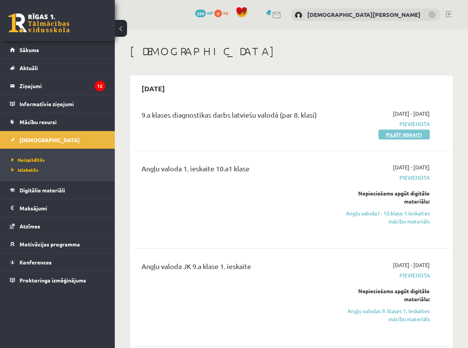
click at [400, 136] on link "Pildīt ieskaiti" at bounding box center [404, 134] width 51 height 10
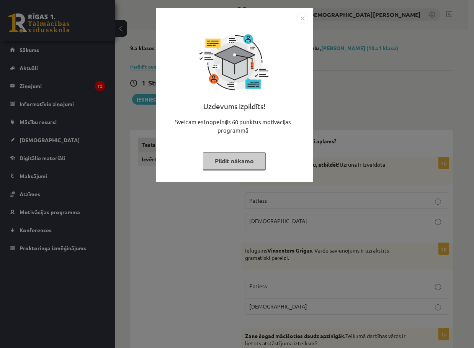
click at [377, 128] on div "Uzdevums izpildīts! Sveicam esi nopelnījis 60 punktus motivācijas programmā Pil…" at bounding box center [237, 174] width 474 height 348
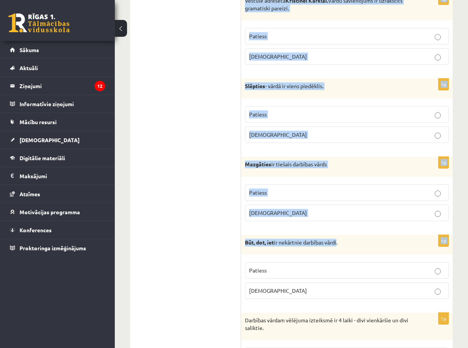
scroll to position [2290, 0]
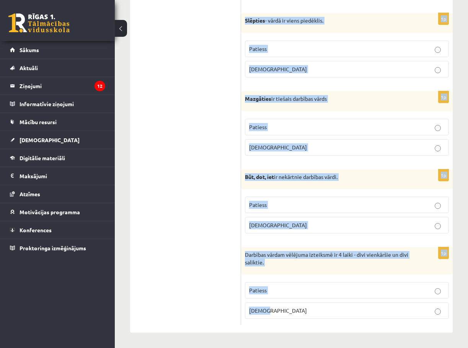
drag, startPoint x: 248, startPoint y: 142, endPoint x: 325, endPoint y: 317, distance: 191.3
copy form "Loremipsumd si ametcon adi elitse? 6d Eiusmodt Inci, utl, etdol, magnaali! Enim…"
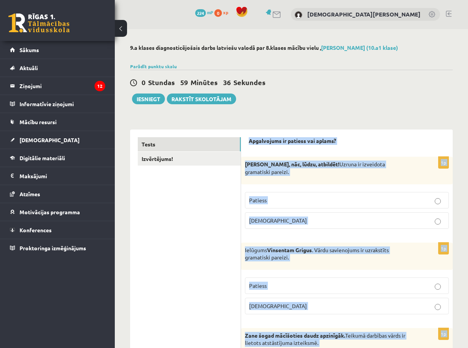
scroll to position [0, 0]
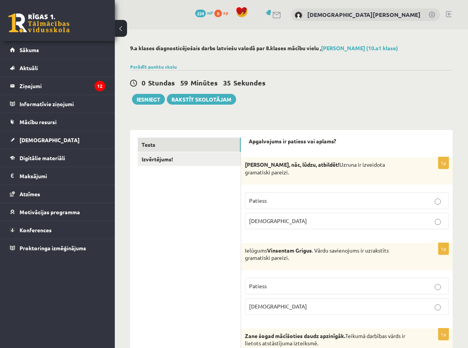
drag, startPoint x: 181, startPoint y: 264, endPoint x: 266, endPoint y: 215, distance: 97.2
click at [270, 204] on label "Patiess" at bounding box center [347, 200] width 204 height 16
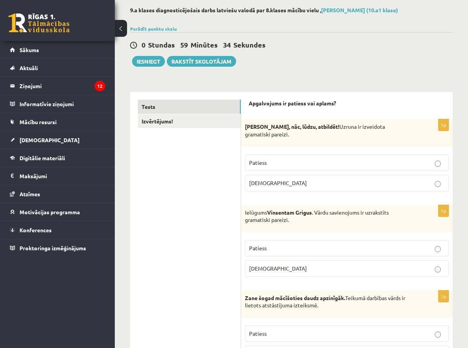
scroll to position [115, 0]
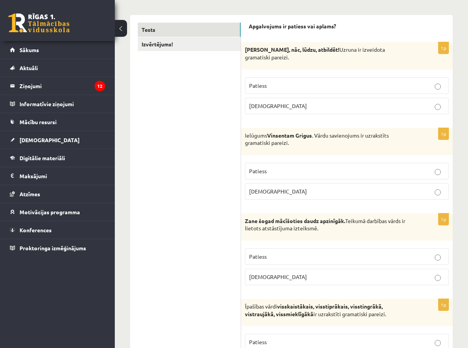
click at [268, 192] on p "[DEMOGRAPHIC_DATA]" at bounding box center [347, 191] width 196 height 8
click at [266, 259] on p "Patiess" at bounding box center [347, 256] width 196 height 8
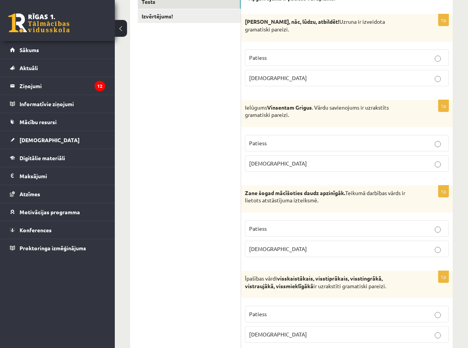
scroll to position [230, 0]
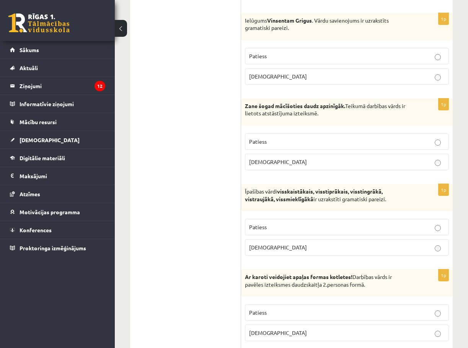
click at [261, 247] on span "[DEMOGRAPHIC_DATA]" at bounding box center [278, 246] width 58 height 7
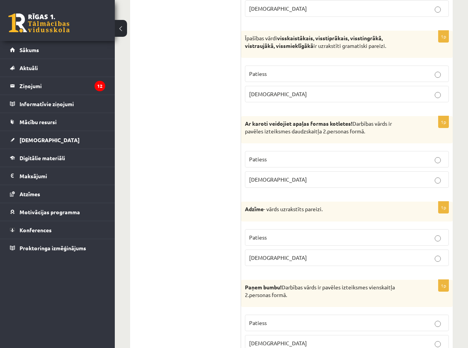
scroll to position [421, 0]
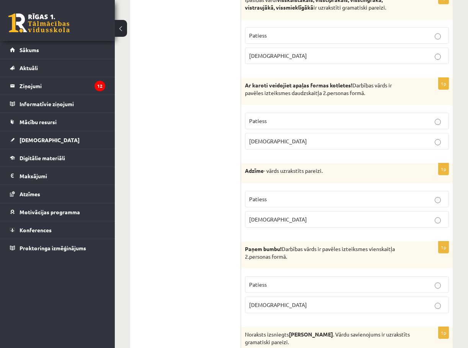
click at [283, 116] on label "Patiess" at bounding box center [347, 121] width 204 height 16
click at [259, 191] on label "Patiess" at bounding box center [347, 199] width 204 height 16
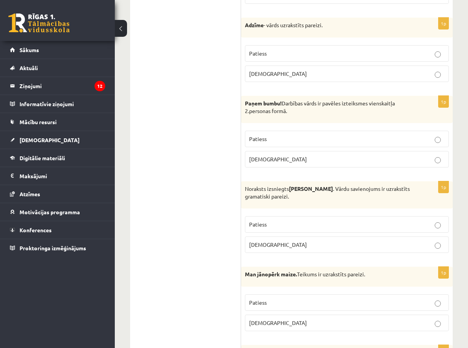
scroll to position [574, 0]
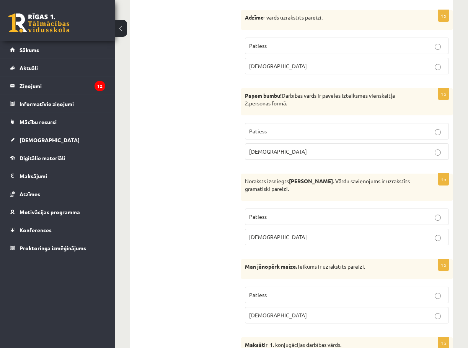
click at [268, 129] on p "Patiess" at bounding box center [347, 131] width 196 height 8
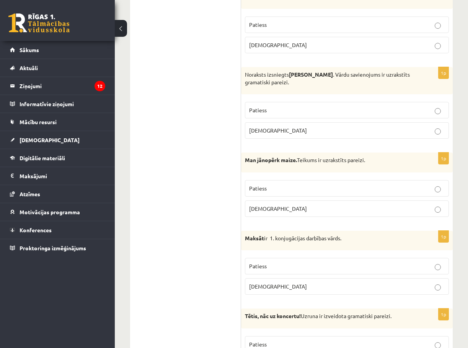
scroll to position [689, 0]
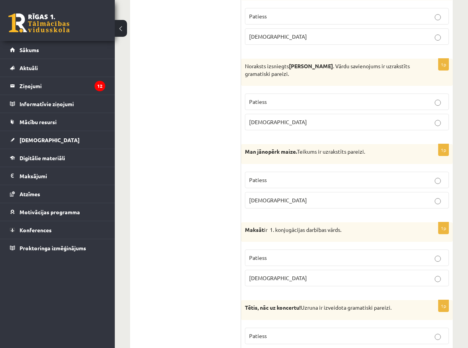
click at [268, 101] on p "Patiess" at bounding box center [347, 102] width 196 height 8
click at [278, 180] on p "Patiess" at bounding box center [347, 180] width 196 height 8
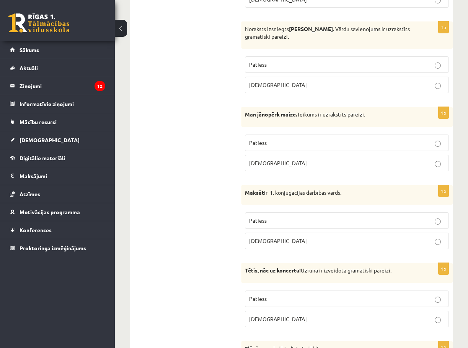
scroll to position [727, 0]
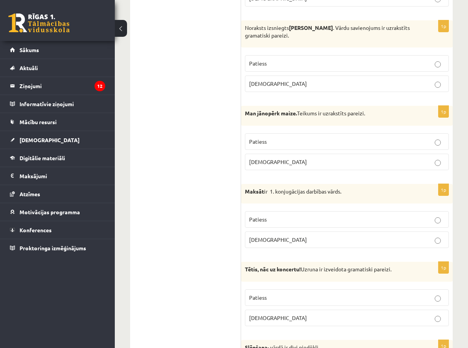
click at [259, 216] on span "Patiess" at bounding box center [258, 218] width 18 height 7
click at [263, 300] on label "Patiess" at bounding box center [347, 297] width 204 height 16
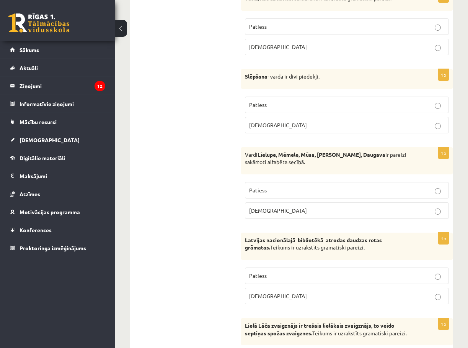
scroll to position [995, 0]
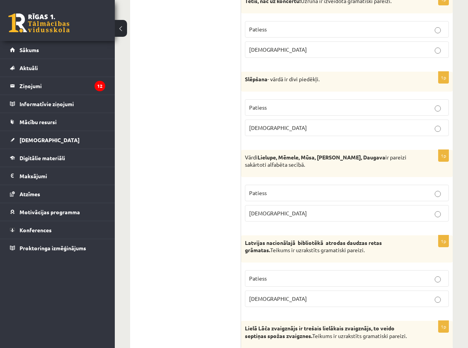
click at [269, 123] on label "Aplams" at bounding box center [347, 127] width 204 height 16
click at [265, 217] on p "Aplams" at bounding box center [347, 213] width 196 height 8
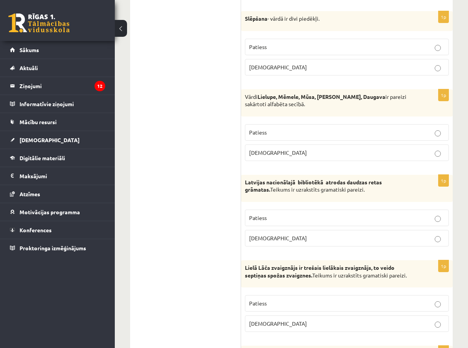
scroll to position [1110, 0]
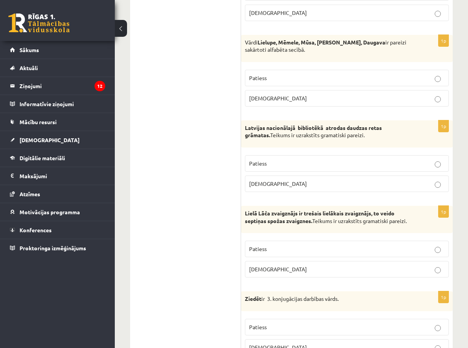
click at [304, 162] on p "Patiess" at bounding box center [347, 163] width 196 height 8
click at [273, 246] on p "Patiess" at bounding box center [347, 249] width 196 height 8
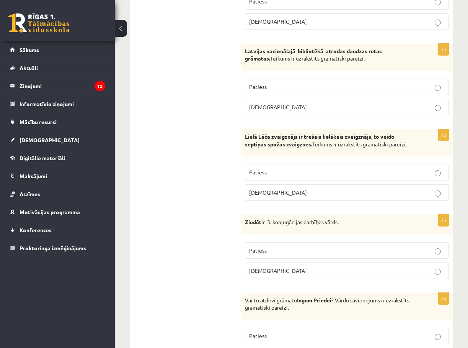
click at [271, 242] on fieldset "Patiess Aplams" at bounding box center [347, 259] width 204 height 43
click at [270, 250] on p "Patiess" at bounding box center [347, 250] width 196 height 8
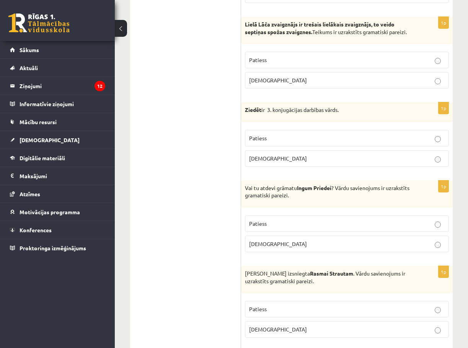
scroll to position [1301, 0]
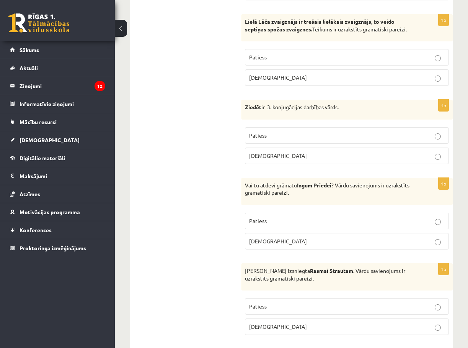
click at [274, 217] on label "Patiess" at bounding box center [347, 220] width 204 height 16
click at [273, 307] on p "Patiess" at bounding box center [347, 306] width 196 height 8
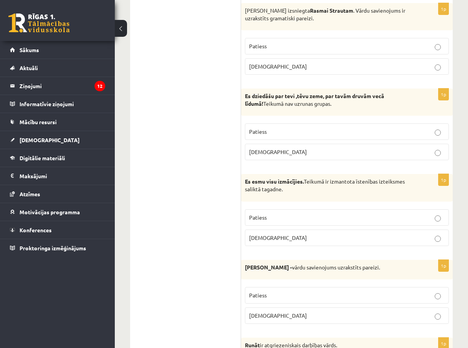
scroll to position [1569, 0]
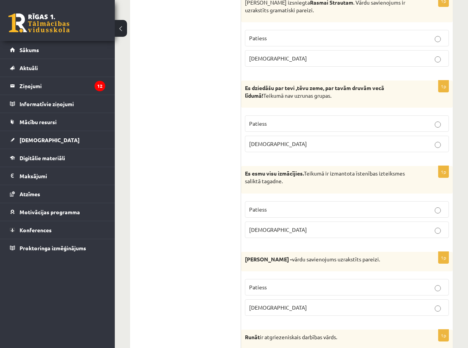
click at [261, 224] on label "Aplams" at bounding box center [347, 229] width 204 height 16
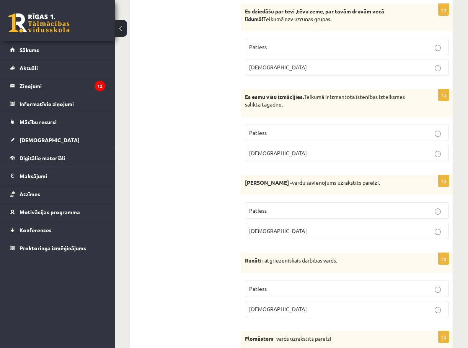
click at [258, 207] on span "Patiess" at bounding box center [258, 210] width 18 height 7
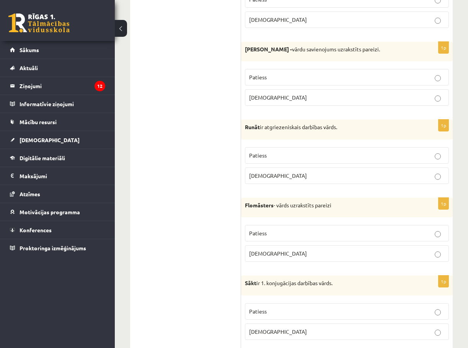
scroll to position [1799, 0]
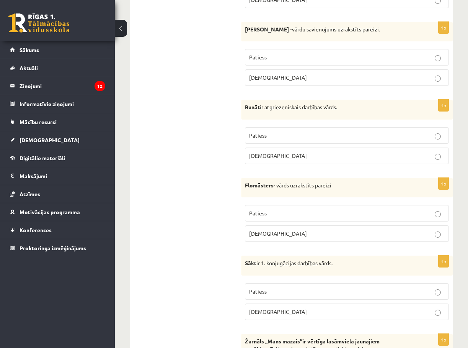
click at [278, 135] on p "Patiess" at bounding box center [347, 135] width 196 height 8
click at [268, 214] on p "Patiess" at bounding box center [347, 213] width 196 height 8
drag, startPoint x: 263, startPoint y: 282, endPoint x: 263, endPoint y: 289, distance: 6.5
click at [263, 283] on fieldset "Patiess Aplams" at bounding box center [347, 300] width 204 height 43
click at [263, 289] on span "Patiess" at bounding box center [258, 290] width 18 height 7
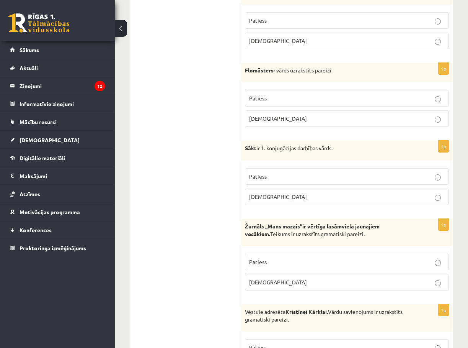
click at [256, 261] on span "Patiess" at bounding box center [258, 261] width 18 height 7
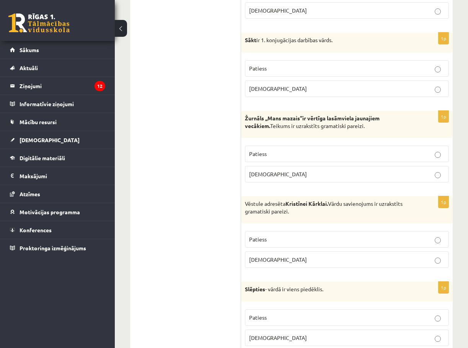
scroll to position [2028, 0]
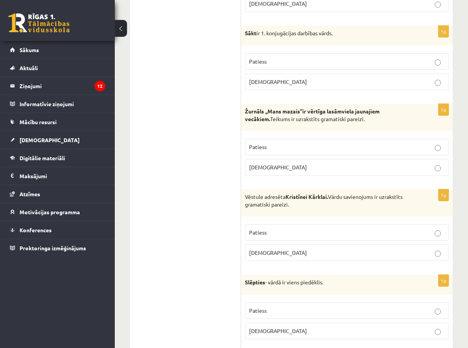
click at [273, 231] on p "Patiess" at bounding box center [347, 232] width 196 height 8
click at [267, 305] on label "Patiess" at bounding box center [347, 310] width 204 height 16
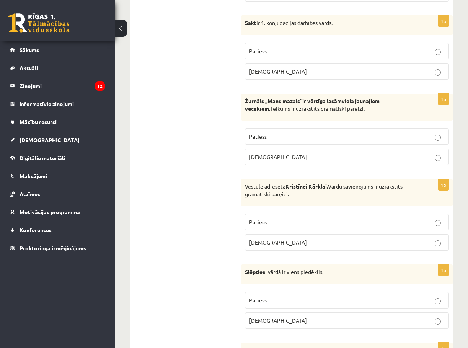
scroll to position [2143, 0]
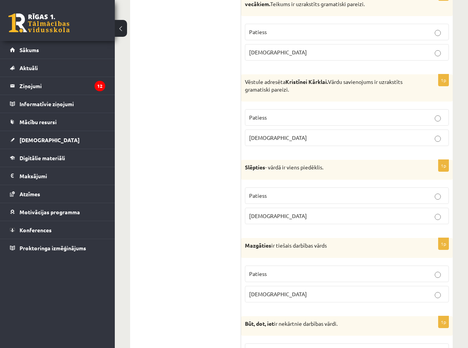
click at [261, 274] on span "Patiess" at bounding box center [258, 273] width 18 height 7
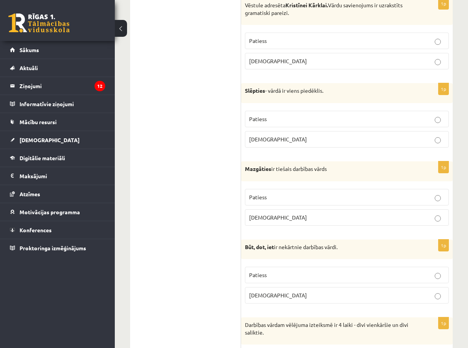
click at [269, 270] on label "Patiess" at bounding box center [347, 274] width 204 height 16
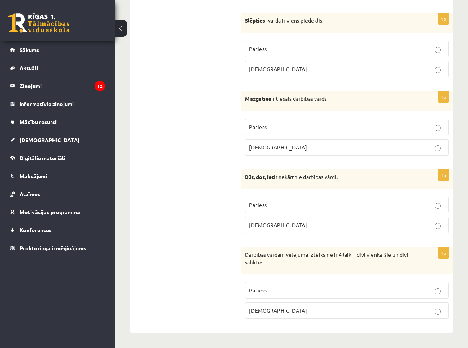
click at [272, 282] on label "Patiess" at bounding box center [347, 290] width 204 height 16
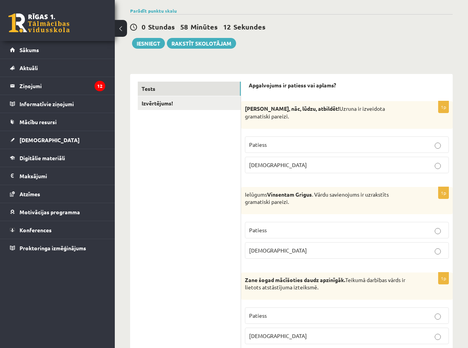
scroll to position [0, 0]
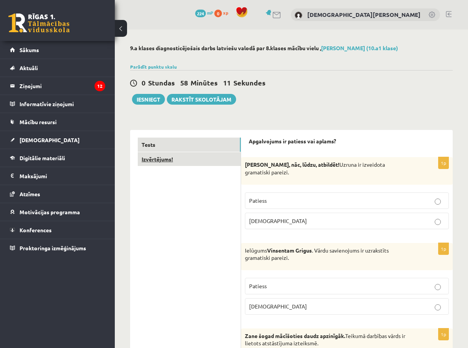
click at [164, 162] on link "Izvērtējums!" at bounding box center [189, 159] width 103 height 14
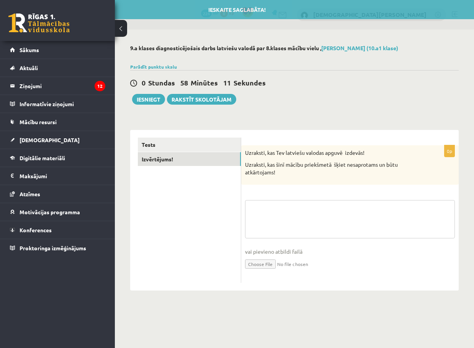
click at [280, 211] on textarea at bounding box center [350, 219] width 210 height 38
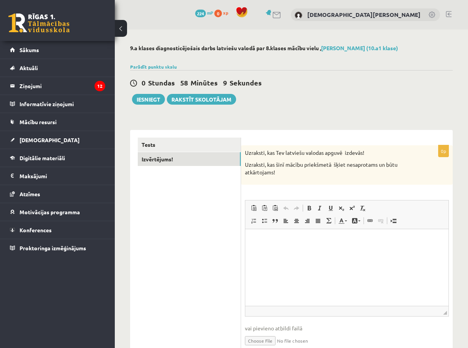
click at [273, 242] on p "Визуальный текстовый редактор, wiswyg-editor-user-answer-47024955005900" at bounding box center [347, 240] width 188 height 8
click at [41, 145] on link "[DEMOGRAPHIC_DATA]" at bounding box center [57, 140] width 95 height 18
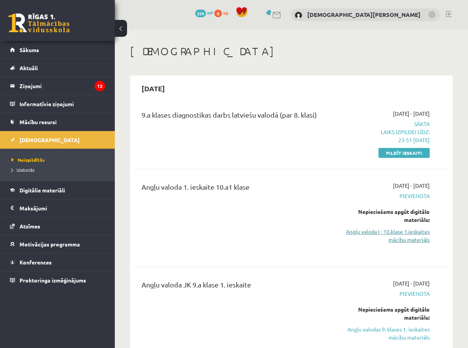
click at [386, 240] on link "Angļu valoda I - 10.klase 1.ieskaites mācību materiāls" at bounding box center [385, 235] width 88 height 16
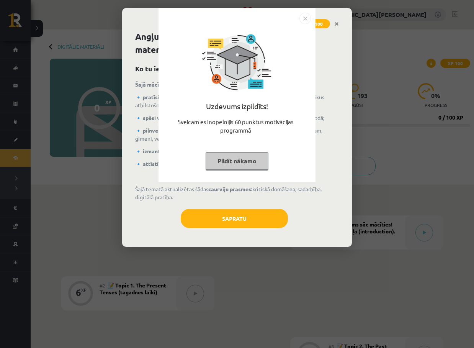
click at [240, 158] on button "Pildīt nākamo" at bounding box center [237, 161] width 63 height 18
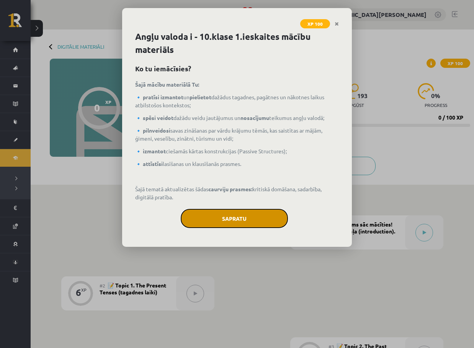
click at [236, 219] on button "Sapratu" at bounding box center [234, 218] width 107 height 19
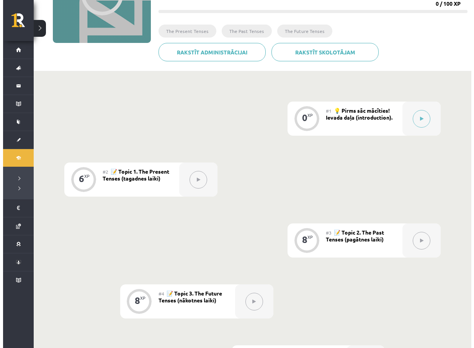
scroll to position [61, 0]
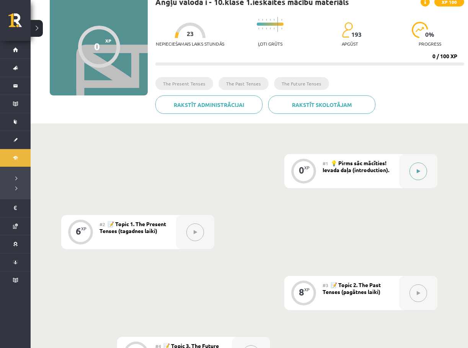
click at [417, 173] on icon at bounding box center [418, 171] width 3 height 5
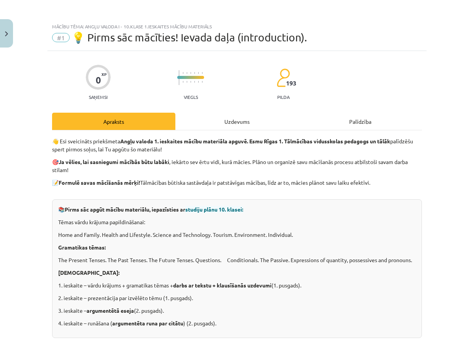
click at [243, 122] on div "Uzdevums" at bounding box center [236, 121] width 123 height 17
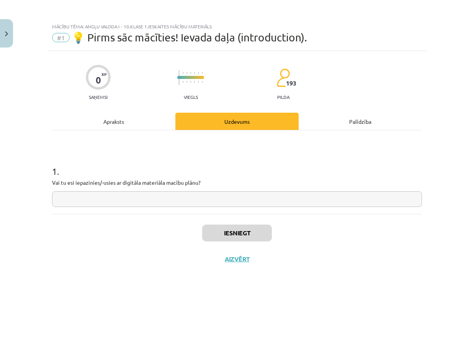
click at [105, 199] on input "text" at bounding box center [237, 199] width 370 height 16
type input "**"
click at [245, 229] on button "Iesniegt" at bounding box center [237, 232] width 70 height 17
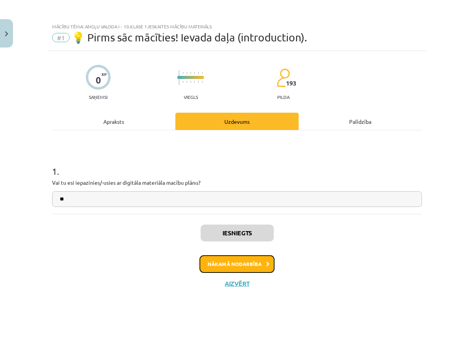
click at [246, 264] on button "Nākamā nodarbība" at bounding box center [236, 264] width 75 height 18
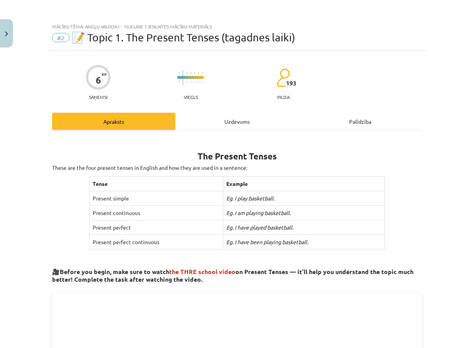
click at [233, 122] on div "Uzdevums" at bounding box center [236, 121] width 123 height 17
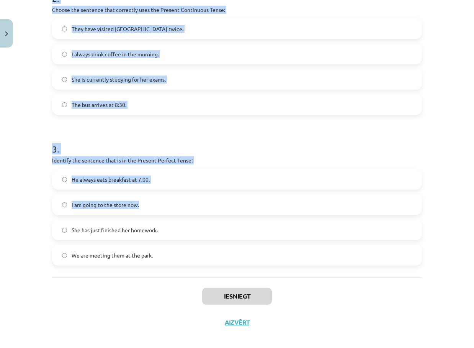
scroll to position [330, 0]
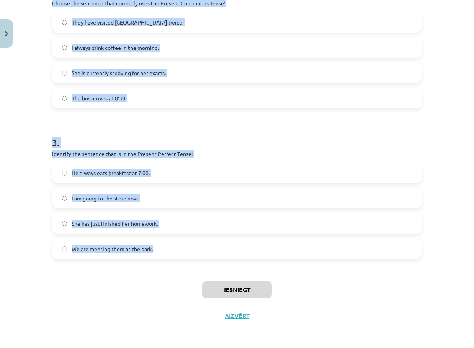
drag, startPoint x: 46, startPoint y: 150, endPoint x: 188, endPoint y: 260, distance: 179.8
click at [188, 260] on div "6 XP Saņemsi Viegls 193 pilda Apraksts Uzdevums Palīdzība 1 . Which sentence is…" at bounding box center [236, 24] width 379 height 607
copy form "1 . Which sentence is in the Simple Present Tense? She is watching TV right now…"
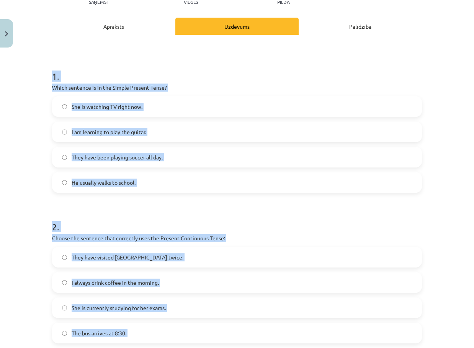
scroll to position [62, 0]
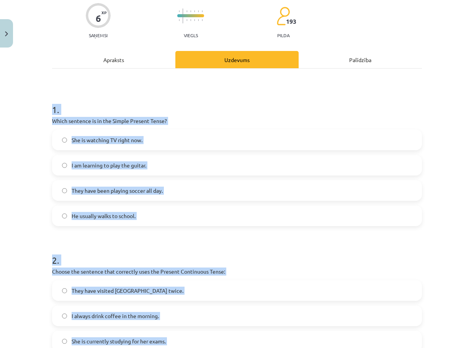
click at [78, 217] on span "He usually walks to school." at bounding box center [104, 216] width 64 height 8
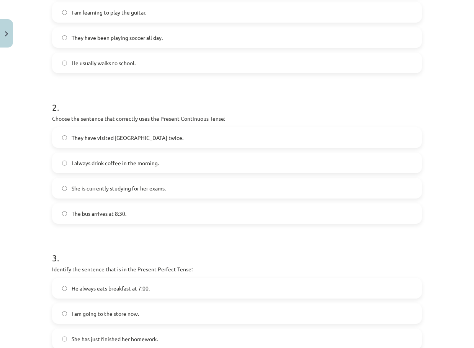
scroll to position [215, 0]
click at [108, 187] on span "She is currently studying for her exams." at bounding box center [119, 188] width 94 height 8
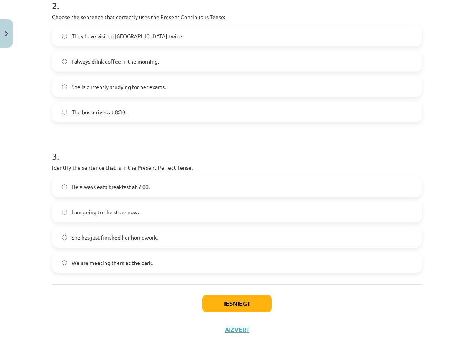
scroll to position [330, 0]
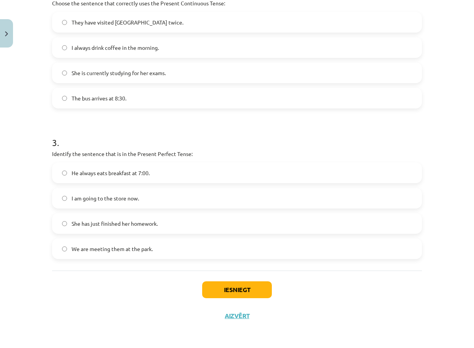
click at [118, 219] on label "She has just finished her homework." at bounding box center [237, 223] width 368 height 19
click at [237, 286] on button "Iesniegt" at bounding box center [237, 289] width 70 height 17
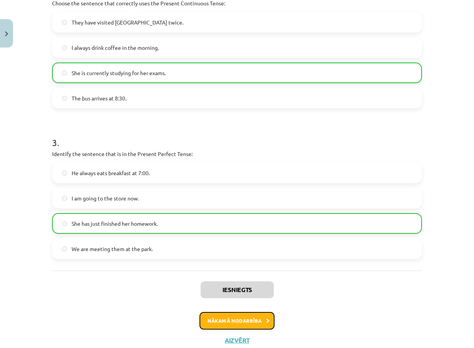
click at [233, 322] on button "Nākamā nodarbība" at bounding box center [236, 321] width 75 height 18
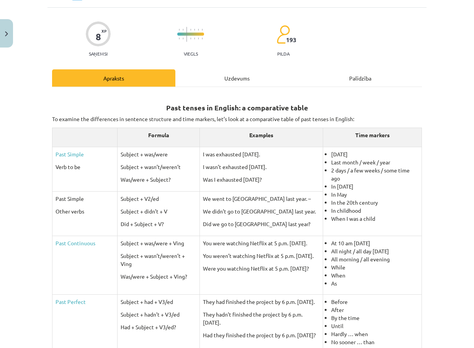
scroll to position [19, 0]
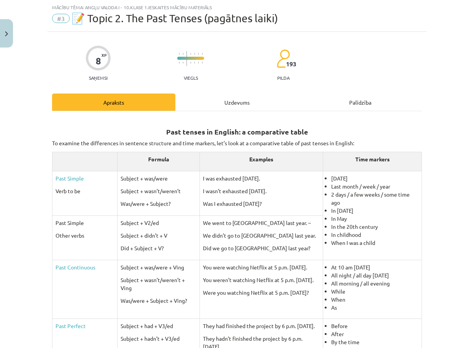
click at [223, 96] on div "Uzdevums" at bounding box center [236, 101] width 123 height 17
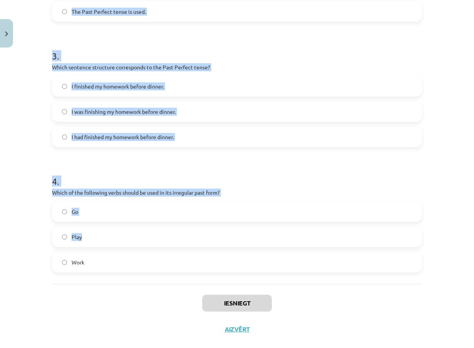
scroll to position [379, 0]
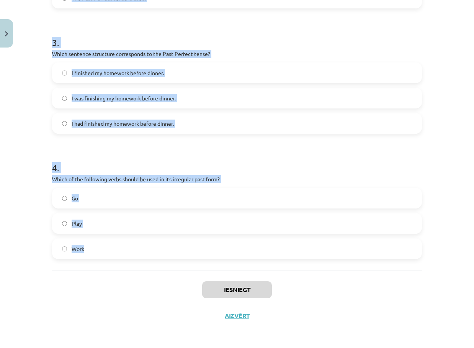
drag, startPoint x: 49, startPoint y: 149, endPoint x: 184, endPoint y: 261, distance: 175.7
click at [184, 261] on div "8 XP Saņemsi Viegls 193 pilda Apraksts Uzdevums Palīdzība 1 . Which of the foll…" at bounding box center [236, 0] width 379 height 656
copy form "1 . Which of the following sentences is correct in the Past Simple tense? He wa…"
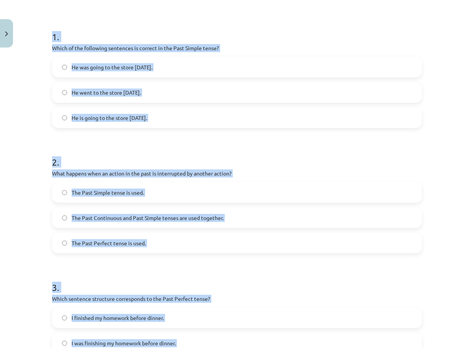
scroll to position [111, 0]
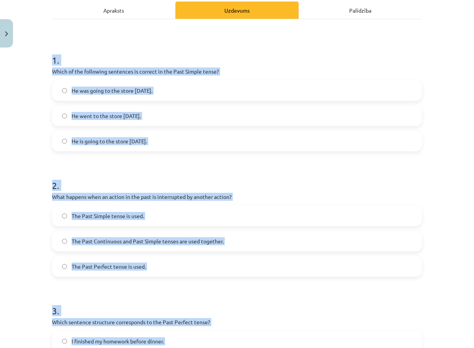
click at [103, 117] on span "He went to the store yesterday." at bounding box center [106, 116] width 69 height 8
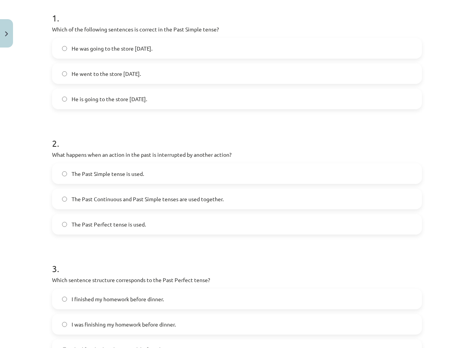
scroll to position [226, 0]
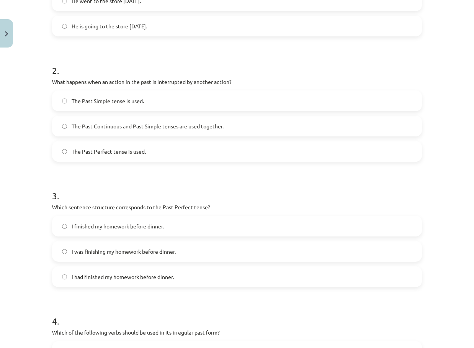
click at [112, 128] on span "The Past Continuous and Past Simple tenses are used together." at bounding box center [148, 126] width 152 height 8
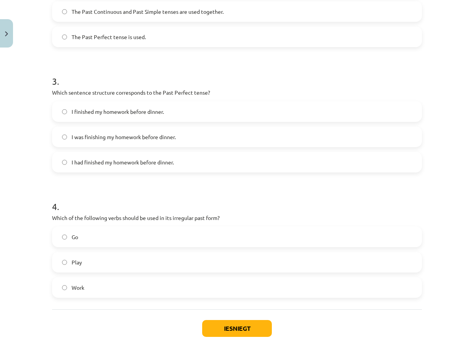
scroll to position [341, 0]
click at [99, 162] on span "I had finished my homework before dinner." at bounding box center [123, 162] width 102 height 8
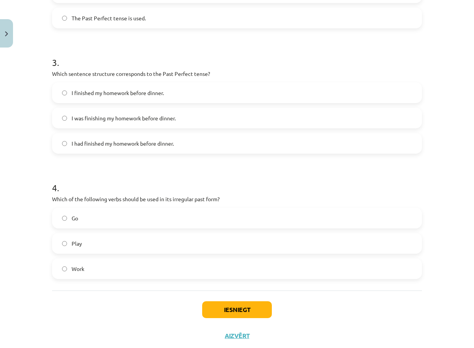
scroll to position [379, 0]
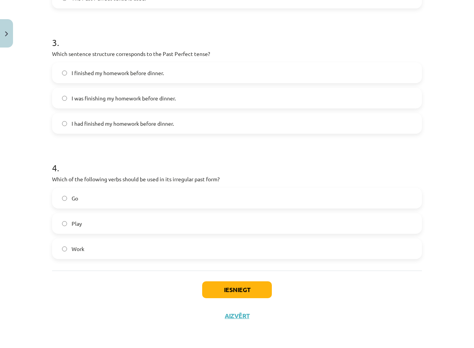
click at [97, 204] on label "Go" at bounding box center [237, 197] width 368 height 19
click at [229, 286] on button "Iesniegt" at bounding box center [237, 289] width 70 height 17
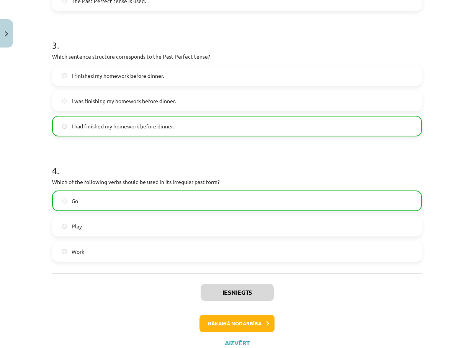
scroll to position [403, 0]
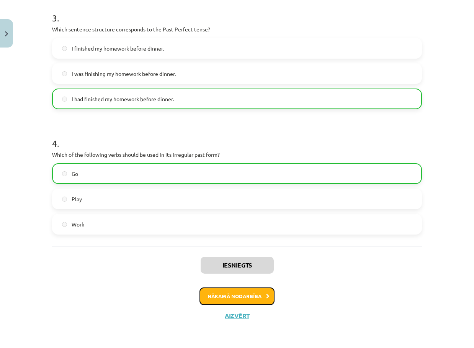
click at [241, 291] on button "Nākamā nodarbība" at bounding box center [236, 296] width 75 height 18
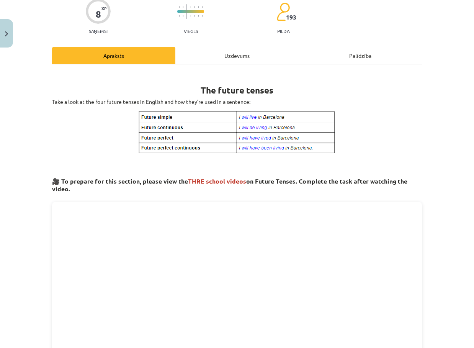
scroll to position [19, 0]
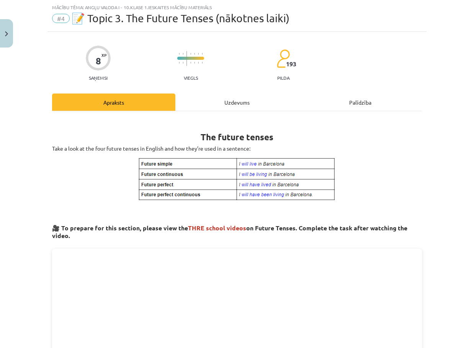
click at [230, 96] on div "Uzdevums" at bounding box center [236, 101] width 123 height 17
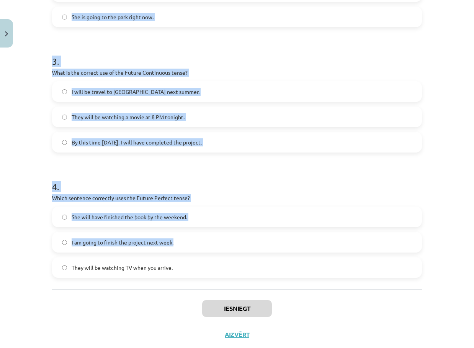
scroll to position [379, 0]
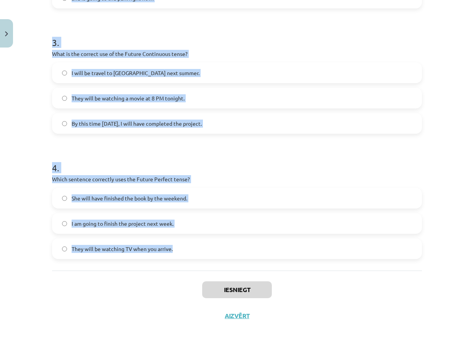
drag, startPoint x: 41, startPoint y: 150, endPoint x: 187, endPoint y: 267, distance: 187.0
click at [187, 267] on div "Mācību tēma: Angļu valoda i - 10.klase 1.ieskaites mācību materiāls #4 📝 Topic …" at bounding box center [237, 174] width 474 height 348
copy form "1 . Which sentence correctly uses "will" to make a prediction? I will going to …"
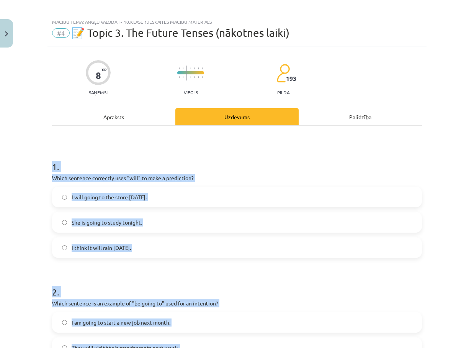
scroll to position [0, 0]
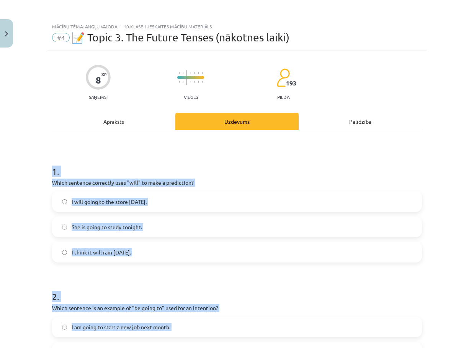
click at [37, 219] on div "Mācību tēma: Angļu valoda i - 10.klase 1.ieskaites mācību materiāls #4 📝 Topic …" at bounding box center [237, 174] width 474 height 348
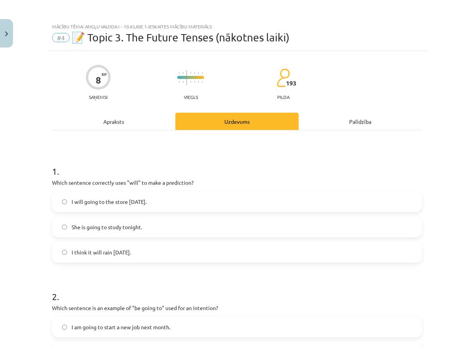
click at [88, 247] on label "I think it will rain tomorrow." at bounding box center [237, 251] width 368 height 19
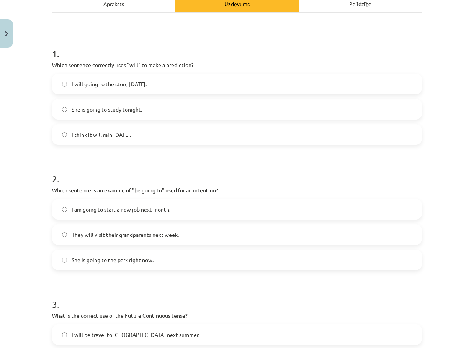
scroll to position [230, 0]
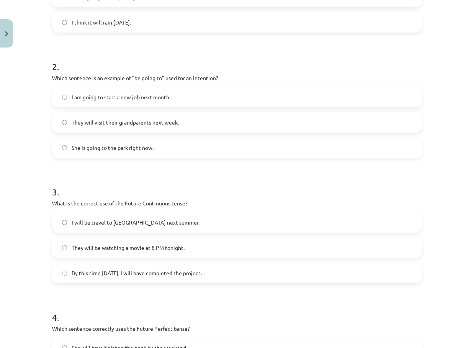
click at [121, 97] on span "I am going to start a new job next month." at bounding box center [121, 97] width 99 height 8
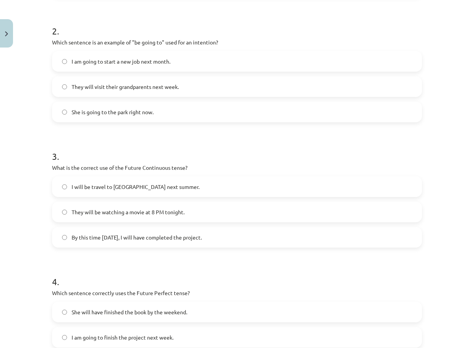
scroll to position [379, 0]
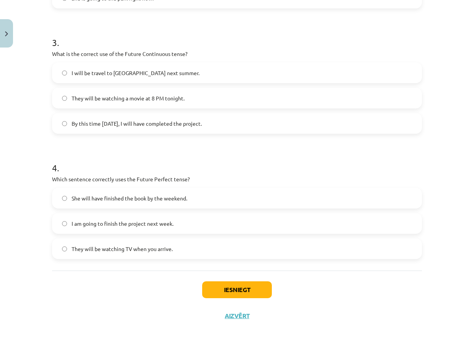
click at [109, 92] on label "They will be watching a movie at 8 PM tonight." at bounding box center [237, 97] width 368 height 19
click at [107, 200] on span "She will have finished the book by the weekend." at bounding box center [130, 198] width 116 height 8
click at [248, 287] on button "Iesniegt" at bounding box center [237, 289] width 70 height 17
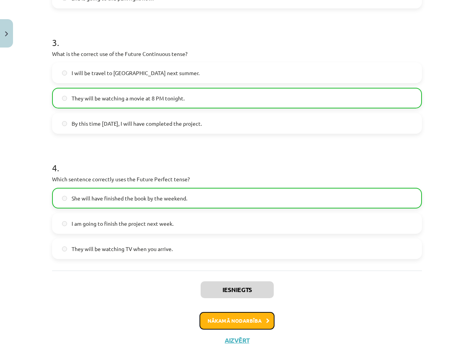
click at [238, 321] on button "Nākamā nodarbība" at bounding box center [236, 321] width 75 height 18
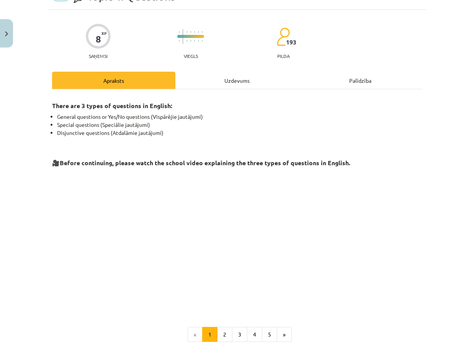
scroll to position [19, 0]
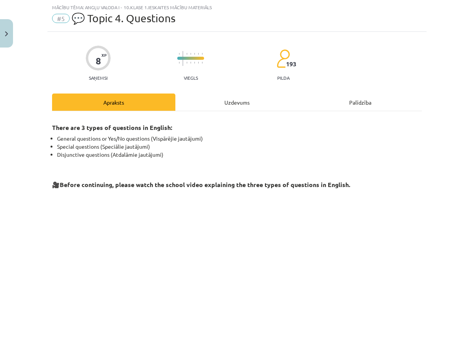
click at [220, 88] on div "8 XP Saņemsi Viegls 193 pilda Apraksts Uzdevums Palīdzība There are 3 types of …" at bounding box center [236, 232] width 379 height 400
click at [222, 104] on div "Uzdevums" at bounding box center [236, 101] width 123 height 17
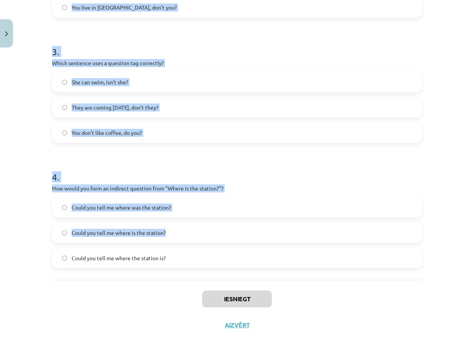
scroll to position [379, 0]
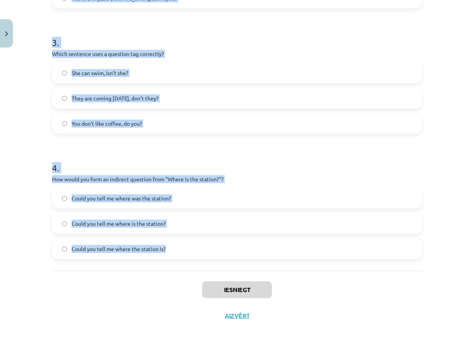
drag, startPoint x: 48, startPoint y: 149, endPoint x: 199, endPoint y: 256, distance: 185.0
click at [199, 256] on div "8 XP Saņemsi Viegls 193 pilda Apraksts Uzdevums Palīdzība 1 . What is the corre…" at bounding box center [236, 0] width 379 height 656
copy form "1 . What is the correct word order for a question in the Present Simple tense? …"
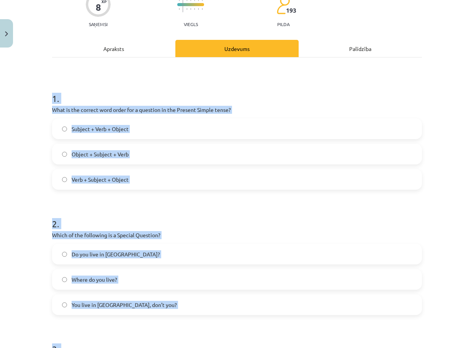
click at [89, 171] on label "Verb + Subject + Object" at bounding box center [237, 179] width 368 height 19
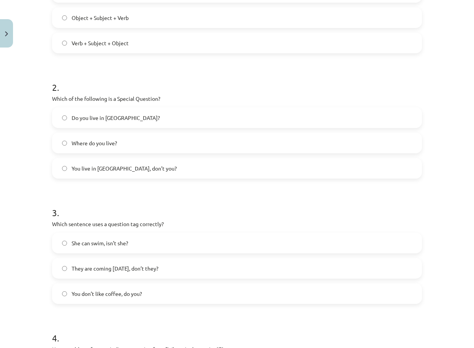
scroll to position [226, 0]
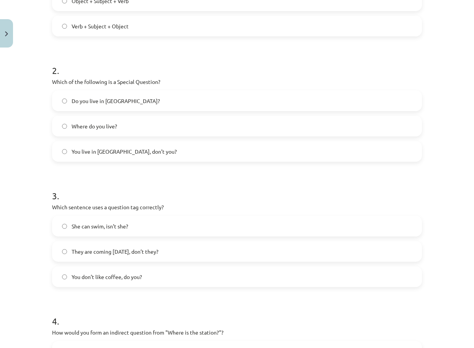
click at [103, 126] on span "Where do you live?" at bounding box center [95, 126] width 46 height 8
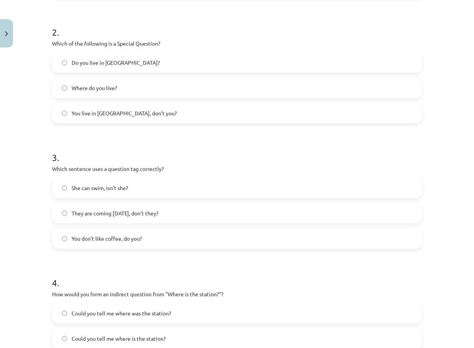
click at [104, 234] on span "You don’t like coffee, do you?" at bounding box center [107, 238] width 70 height 8
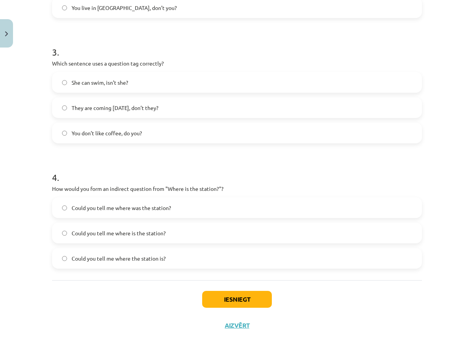
scroll to position [379, 0]
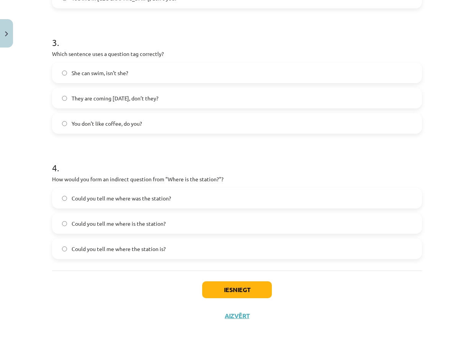
click at [163, 252] on label "Could you tell me where the station is?" at bounding box center [237, 248] width 368 height 19
click at [246, 295] on button "Iesniegt" at bounding box center [237, 289] width 70 height 17
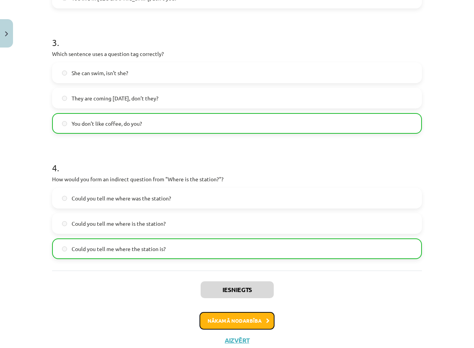
click at [242, 318] on button "Nākamā nodarbība" at bounding box center [236, 321] width 75 height 18
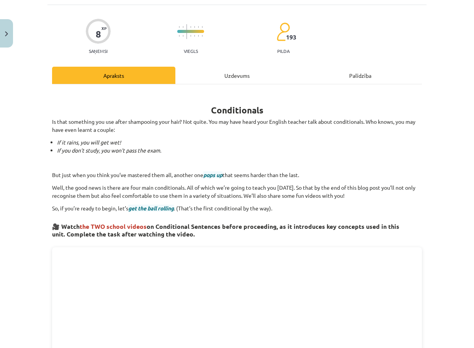
scroll to position [19, 0]
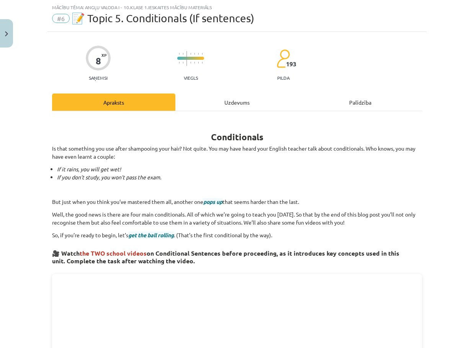
click at [226, 102] on div "Uzdevums" at bounding box center [236, 101] width 123 height 17
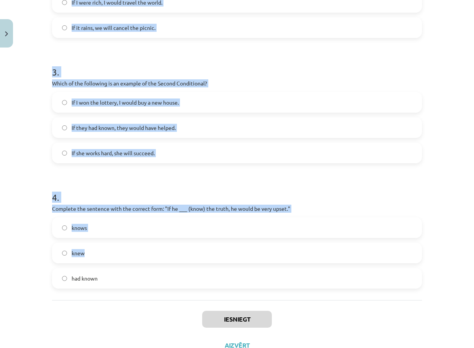
scroll to position [379, 0]
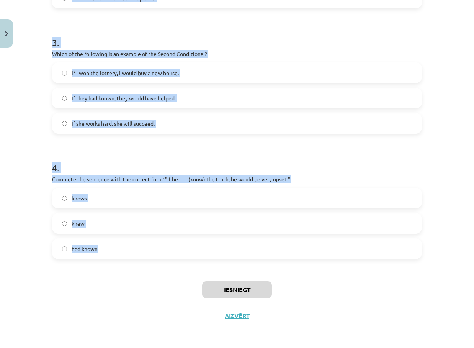
drag, startPoint x: 46, startPoint y: 151, endPoint x: 160, endPoint y: 253, distance: 152.3
click at [160, 253] on div "8 XP Saņemsi Viegls 193 pilda Apraksts Uzdevums Palīdzība 1 . Which conditional…" at bounding box center [236, 0] width 379 height 656
copy form "1 . Which conditional is used to express a general truth? Second Conditional Fi…"
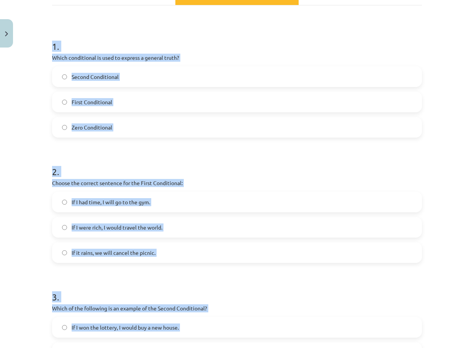
scroll to position [0, 0]
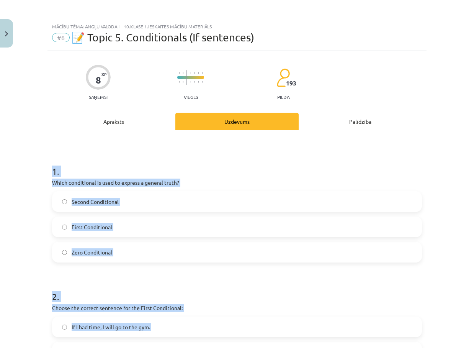
click at [103, 235] on label "First Conditional" at bounding box center [237, 226] width 368 height 19
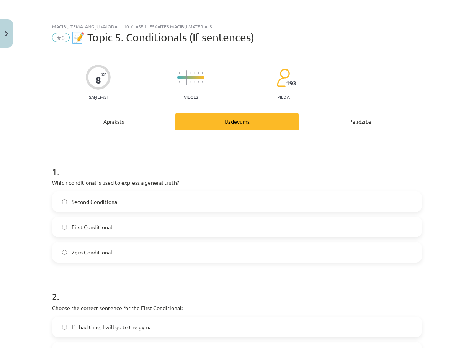
click at [113, 248] on label "Zero Conditional" at bounding box center [237, 251] width 368 height 19
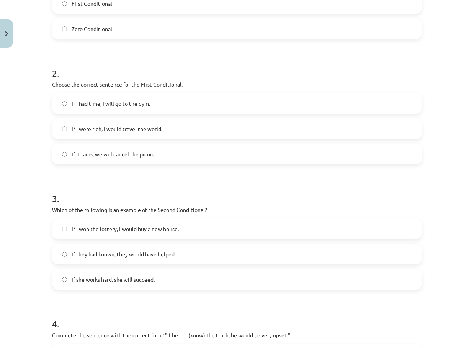
scroll to position [230, 0]
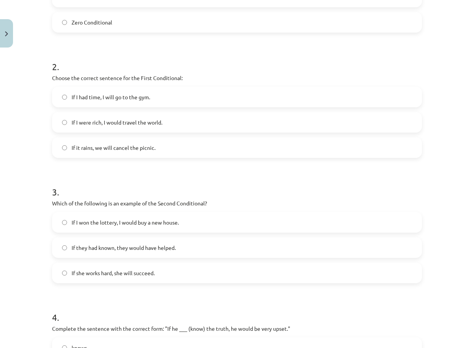
click at [132, 123] on span "If I were rich, I would travel the world." at bounding box center [117, 122] width 91 height 8
click at [79, 150] on span "If it rains, we will cancel the picnic." at bounding box center [114, 148] width 84 height 8
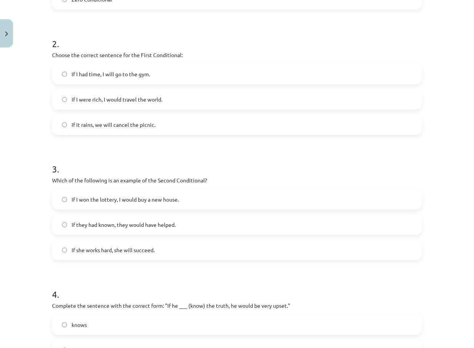
scroll to position [306, 0]
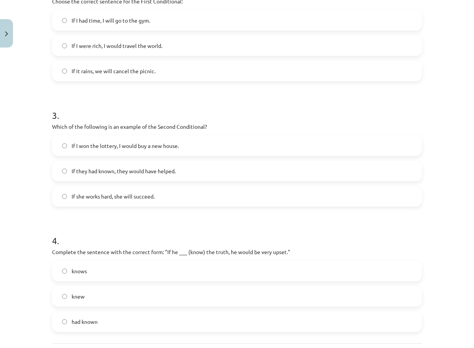
click at [113, 145] on span "If I won the lottery, I would buy a new house." at bounding box center [125, 146] width 107 height 8
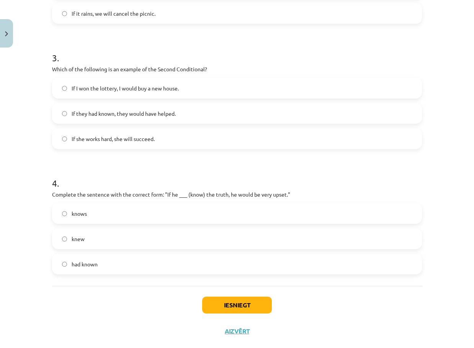
scroll to position [379, 0]
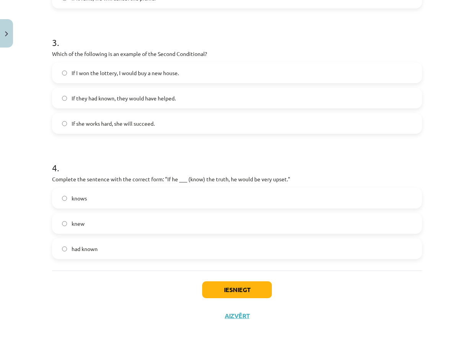
click at [96, 222] on label "knew" at bounding box center [237, 223] width 368 height 19
click at [249, 296] on button "Iesniegt" at bounding box center [237, 289] width 70 height 17
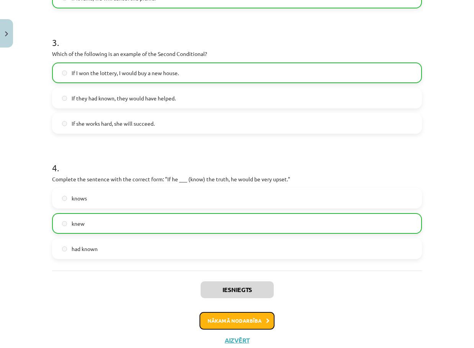
click at [233, 320] on button "Nākamā nodarbība" at bounding box center [236, 321] width 75 height 18
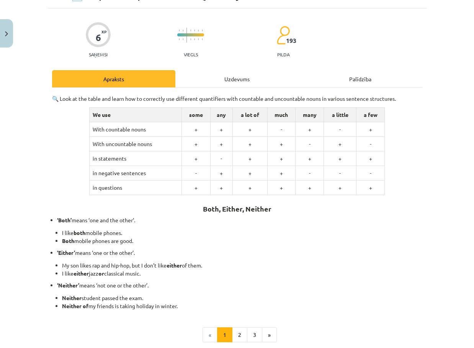
scroll to position [19, 0]
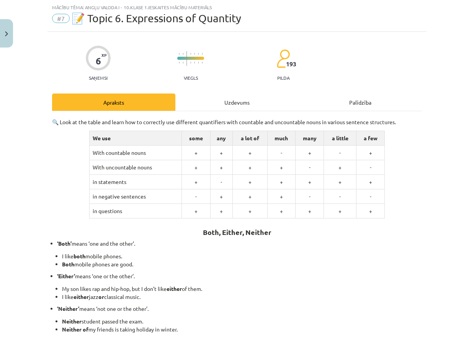
click at [213, 100] on div "Uzdevums" at bounding box center [236, 101] width 123 height 17
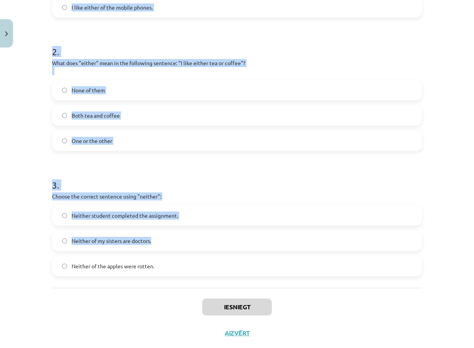
scroll to position [262, 0]
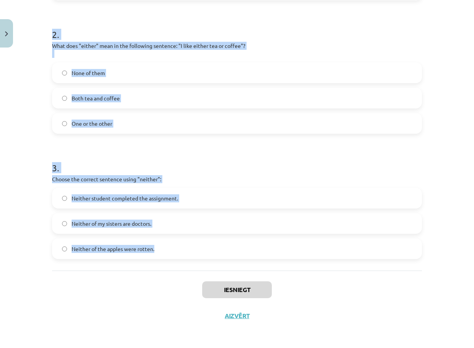
drag, startPoint x: 49, startPoint y: 149, endPoint x: 179, endPoint y: 250, distance: 165.3
click at [179, 250] on div "6 XP Saņemsi Viegls 193 pilda Apraksts Uzdevums Palīdzība 1 . Which sentence co…" at bounding box center [236, 58] width 379 height 539
copy form "1 . Which sentence correctly uses the word "both"? Both of the students passed …"
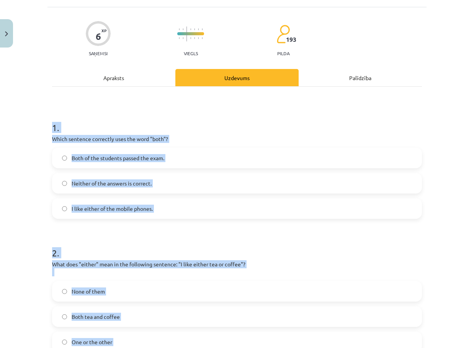
scroll to position [0, 0]
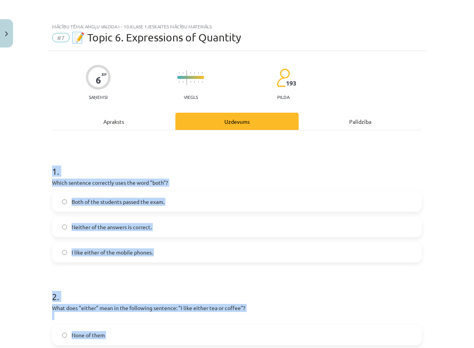
click at [103, 199] on span "Both of the students passed the exam." at bounding box center [118, 201] width 93 height 8
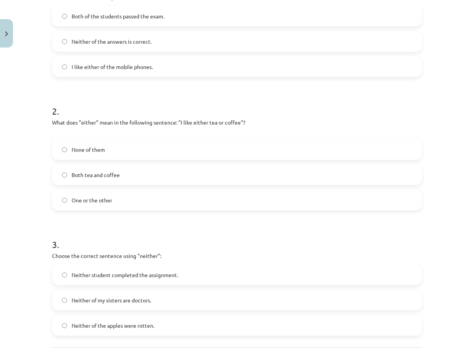
scroll to position [191, 0]
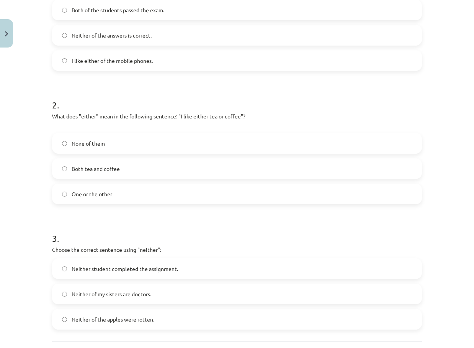
click at [103, 197] on span "One or the other" at bounding box center [92, 194] width 41 height 8
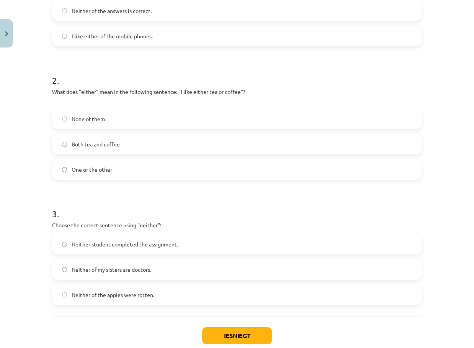
scroll to position [262, 0]
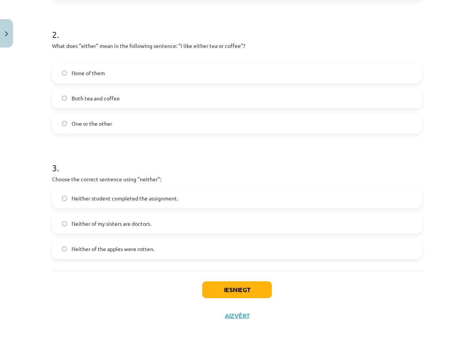
click at [121, 224] on span "Neither of my sisters are doctors." at bounding box center [112, 223] width 80 height 8
click at [168, 190] on label "Neither student completed the assignment." at bounding box center [237, 197] width 368 height 19
click at [220, 282] on button "Iesniegt" at bounding box center [237, 289] width 70 height 17
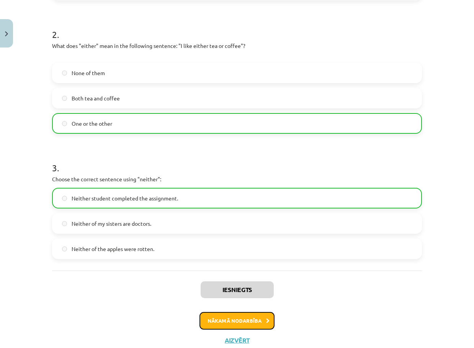
click at [235, 325] on button "Nākamā nodarbība" at bounding box center [236, 321] width 75 height 18
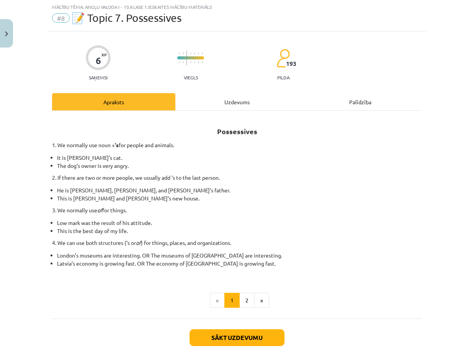
scroll to position [19, 0]
click at [243, 108] on div "Uzdevums" at bounding box center [236, 101] width 123 height 17
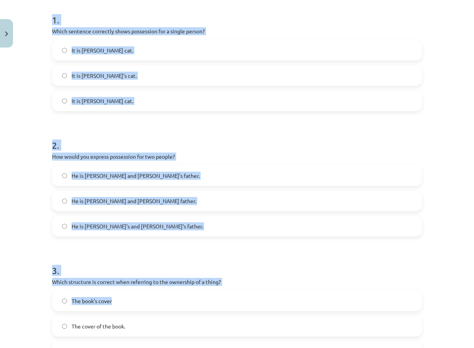
scroll to position [254, 0]
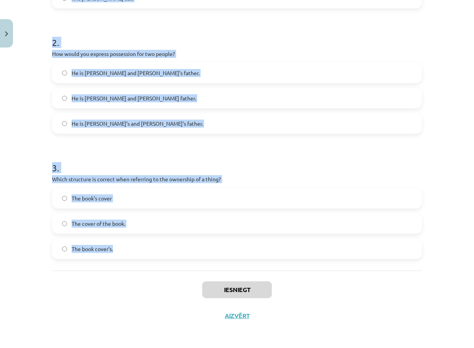
drag, startPoint x: 49, startPoint y: 153, endPoint x: 170, endPoint y: 267, distance: 166.3
click at [170, 267] on div "1 . Which sentence correctly shows possession for a single person? It is Janes’…" at bounding box center [237, 73] width 370 height 394
copy form "1 . Which sentence correctly shows possession for a single person? It is Janes’…"
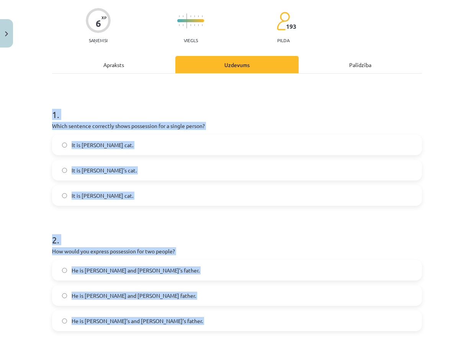
scroll to position [0, 0]
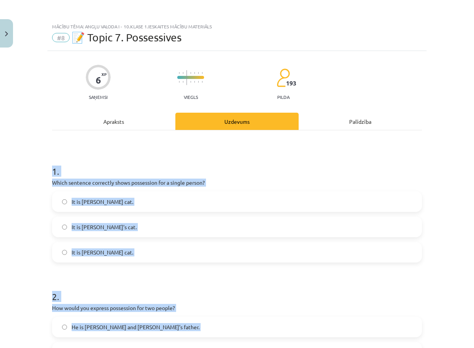
click at [106, 203] on label "It is Janes’s cat." at bounding box center [237, 201] width 368 height 19
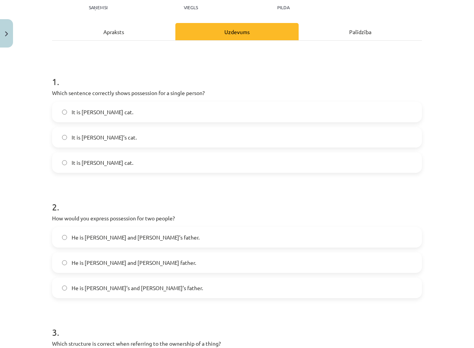
scroll to position [115, 0]
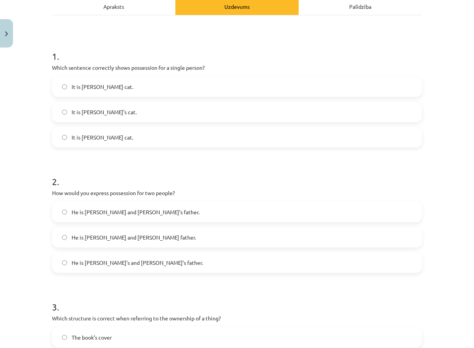
click at [98, 113] on span "It is Jane’s cat." at bounding box center [104, 112] width 65 height 8
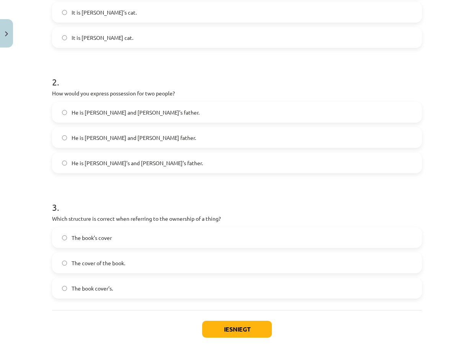
scroll to position [230, 0]
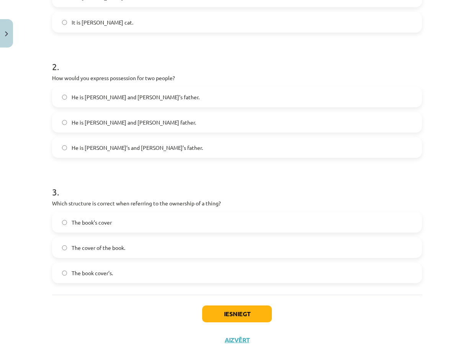
click at [115, 100] on span "He is Alice and James’s father." at bounding box center [136, 97] width 128 height 8
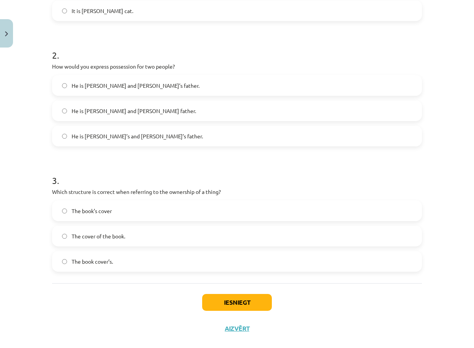
scroll to position [254, 0]
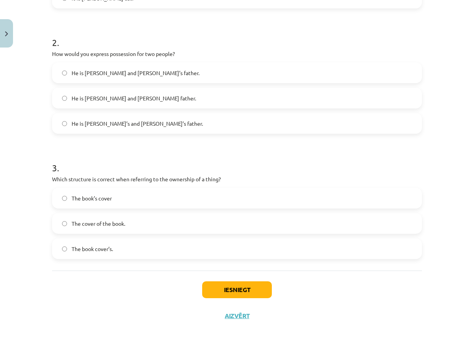
click at [106, 219] on label "The cover of the book." at bounding box center [237, 223] width 368 height 19
click at [256, 310] on div "Iesniegt Aizvērt" at bounding box center [237, 297] width 370 height 54
click at [243, 291] on button "Iesniegt" at bounding box center [237, 289] width 70 height 17
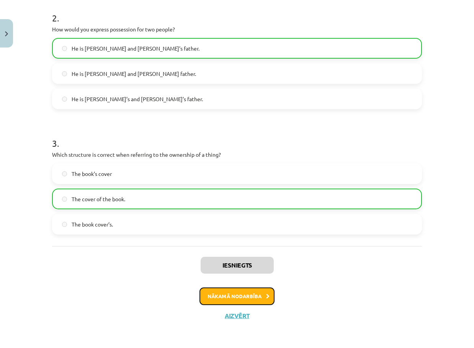
click at [239, 292] on button "Nākamā nodarbība" at bounding box center [236, 296] width 75 height 18
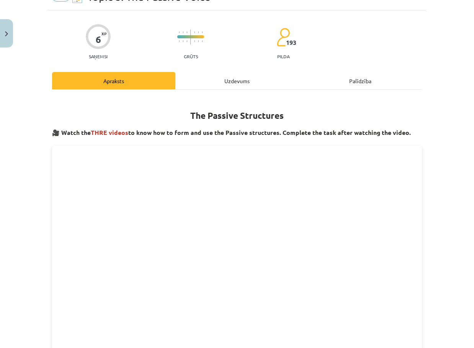
scroll to position [19, 0]
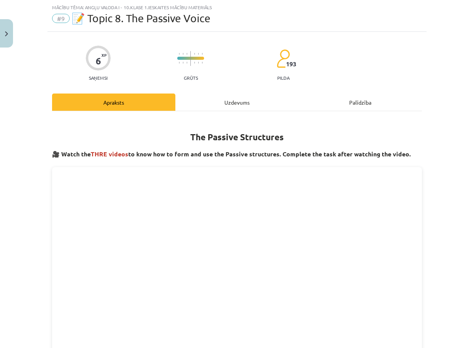
click at [223, 109] on div "Uzdevums" at bounding box center [236, 101] width 123 height 17
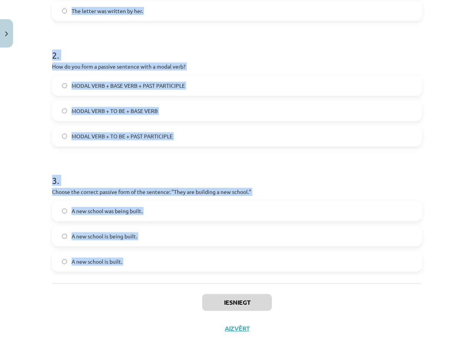
scroll to position [254, 0]
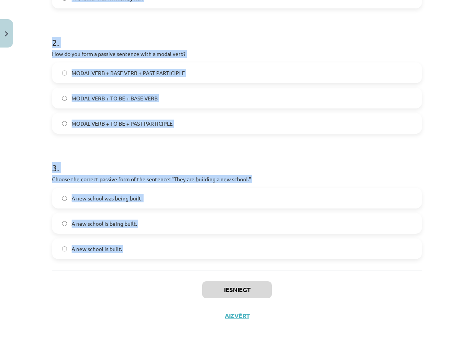
drag, startPoint x: 44, startPoint y: 150, endPoint x: 157, endPoint y: 284, distance: 176.0
click at [157, 284] on div "Mācību tēma: Angļu valoda i - 10.klase 1.ieskaites mācību materiāls #9 📝 Topic …" at bounding box center [237, 174] width 474 height 348
copy form "1 . Which of the following sentences is in the passive voice? They will write a…"
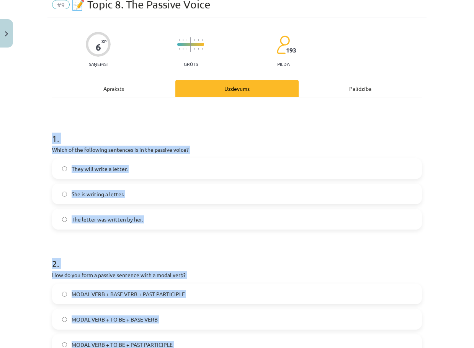
scroll to position [24, 0]
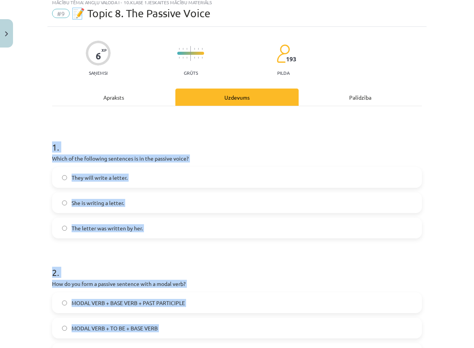
click at [108, 229] on span "The letter was written by her." at bounding box center [107, 228] width 71 height 8
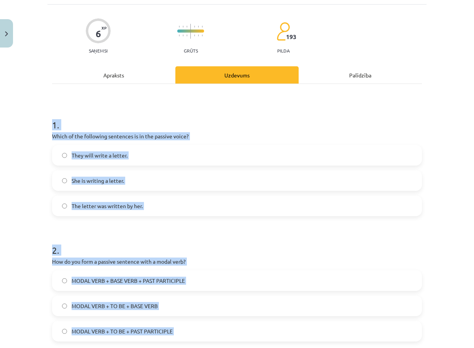
scroll to position [139, 0]
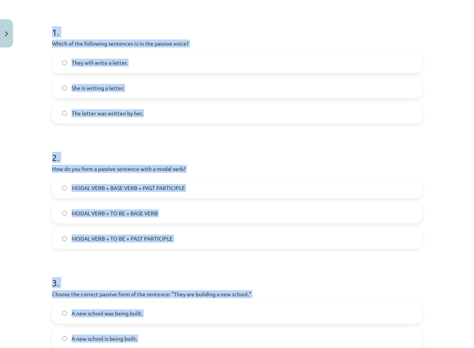
click at [37, 129] on div "Mācību tēma: Angļu valoda i - 10.klase 1.ieskaites mācību materiāls #9 📝 Topic …" at bounding box center [237, 174] width 474 height 348
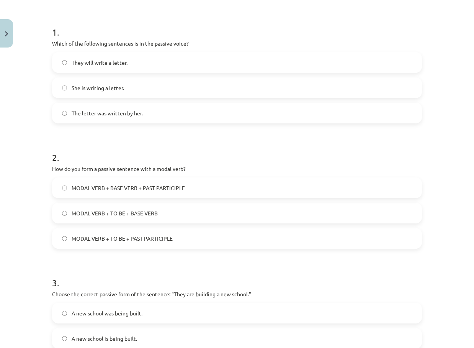
scroll to position [177, 0]
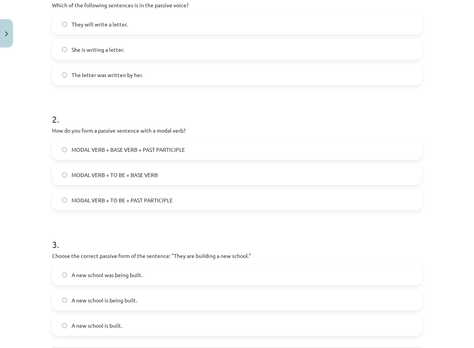
click at [122, 150] on span "MODAL VERB + BASE VERB + PAST PARTICIPLE" at bounding box center [128, 149] width 113 height 8
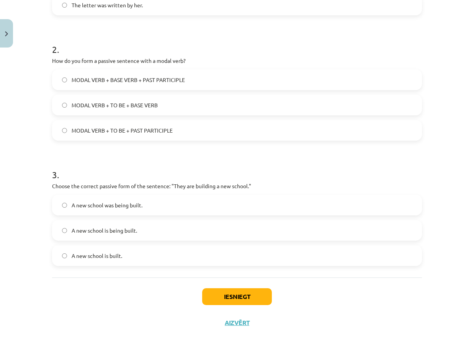
scroll to position [254, 0]
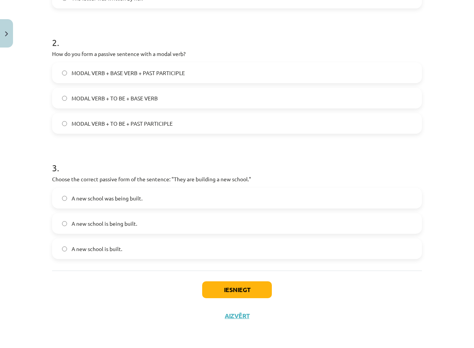
click at [109, 227] on span "A new school is being built." at bounding box center [104, 223] width 65 height 8
click at [247, 293] on button "Iesniegt" at bounding box center [237, 289] width 70 height 17
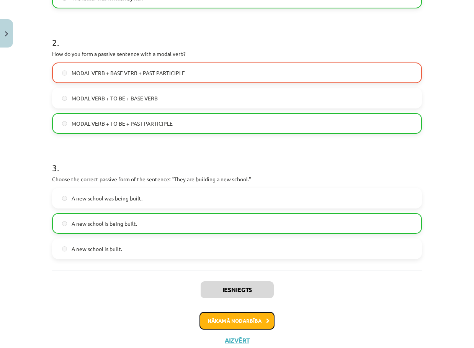
click at [219, 321] on button "Nākamā nodarbība" at bounding box center [236, 321] width 75 height 18
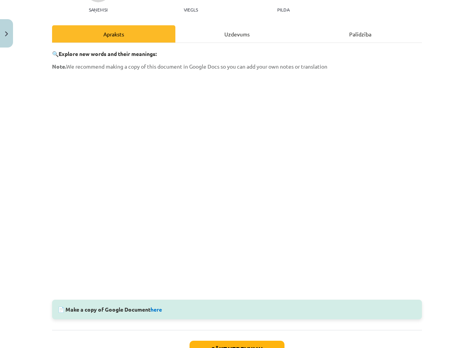
scroll to position [19, 0]
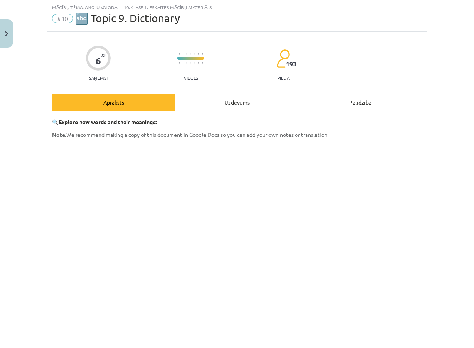
click at [206, 96] on div "Uzdevums" at bounding box center [236, 101] width 123 height 17
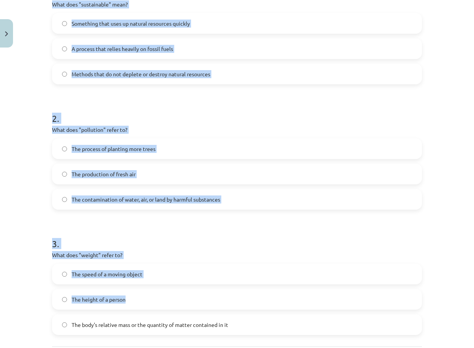
scroll to position [254, 0]
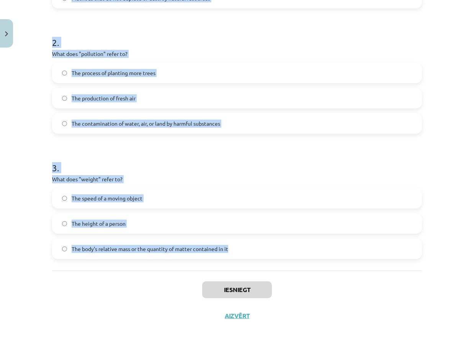
drag, startPoint x: 47, startPoint y: 69, endPoint x: 253, endPoint y: 249, distance: 273.4
click at [253, 249] on div "6 XP Saņemsi Viegls 193 pilda Apraksts Uzdevums Palīdzība 1 . What does "sustai…" at bounding box center [236, 62] width 379 height 531
copy form "1 . What does "sustainable" mean? Something that uses up natural resources quic…"
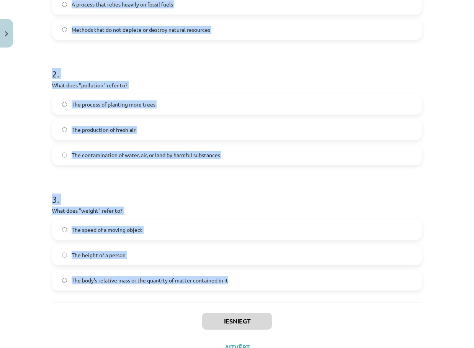
scroll to position [101, 0]
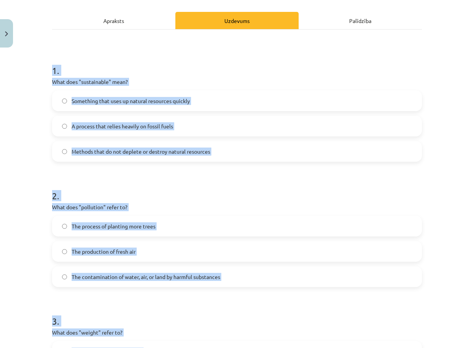
click at [80, 153] on span "Methods that do not deplete or destroy natural resources" at bounding box center [141, 151] width 139 height 8
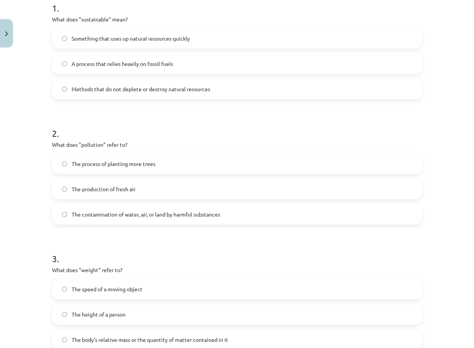
scroll to position [177, 0]
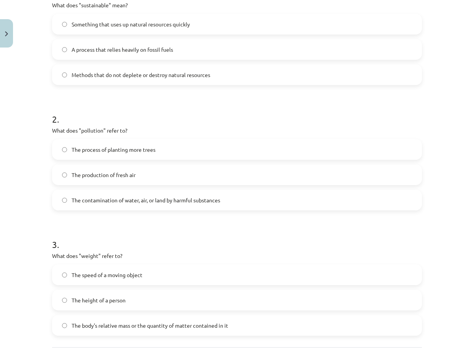
click at [119, 206] on label "The contamination of water, air, or land by harmful substances" at bounding box center [237, 199] width 368 height 19
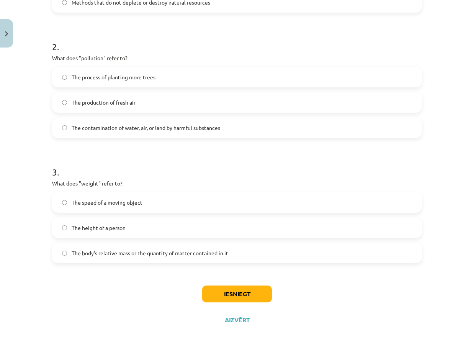
scroll to position [254, 0]
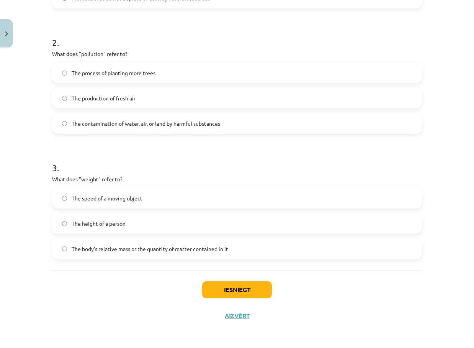
click at [106, 251] on span "The body's relative mass or the quantity of matter contained in it" at bounding box center [150, 249] width 157 height 8
click at [237, 295] on button "Iesniegt" at bounding box center [237, 289] width 70 height 17
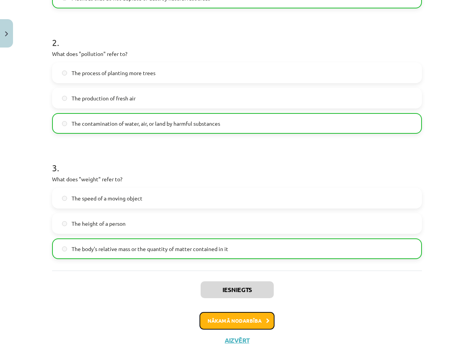
click at [224, 321] on button "Nākamā nodarbība" at bounding box center [236, 321] width 75 height 18
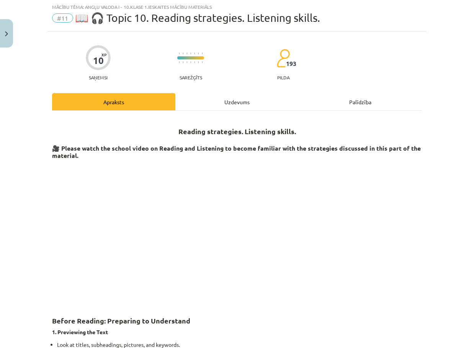
scroll to position [19, 0]
click at [222, 97] on div "Uzdevums" at bounding box center [236, 101] width 123 height 17
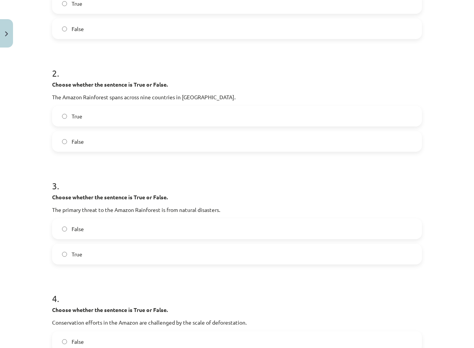
click at [100, 147] on label "False" at bounding box center [237, 141] width 368 height 19
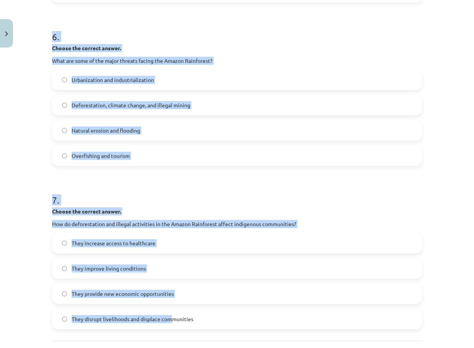
scroll to position [818, 0]
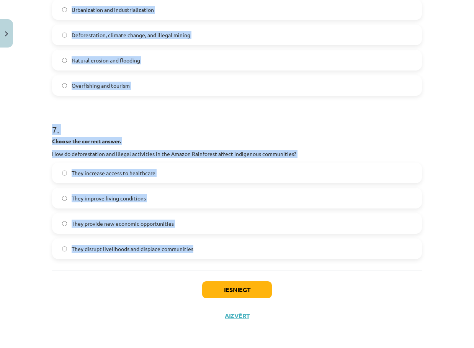
drag, startPoint x: 47, startPoint y: 153, endPoint x: 228, endPoint y: 258, distance: 209.2
copy form "1 . Choose whether the sentence is True or False. The Amazon Rainforest is ofte…"
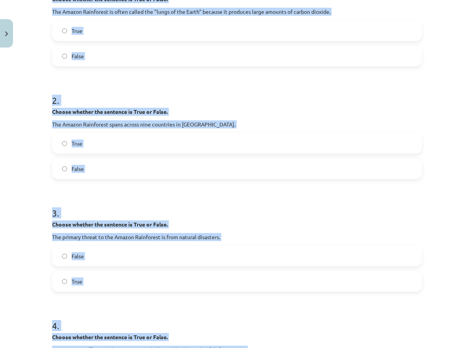
scroll to position [0, 0]
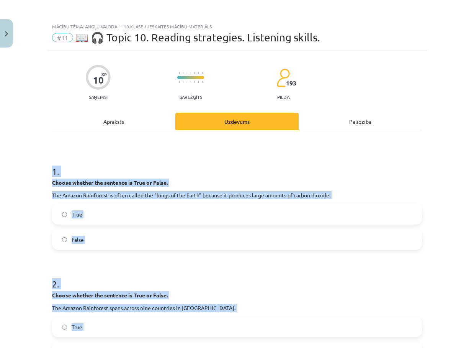
click at [44, 197] on div "Mācību tēma: Angļu valoda i - 10.klase 1.ieskaites mācību materiāls #11 📖 🎧 Top…" at bounding box center [237, 174] width 474 height 348
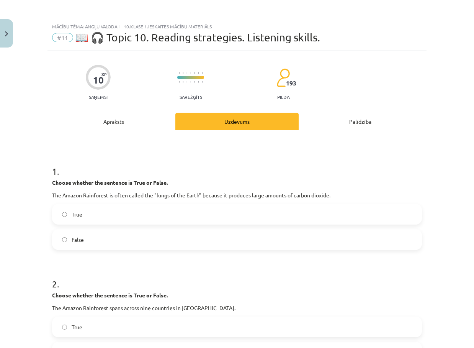
click at [96, 245] on label "False" at bounding box center [237, 239] width 368 height 19
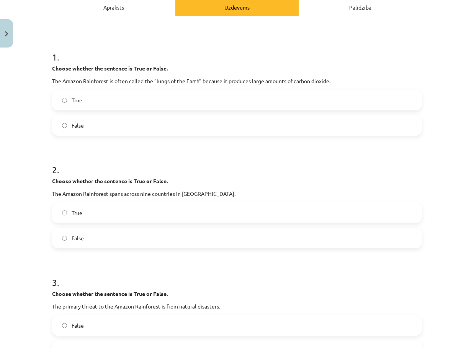
scroll to position [115, 0]
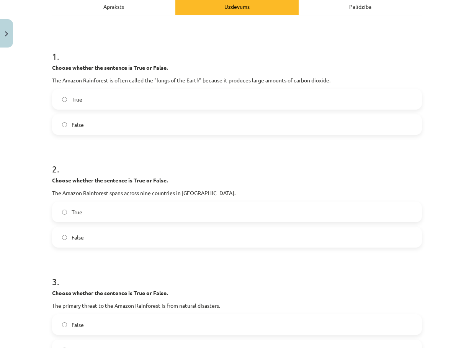
click at [84, 207] on label "True" at bounding box center [237, 211] width 368 height 19
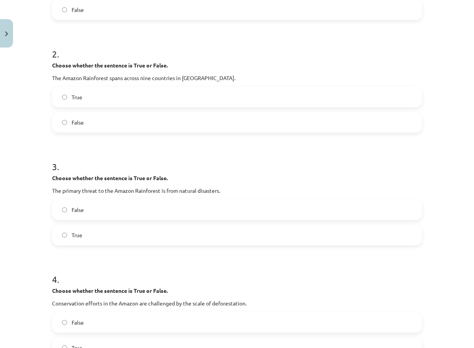
click at [87, 214] on label "False" at bounding box center [237, 209] width 368 height 19
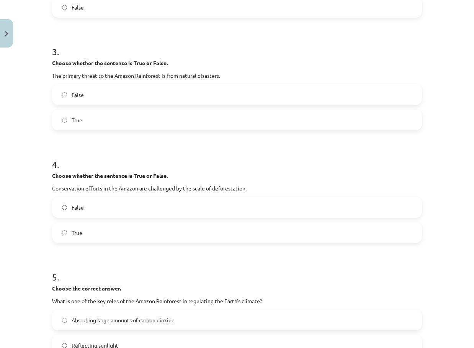
click at [85, 238] on label "True" at bounding box center [237, 232] width 368 height 19
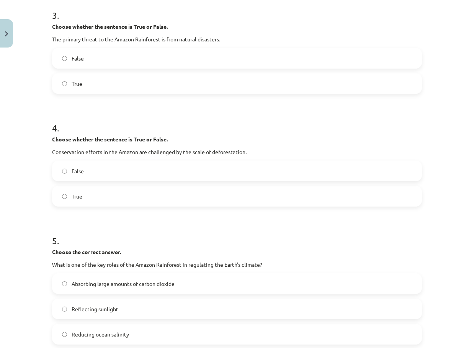
scroll to position [421, 0]
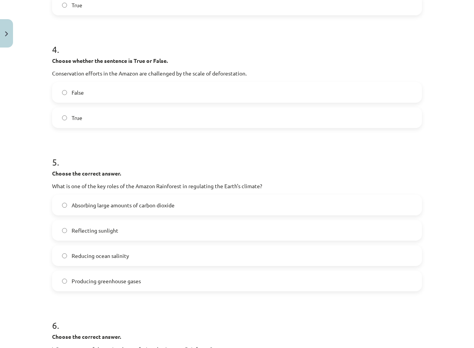
click at [121, 204] on span "Absorbing large amounts of carbon dioxide" at bounding box center [123, 205] width 103 height 8
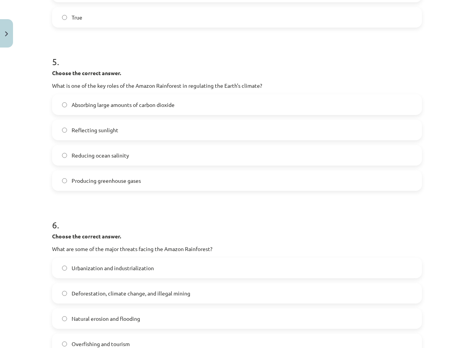
scroll to position [574, 0]
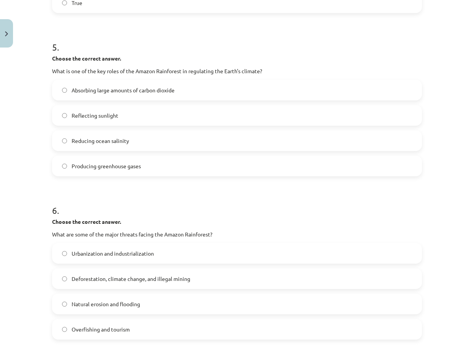
click at [117, 284] on label "Deforestation, climate change, and illegal mining" at bounding box center [237, 278] width 368 height 19
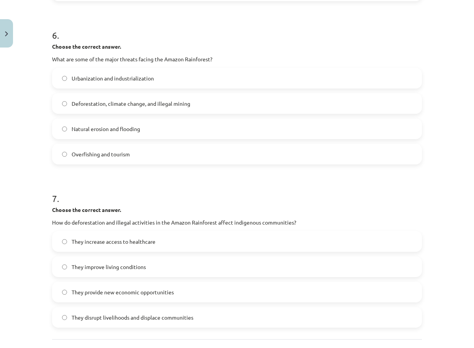
scroll to position [804, 0]
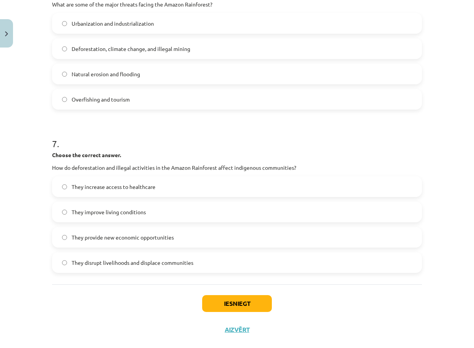
click at [104, 258] on span "They disrupt livelihoods and displace communities" at bounding box center [133, 262] width 122 height 8
click at [212, 315] on div "Iesniegt Aizvērt" at bounding box center [237, 311] width 370 height 54
click at [214, 307] on button "Iesniegt" at bounding box center [237, 303] width 70 height 17
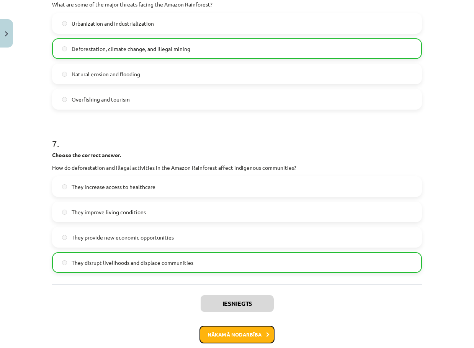
click at [227, 334] on button "Nākamā nodarbība" at bounding box center [236, 334] width 75 height 18
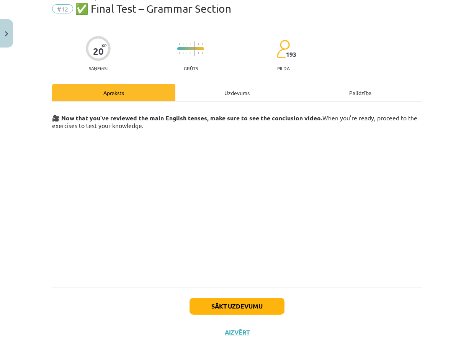
scroll to position [19, 0]
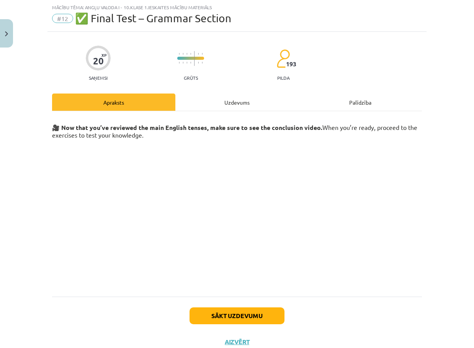
click at [227, 103] on div "Uzdevums" at bounding box center [236, 101] width 123 height 17
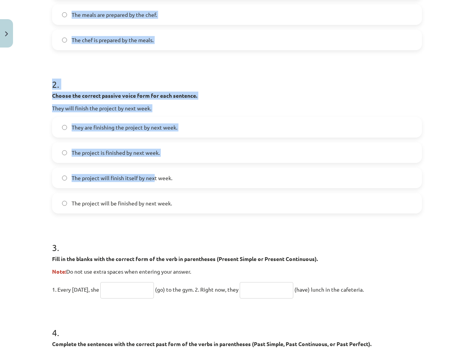
scroll to position [249, 0]
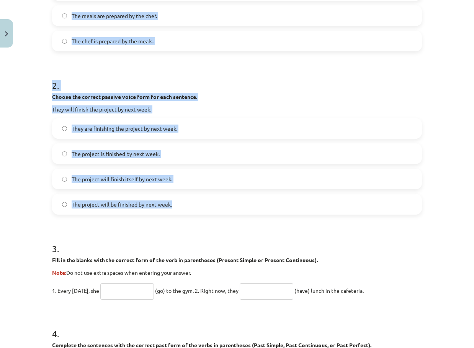
drag, startPoint x: 40, startPoint y: 153, endPoint x: 216, endPoint y: 192, distance: 180.3
click at [216, 192] on div "Mācību tēma: Angļu valoda i - 10.klase 1.ieskaites mācību materiāls #12 ✅ Final…" at bounding box center [237, 174] width 474 height 348
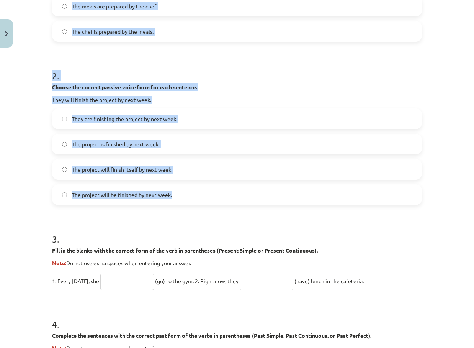
scroll to position [115, 0]
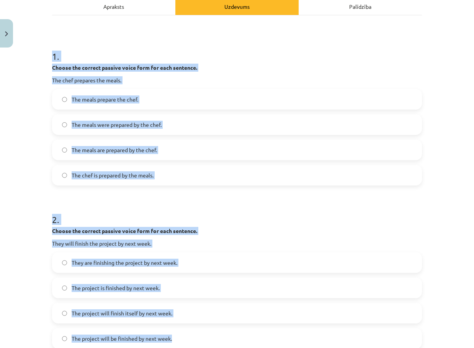
click at [111, 127] on span "The meals were prepared by the chef." at bounding box center [117, 125] width 90 height 8
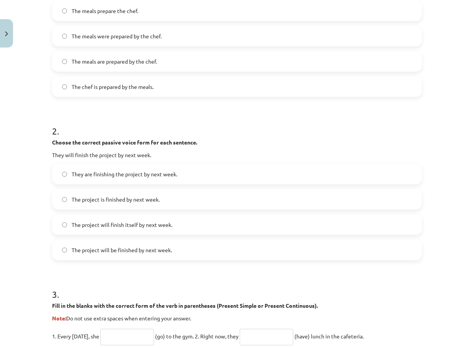
scroll to position [230, 0]
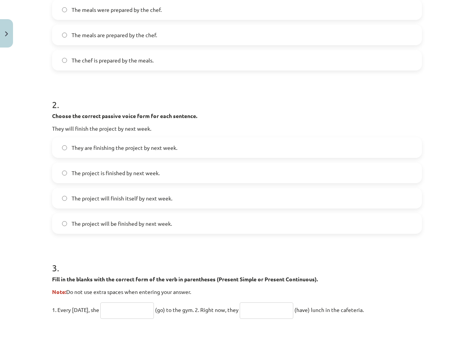
click at [135, 176] on span "The project is finished by next week." at bounding box center [116, 173] width 88 height 8
click at [147, 202] on label "The project will finish itself by next week." at bounding box center [237, 197] width 368 height 19
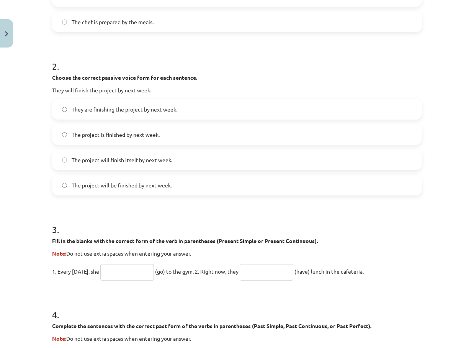
click at [124, 186] on span "The project will be finished by next week." at bounding box center [122, 185] width 100 height 8
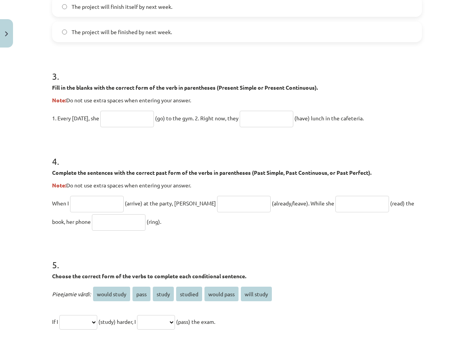
click at [131, 118] on input "text" at bounding box center [127, 119] width 54 height 16
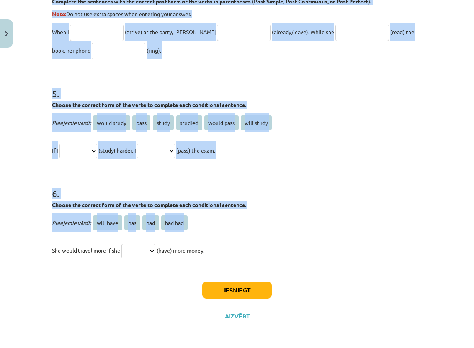
scroll to position [592, 0]
drag, startPoint x: 44, startPoint y: 76, endPoint x: 249, endPoint y: 264, distance: 278.2
click at [249, 264] on div "Mācību tēma: Angļu valoda i - 10.klase 1.ieskaites mācību materiāls #12 ✅ Final…" at bounding box center [237, 174] width 474 height 348
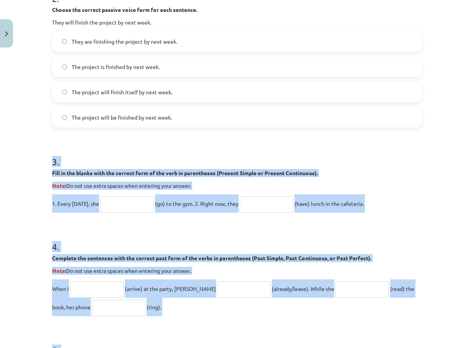
scroll to position [286, 0]
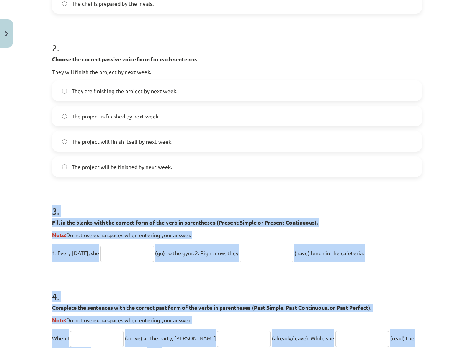
click at [23, 239] on div "Mācību tēma: Angļu valoda i - 10.klase 1.ieskaites mācību materiāls #12 ✅ Final…" at bounding box center [237, 174] width 474 height 348
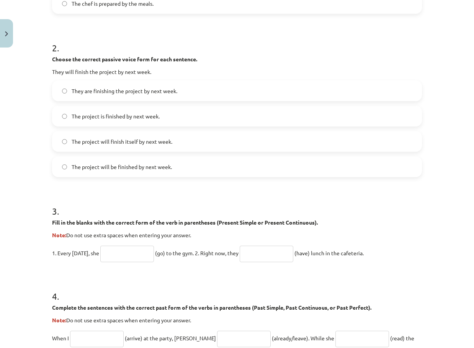
click at [127, 257] on input "text" at bounding box center [127, 253] width 54 height 16
paste input "****"
type input "****"
click at [259, 260] on form "1 . Choose the correct passive voice form for each sentence. The chef prepares …" at bounding box center [237, 215] width 370 height 699
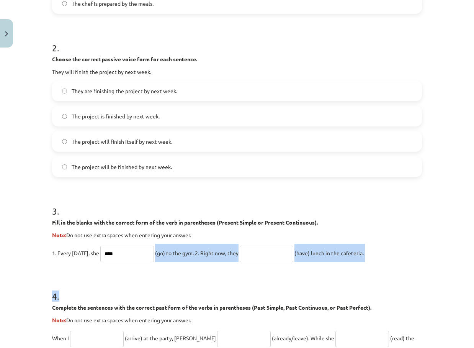
click at [268, 255] on input "text" at bounding box center [267, 253] width 54 height 16
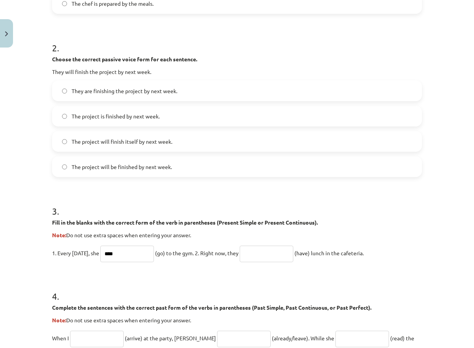
paste input "**********"
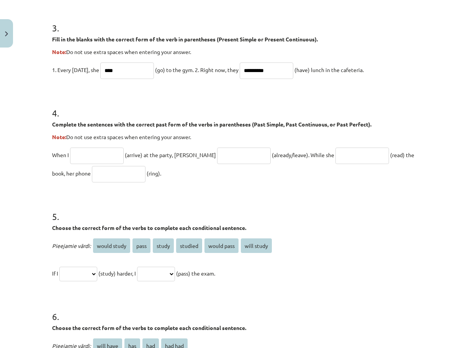
scroll to position [478, 0]
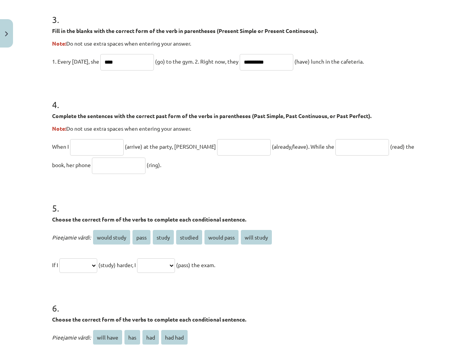
type input "**********"
click at [93, 148] on input "text" at bounding box center [97, 147] width 54 height 16
paste input "*******"
type input "*******"
click at [217, 144] on input "text" at bounding box center [244, 147] width 54 height 16
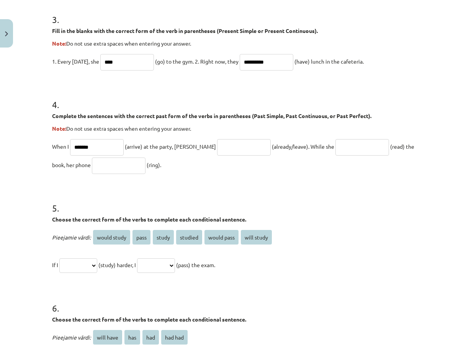
paste input "**********"
type input "**********"
drag, startPoint x: 307, startPoint y: 152, endPoint x: 323, endPoint y: 155, distance: 16.2
click at [307, 152] on p "**********" at bounding box center [237, 155] width 370 height 37
click at [334, 155] on p "**********" at bounding box center [237, 155] width 370 height 37
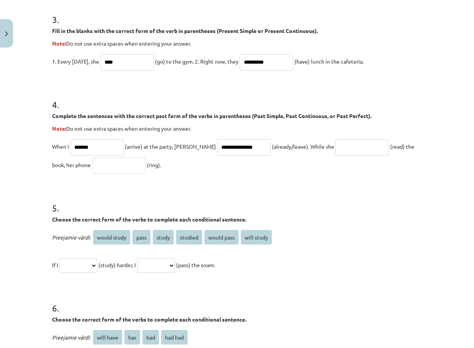
click at [335, 153] on input "text" at bounding box center [362, 147] width 54 height 16
paste input "**********"
type input "**********"
click at [110, 166] on input "text" at bounding box center [119, 165] width 54 height 16
paste input "****"
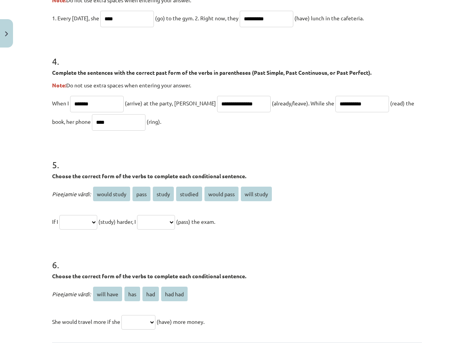
scroll to position [592, 0]
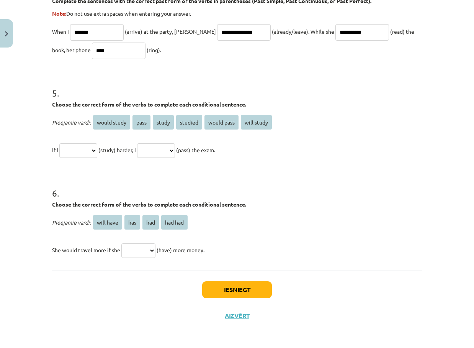
type input "****"
click at [88, 137] on div "**********" at bounding box center [237, 136] width 370 height 46
click at [85, 152] on select "**********" at bounding box center [78, 150] width 38 height 15
select select "*******"
click at [59, 143] on select "**********" at bounding box center [78, 150] width 38 height 15
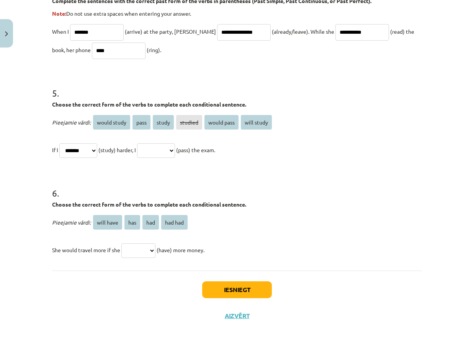
click at [166, 147] on select "**********" at bounding box center [156, 150] width 38 height 15
select select "**********"
click at [146, 143] on select "**********" at bounding box center [156, 150] width 38 height 15
drag, startPoint x: 131, startPoint y: 250, endPoint x: 138, endPoint y: 251, distance: 6.6
click at [131, 250] on select "********* *** *** *******" at bounding box center [138, 250] width 34 height 15
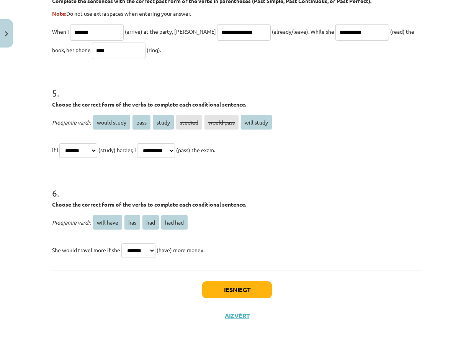
click at [121, 243] on select "********* *** *** *******" at bounding box center [138, 250] width 34 height 15
click at [139, 254] on select "********* *** *** *******" at bounding box center [138, 250] width 34 height 15
select select "***"
click at [121, 243] on select "********* *** *** *******" at bounding box center [138, 250] width 34 height 15
click at [230, 282] on button "Iesniegt" at bounding box center [237, 289] width 70 height 17
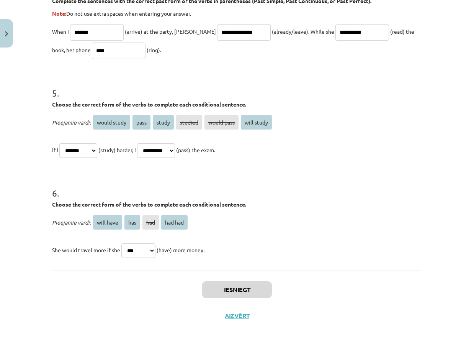
click at [236, 346] on div "**********" at bounding box center [237, 174] width 474 height 348
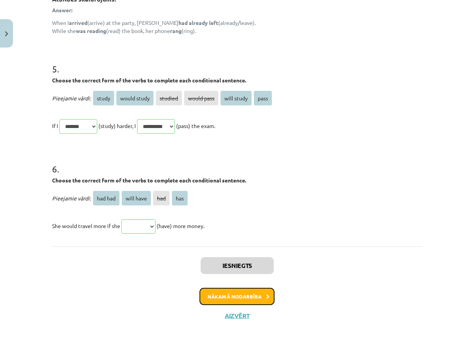
click at [237, 292] on button "Nākamā nodarbība" at bounding box center [236, 296] width 75 height 18
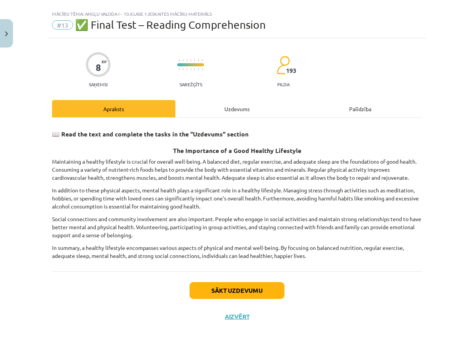
click at [233, 105] on div "Uzdevums" at bounding box center [236, 108] width 123 height 17
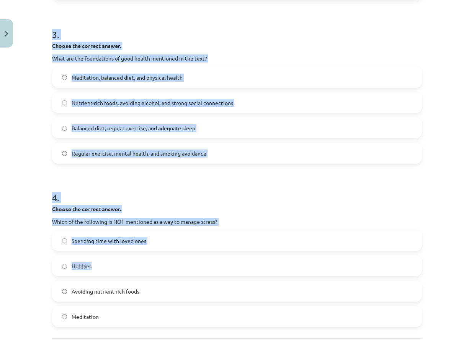
scroll to position [429, 0]
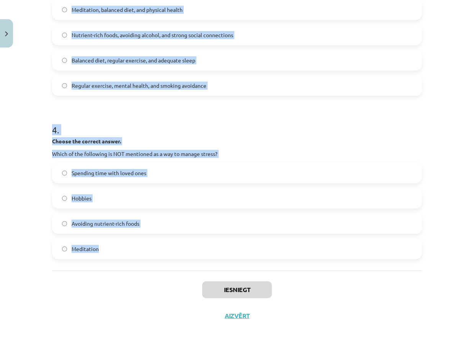
drag, startPoint x: 52, startPoint y: 179, endPoint x: 196, endPoint y: 240, distance: 156.6
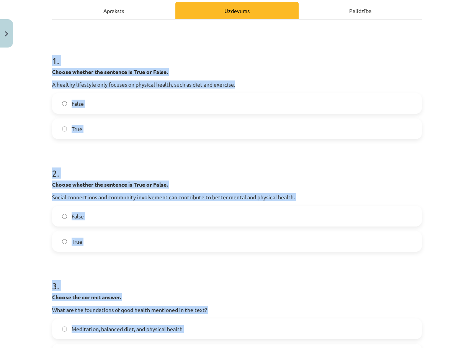
scroll to position [0, 0]
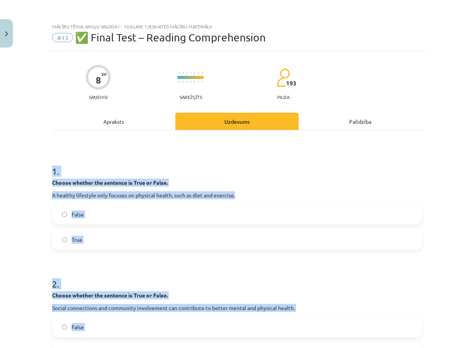
click at [96, 222] on label "False" at bounding box center [237, 213] width 368 height 19
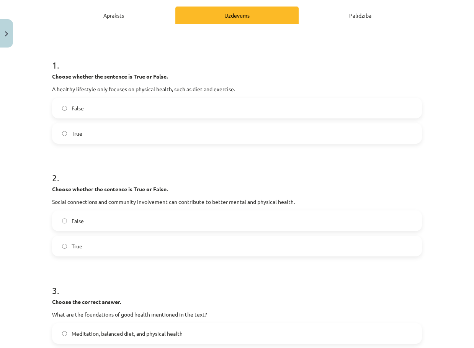
scroll to position [115, 0]
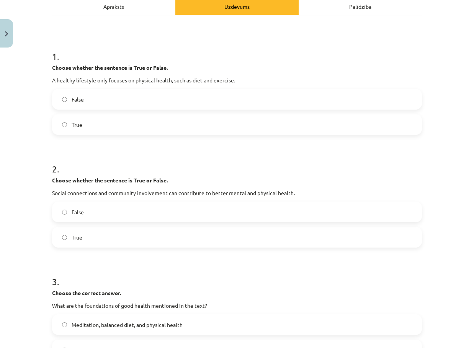
click at [83, 234] on label "True" at bounding box center [237, 236] width 368 height 19
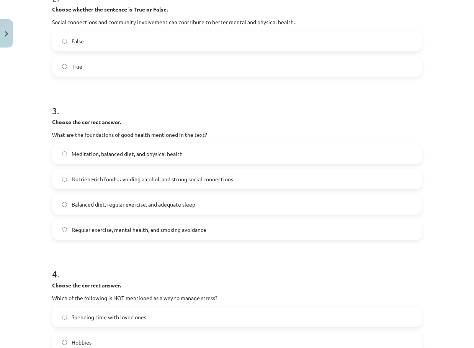
scroll to position [306, 0]
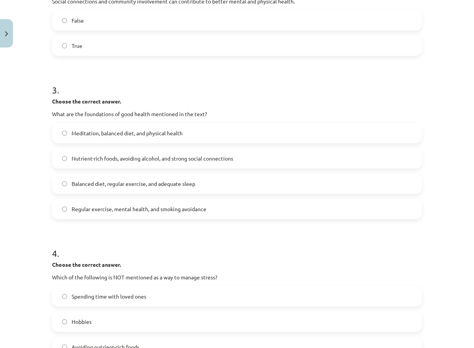
click at [97, 182] on span "Balanced diet, regular exercise, and adequate sleep" at bounding box center [134, 184] width 124 height 8
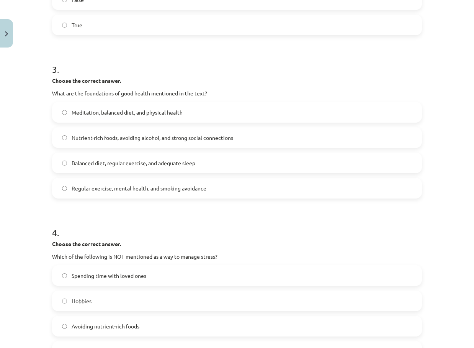
scroll to position [421, 0]
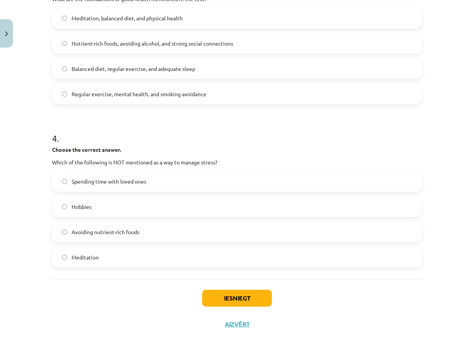
click at [98, 233] on span "Avoiding nutrient-rich foods" at bounding box center [106, 232] width 68 height 8
click at [229, 302] on button "Iesniegt" at bounding box center [237, 297] width 70 height 17
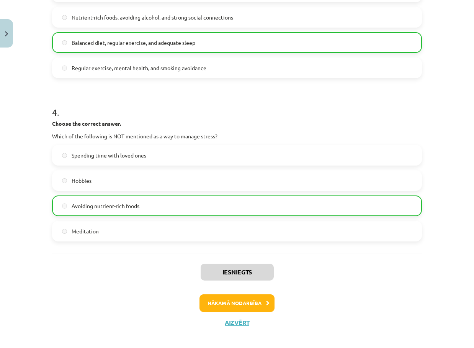
scroll to position [454, 0]
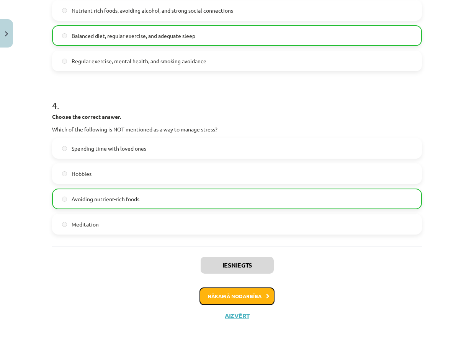
click at [243, 297] on button "Nākamā nodarbība" at bounding box center [236, 296] width 75 height 18
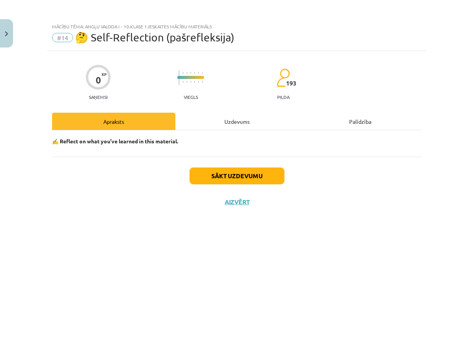
click at [232, 127] on div "Uzdevums" at bounding box center [236, 121] width 123 height 17
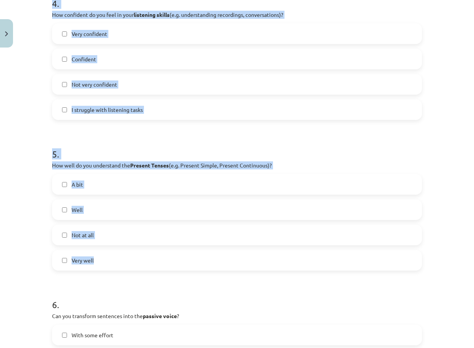
scroll to position [756, 0]
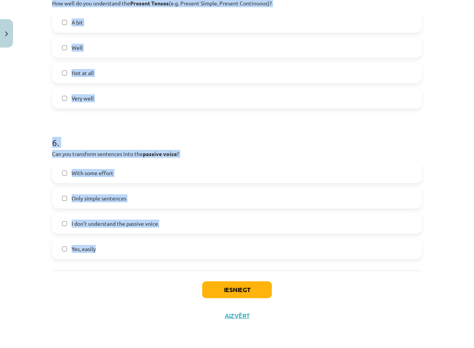
drag, startPoint x: 47, startPoint y: 58, endPoint x: 141, endPoint y: 248, distance: 211.2
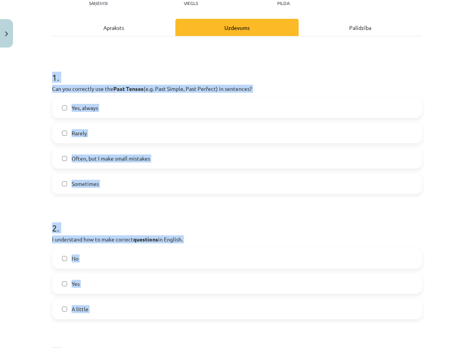
scroll to position [0, 0]
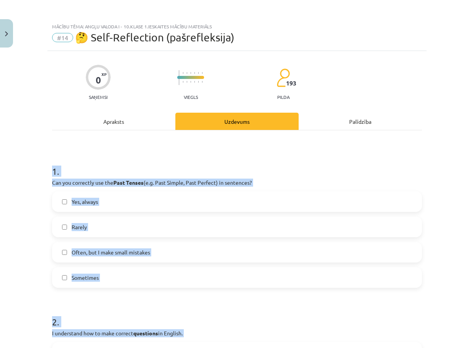
click at [67, 202] on label "Yes, always" at bounding box center [237, 201] width 368 height 19
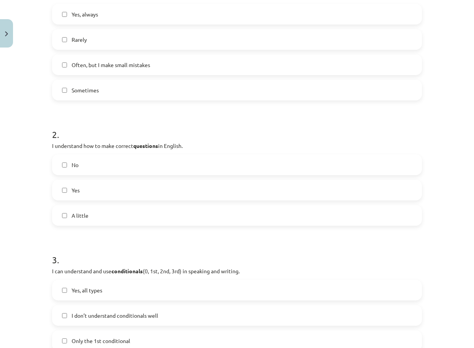
scroll to position [230, 0]
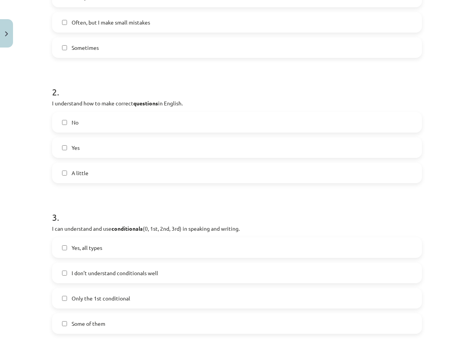
click at [100, 148] on label "Yes" at bounding box center [237, 147] width 368 height 19
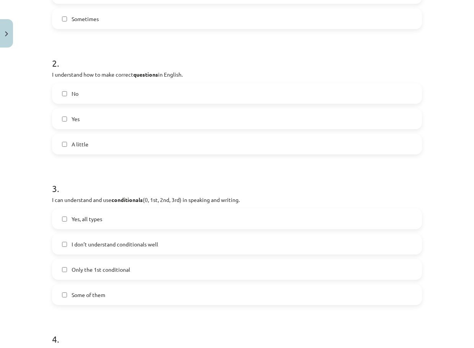
scroll to position [383, 0]
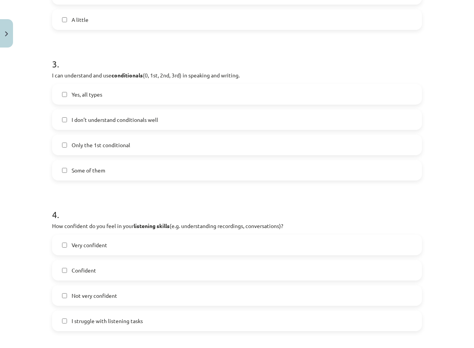
click at [103, 98] on label "Yes, all types" at bounding box center [237, 94] width 368 height 19
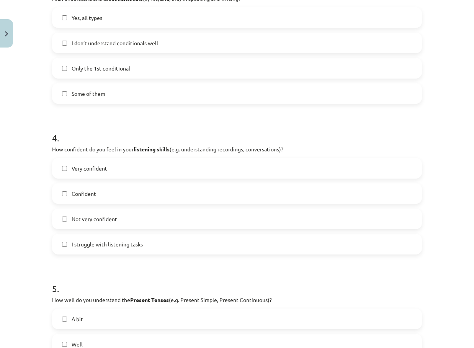
scroll to position [498, 0]
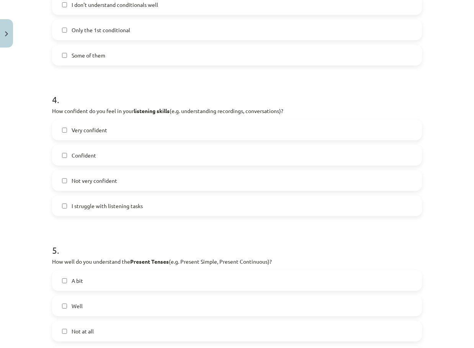
click at [112, 158] on label "Confident" at bounding box center [237, 154] width 368 height 19
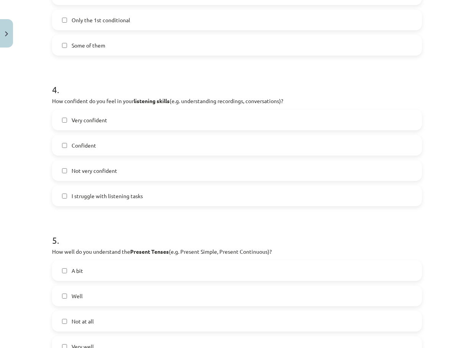
scroll to position [612, 0]
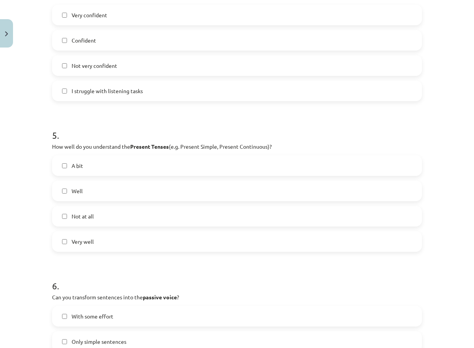
click at [82, 241] on span "Very well" at bounding box center [83, 241] width 22 height 8
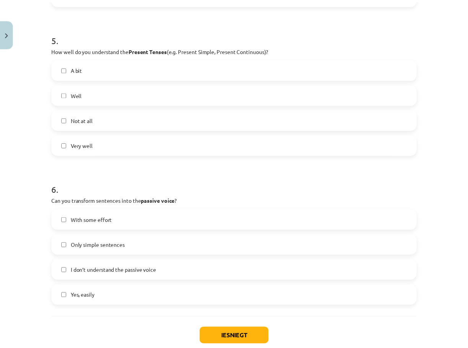
scroll to position [756, 0]
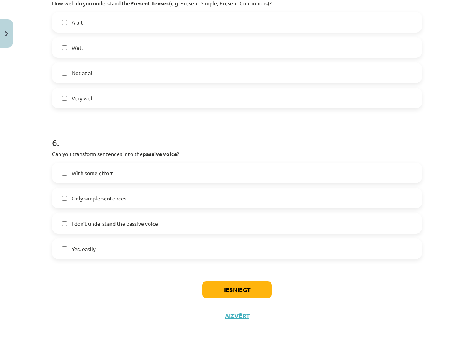
click at [111, 168] on label "With some effort" at bounding box center [237, 172] width 368 height 19
click at [246, 280] on div "Iesniegt Aizvērt" at bounding box center [237, 297] width 370 height 54
click at [241, 291] on button "Iesniegt" at bounding box center [237, 289] width 70 height 17
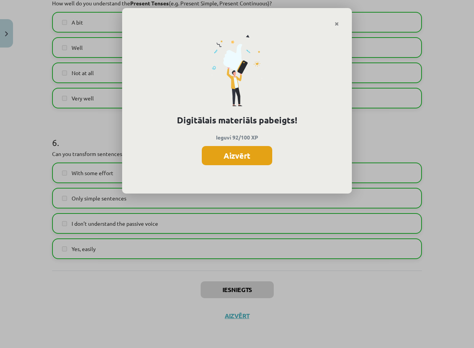
click at [234, 164] on button "Aizvērt" at bounding box center [237, 155] width 70 height 19
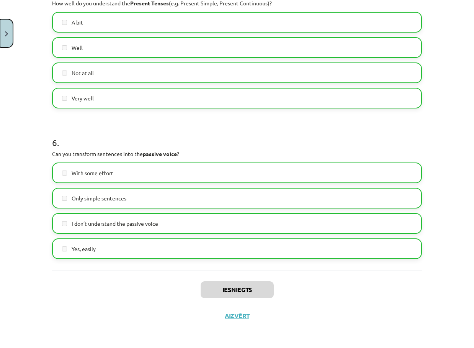
click at [8, 33] on button "Close" at bounding box center [6, 33] width 13 height 28
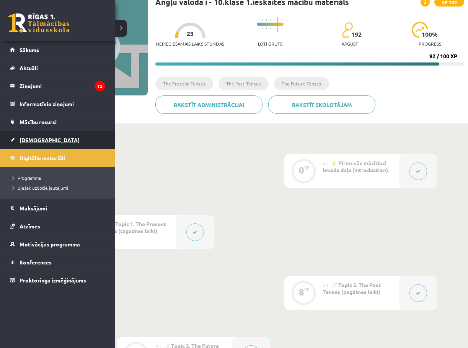
click at [14, 132] on link "[DEMOGRAPHIC_DATA]" at bounding box center [57, 140] width 95 height 18
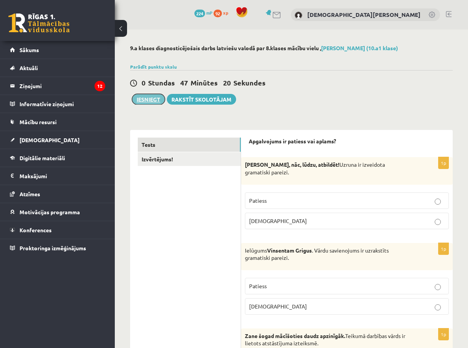
click at [146, 98] on button "Iesniegt" at bounding box center [148, 99] width 33 height 11
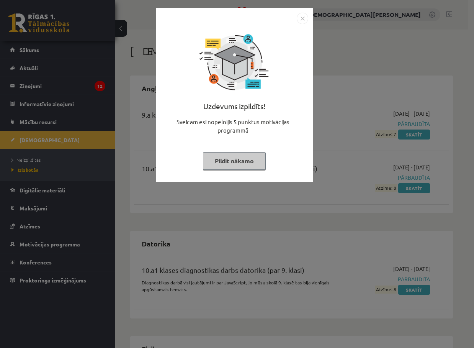
click at [390, 59] on div "Uzdevums izpildīts! Sveicam esi nopelnījis 5 punktus motivācijas programmā Pild…" at bounding box center [237, 174] width 474 height 348
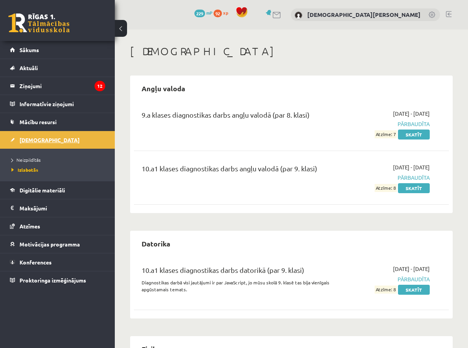
click at [33, 138] on span "[DEMOGRAPHIC_DATA]" at bounding box center [50, 139] width 60 height 7
